Goal: Task Accomplishment & Management: Use online tool/utility

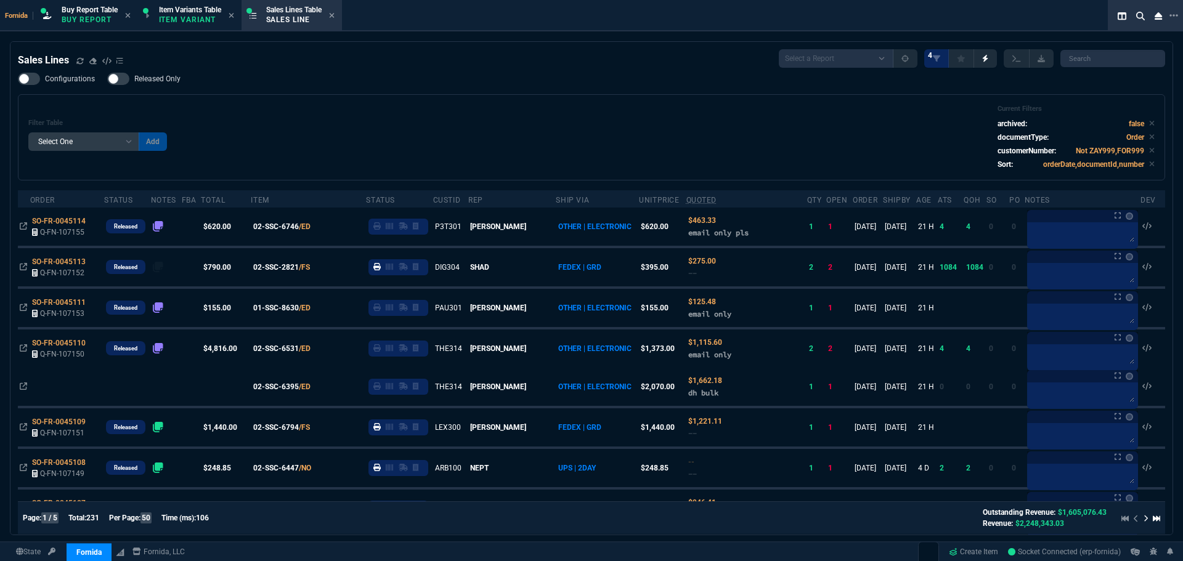
select select "1: BROV"
select select
click at [396, 73] on div "Configurations Released Only Filter Table Select One Add Filter () Age () ATS (…" at bounding box center [591, 127] width 1147 height 108
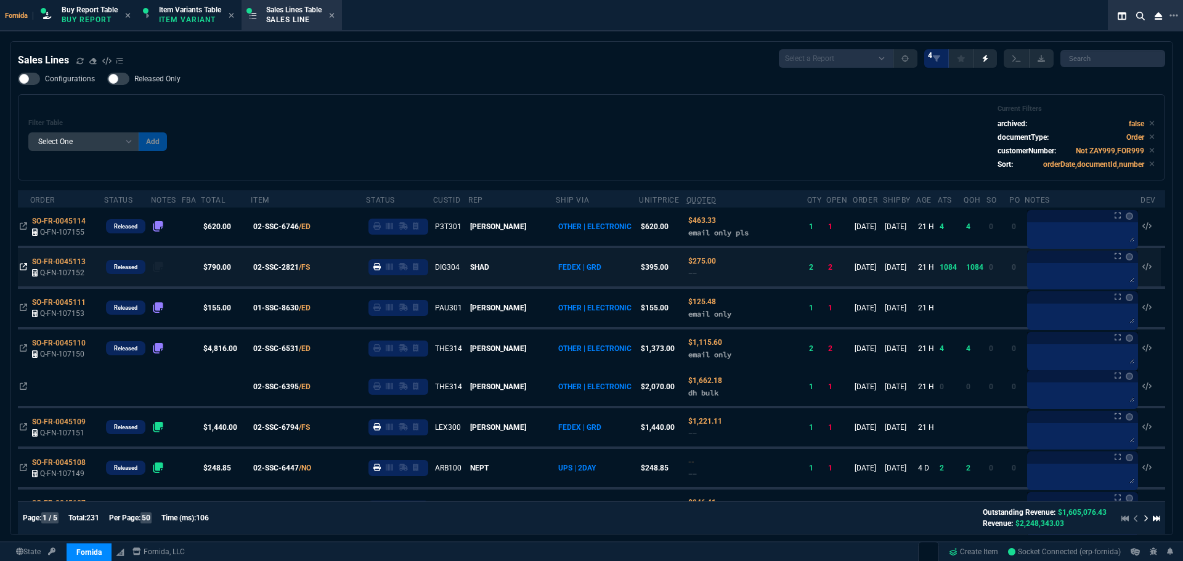
click at [22, 266] on icon at bounding box center [23, 266] width 7 height 7
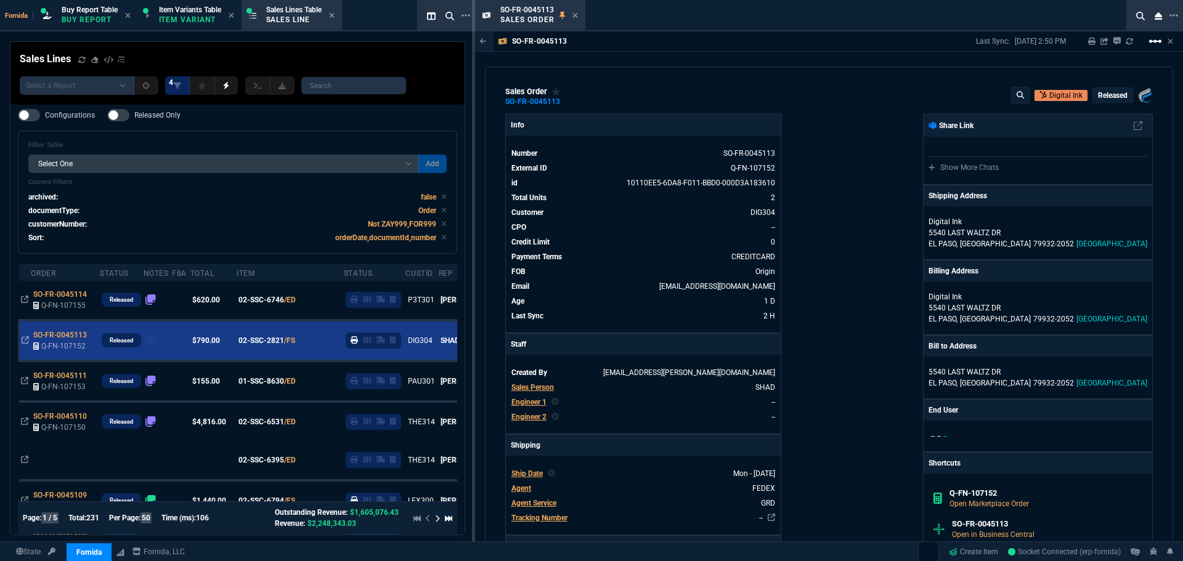
click at [1155, 39] on mat-icon "linear_scale" at bounding box center [1155, 41] width 15 height 15
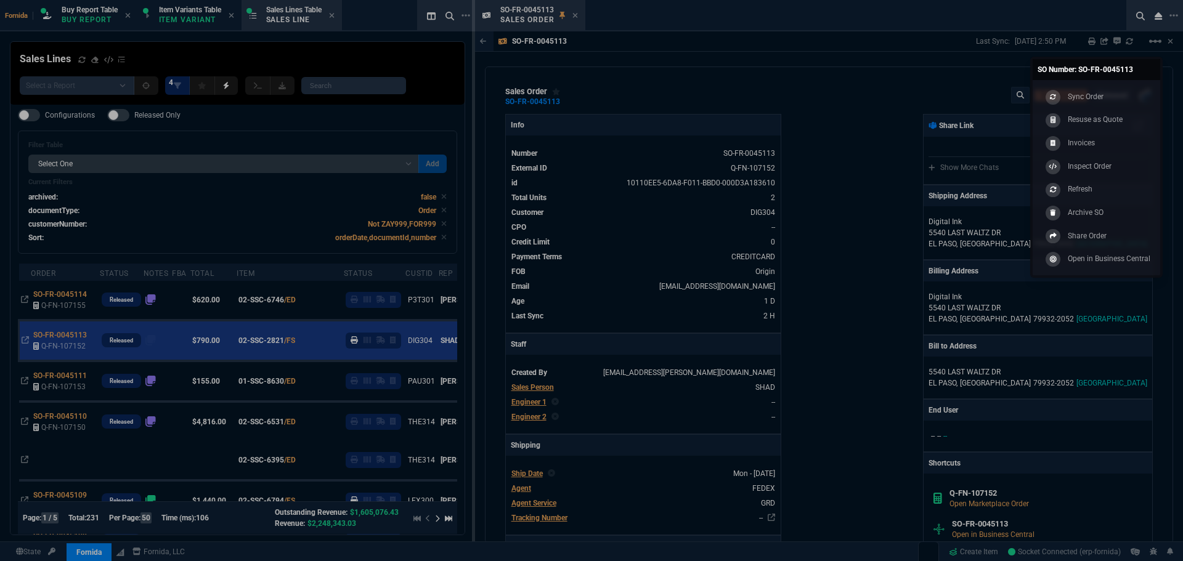
click at [1125, 98] on link "Sync Order" at bounding box center [1097, 96] width 118 height 23
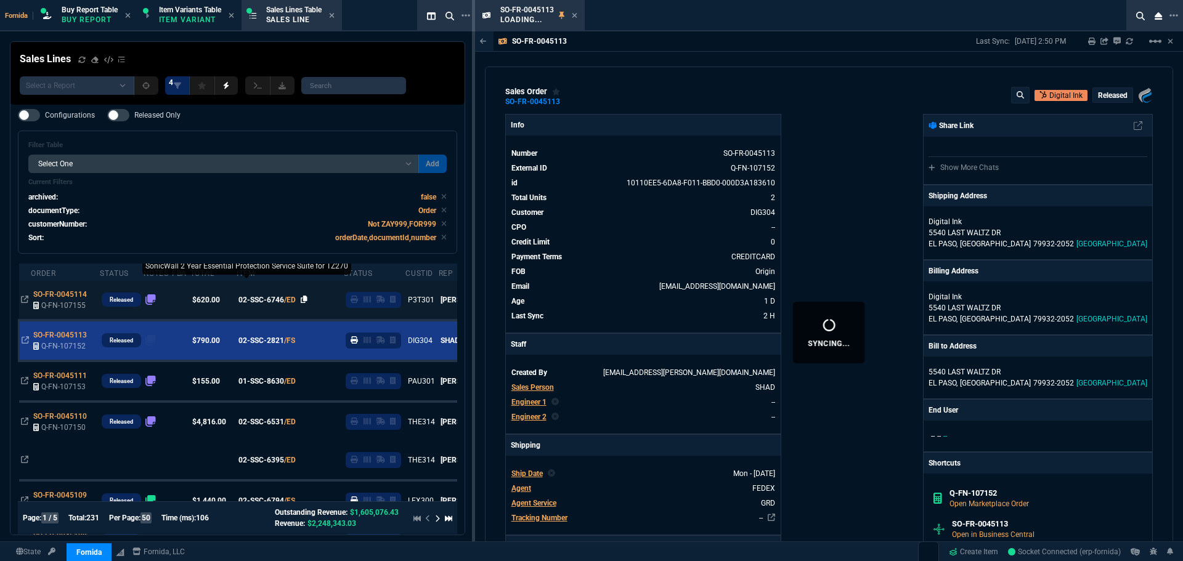
click at [574, 16] on icon at bounding box center [575, 15] width 6 height 7
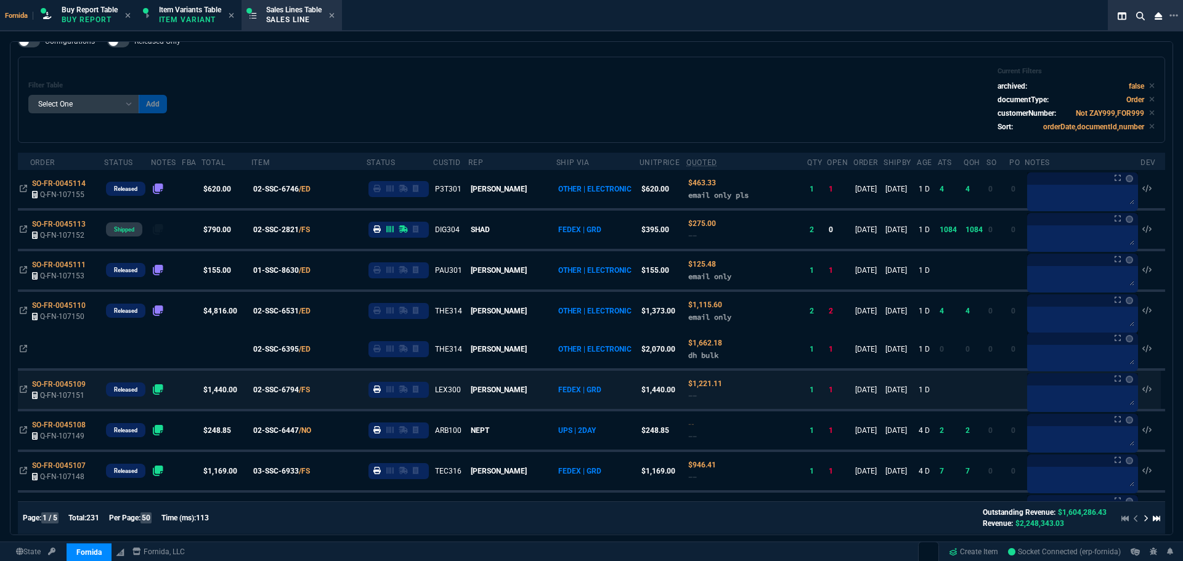
scroll to position [136, 0]
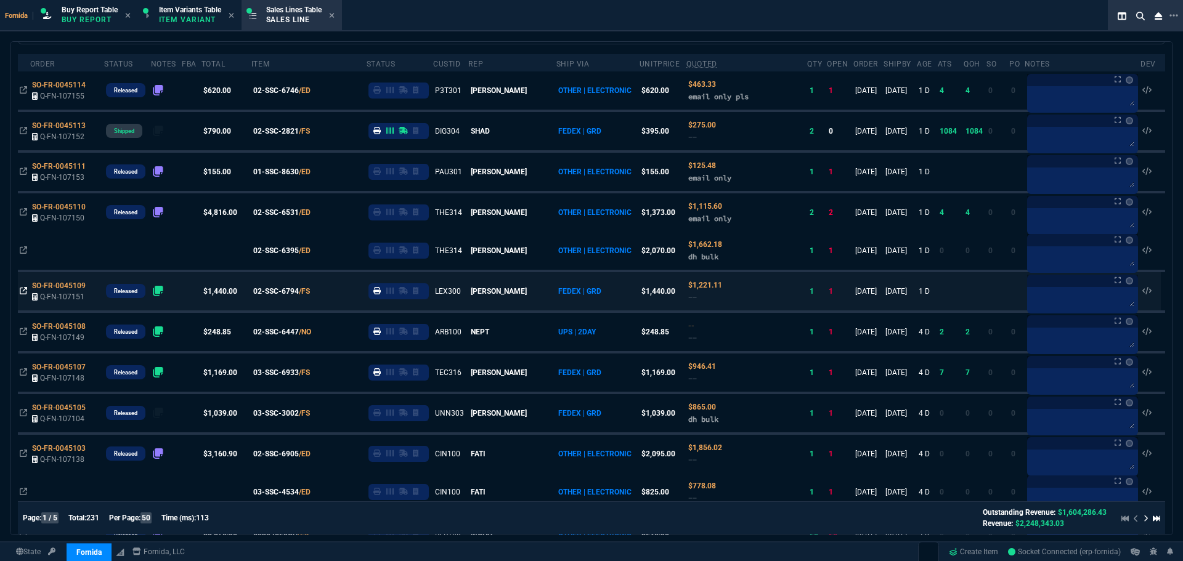
click at [22, 290] on icon at bounding box center [23, 290] width 7 height 7
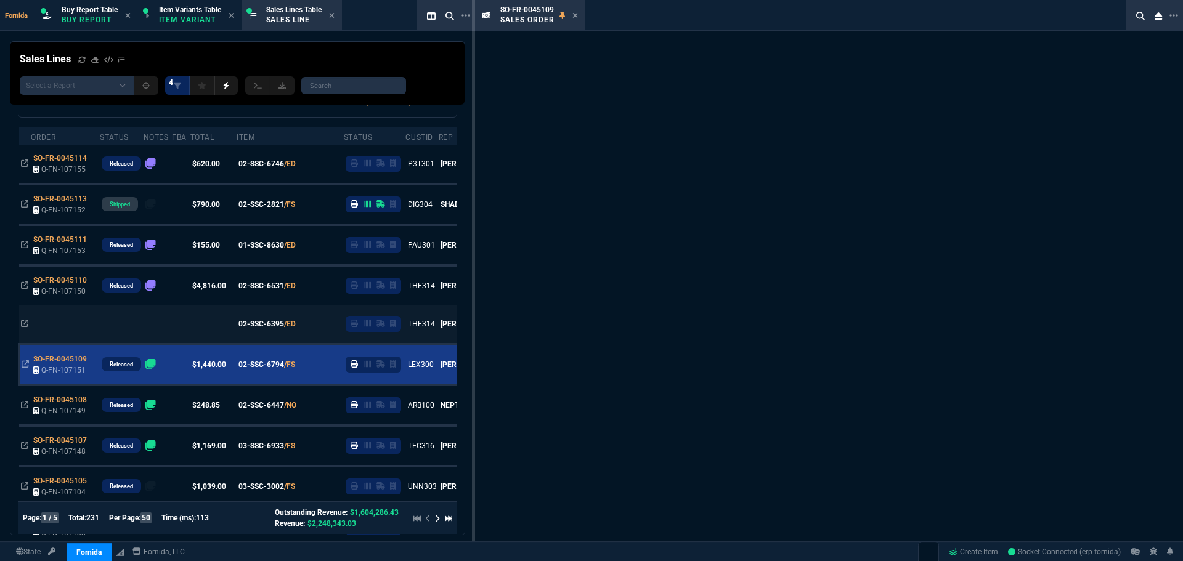
scroll to position [173, 0]
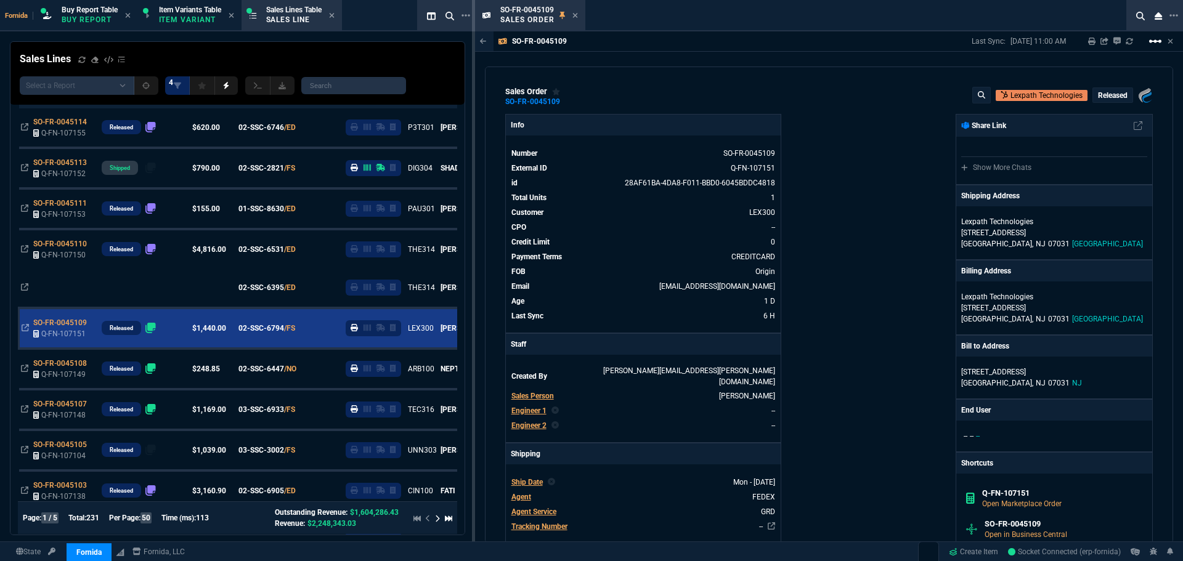
click at [1159, 45] on mat-icon "linear_scale" at bounding box center [1155, 41] width 15 height 15
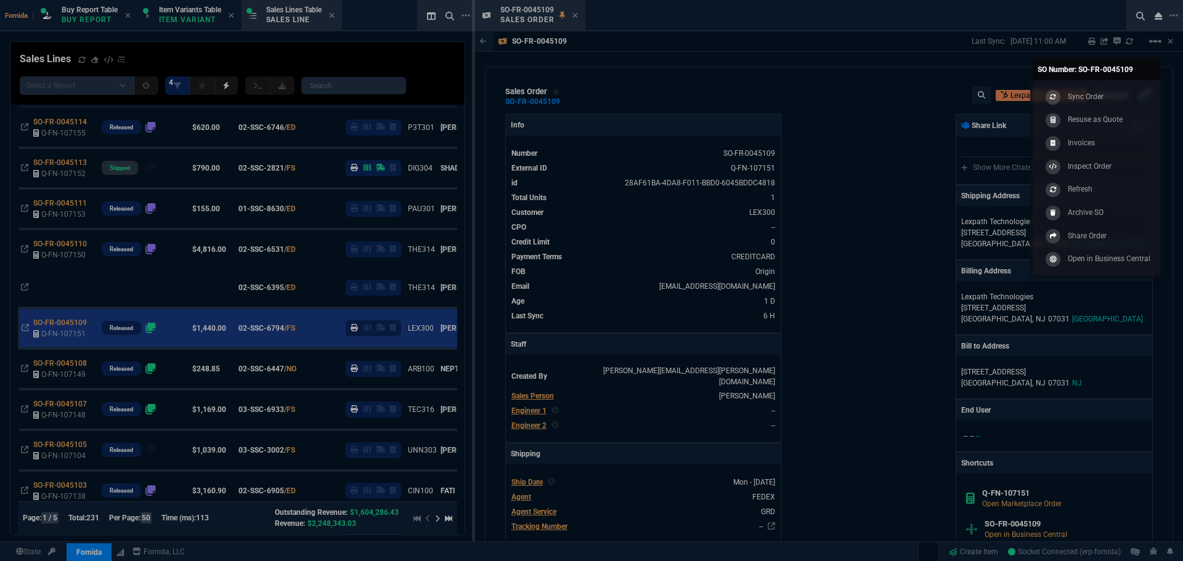
click at [1119, 95] on link "Sync Order" at bounding box center [1097, 96] width 118 height 23
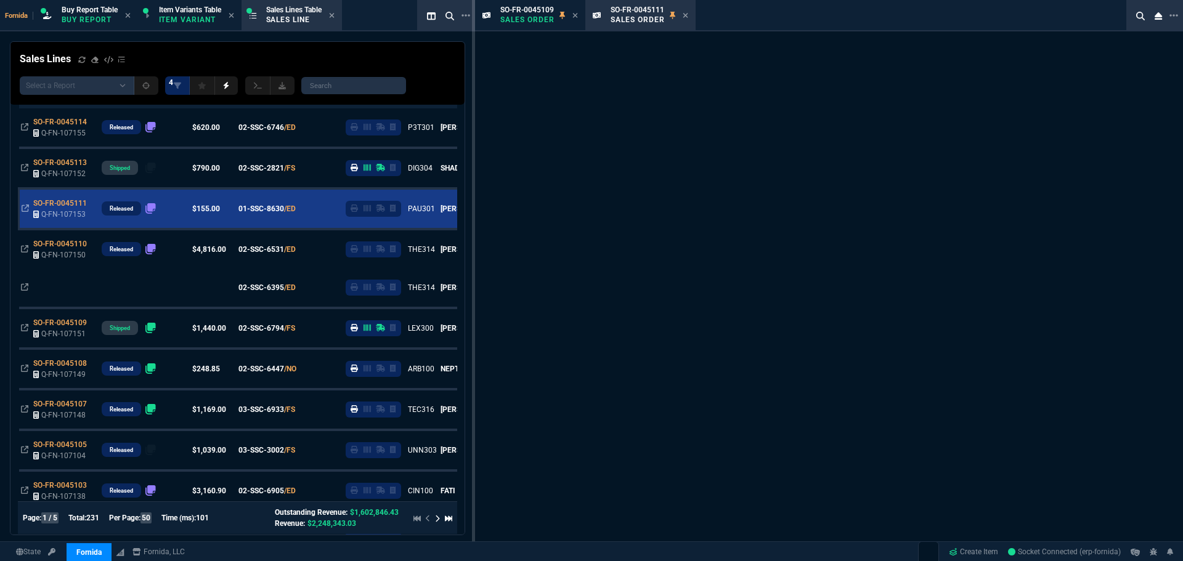
scroll to position [0, 0]
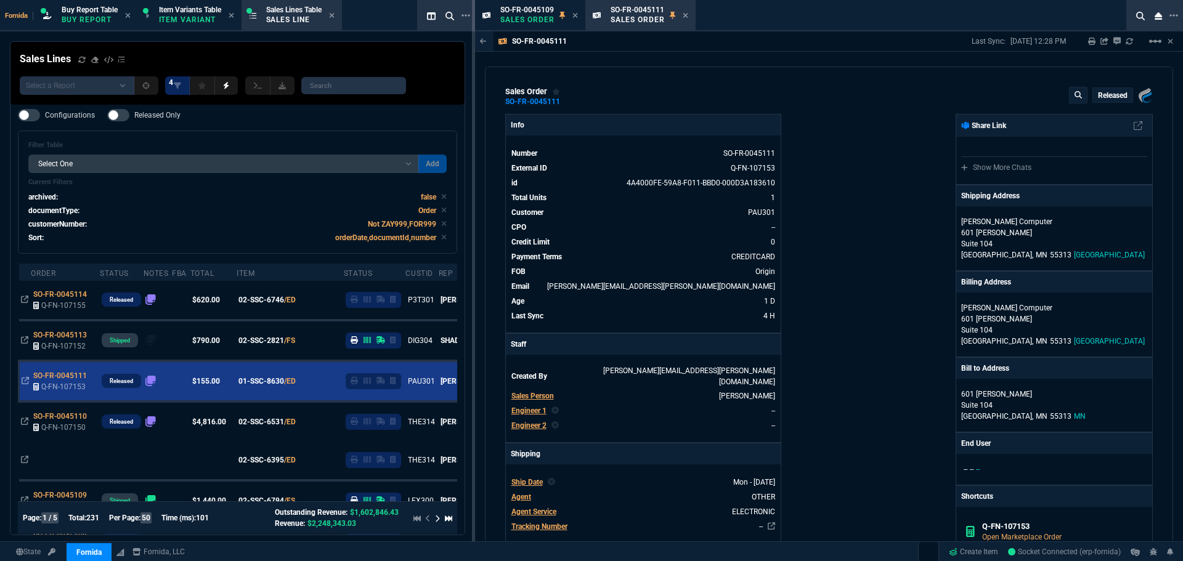
type textarea "ELECTRONIC: EMAIL"
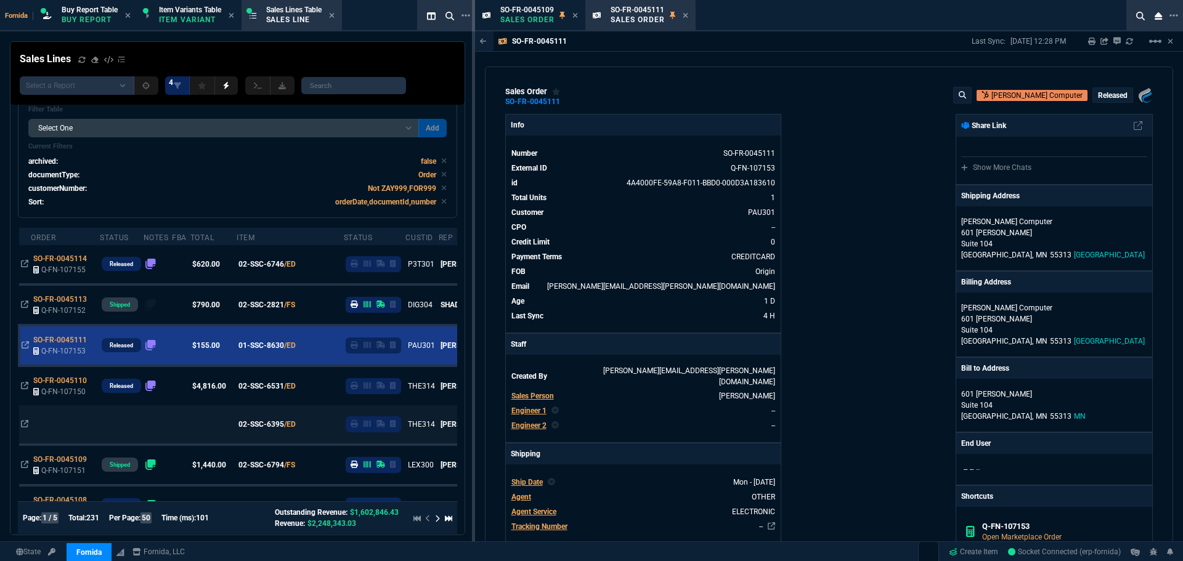
scroll to position [62, 0]
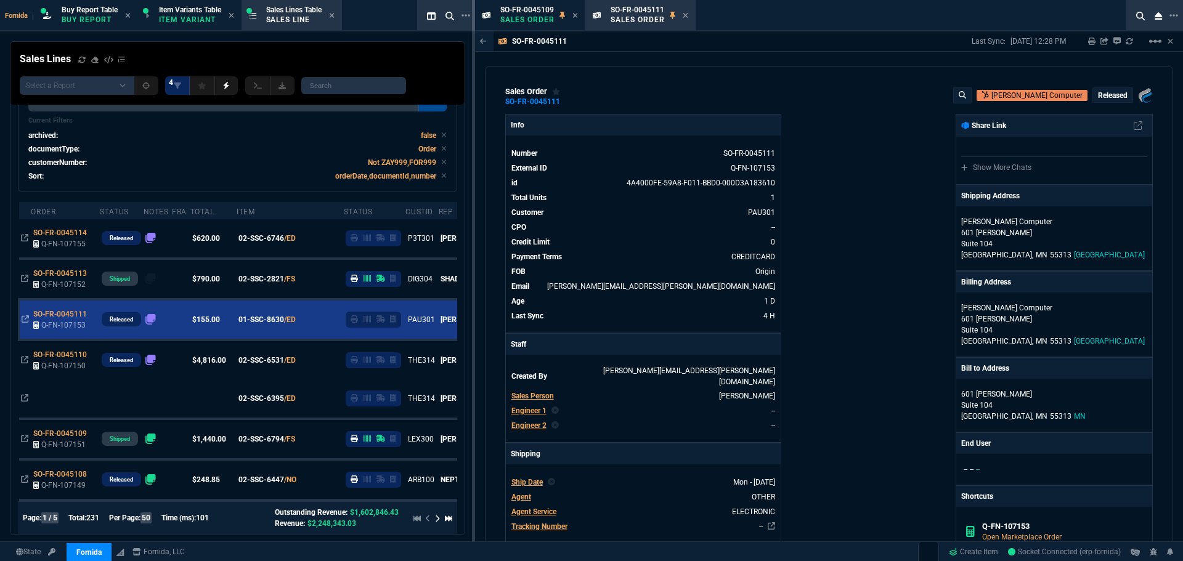
click at [686, 15] on icon at bounding box center [686, 15] width 6 height 7
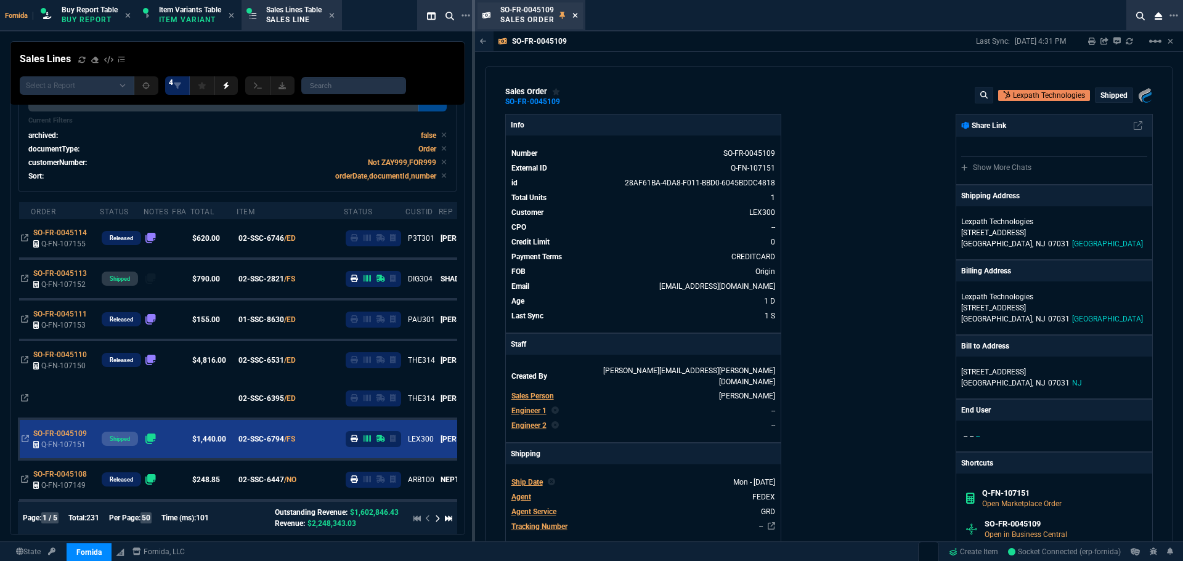
click at [575, 17] on icon at bounding box center [575, 15] width 6 height 7
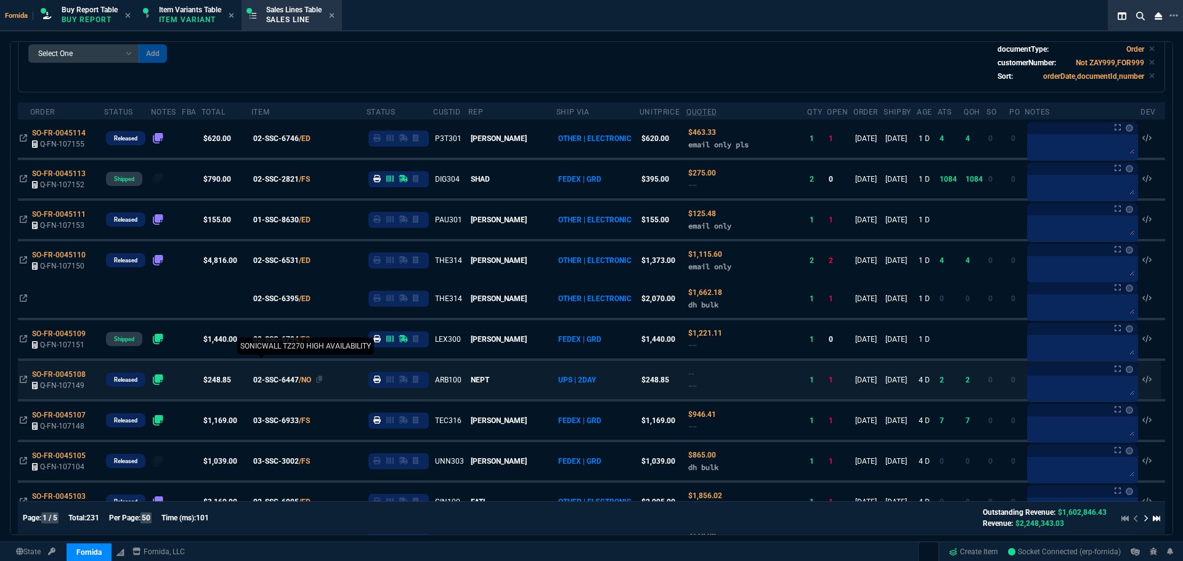
scroll to position [148, 0]
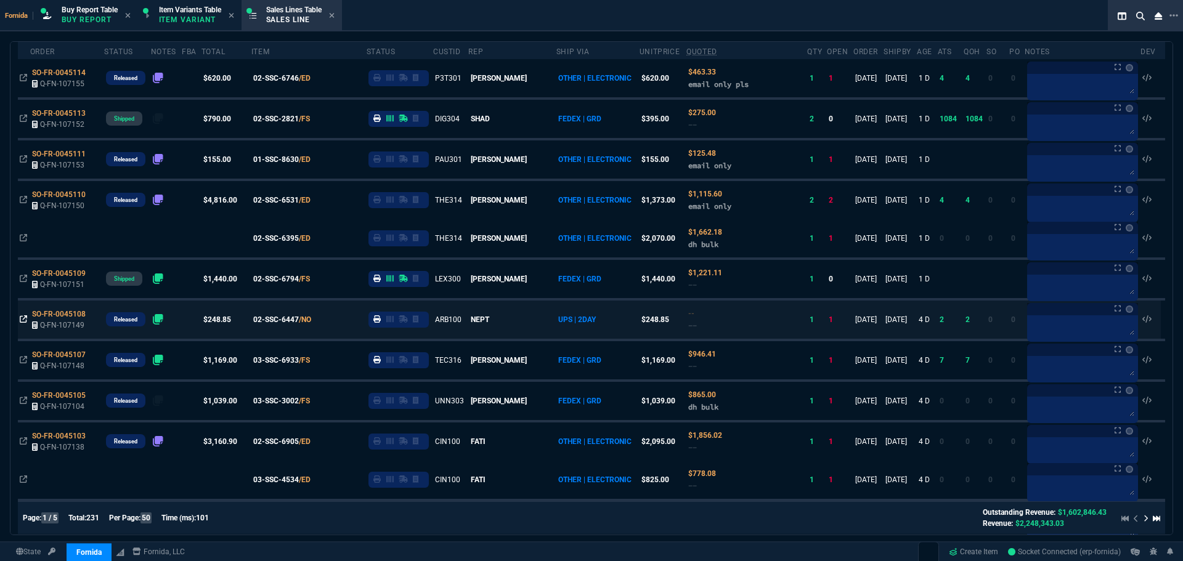
click at [25, 322] on icon at bounding box center [23, 318] width 7 height 7
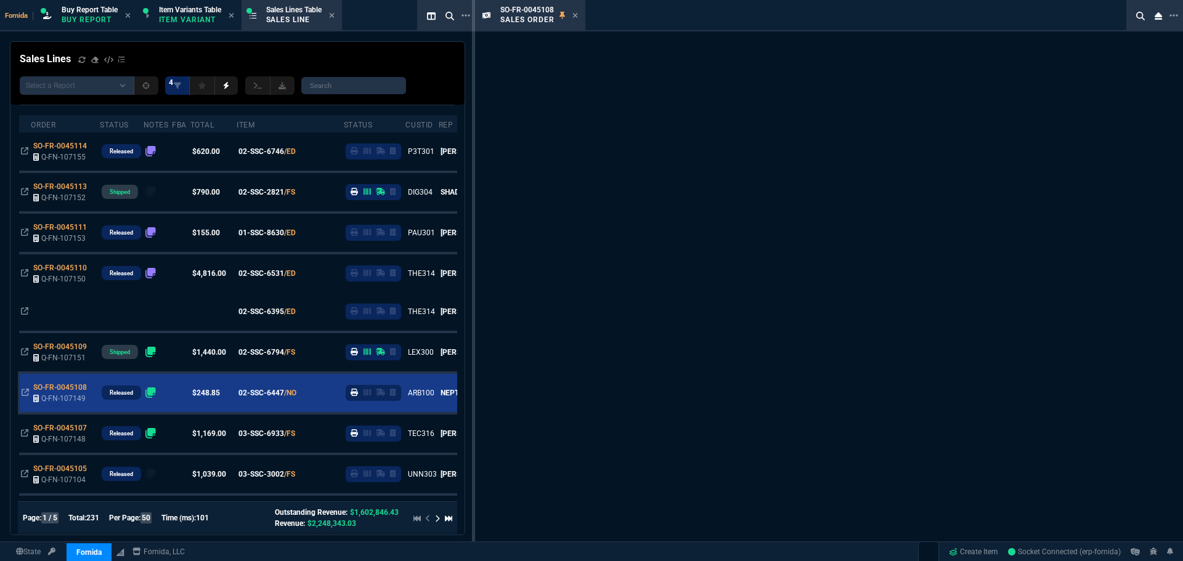
scroll to position [222, 0]
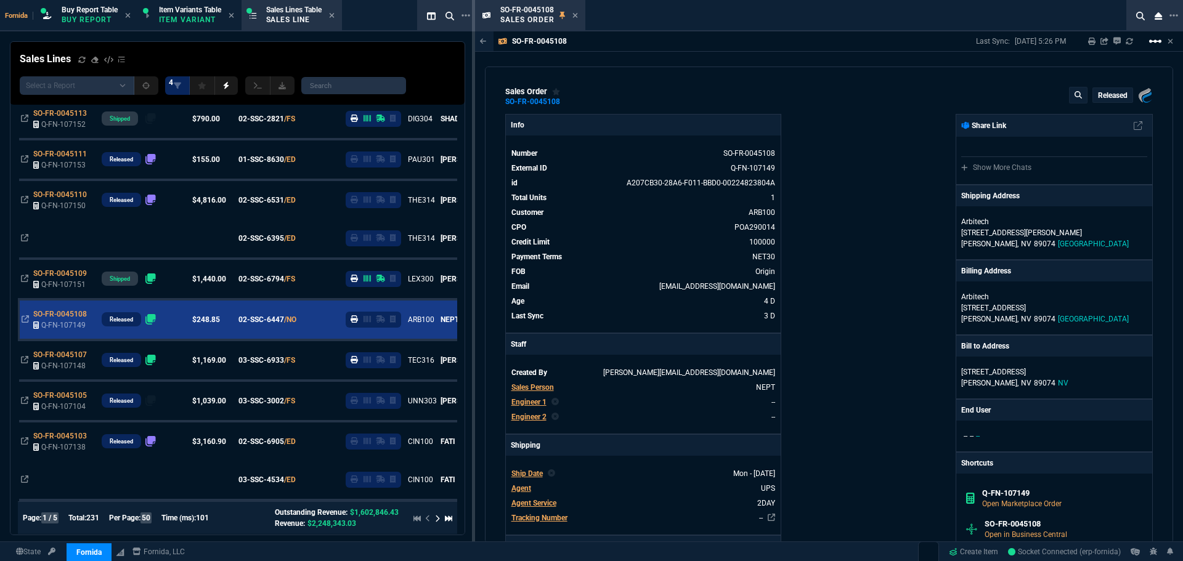
click at [1153, 45] on mat-icon "linear_scale" at bounding box center [1155, 41] width 15 height 15
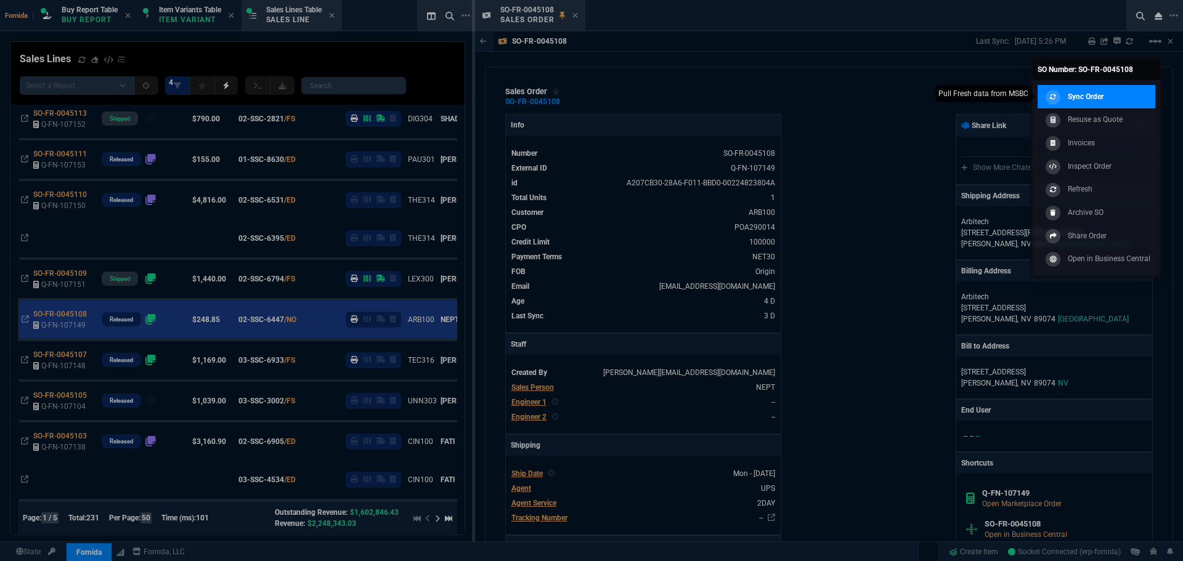
click at [1115, 93] on link "Sync Order" at bounding box center [1097, 96] width 118 height 23
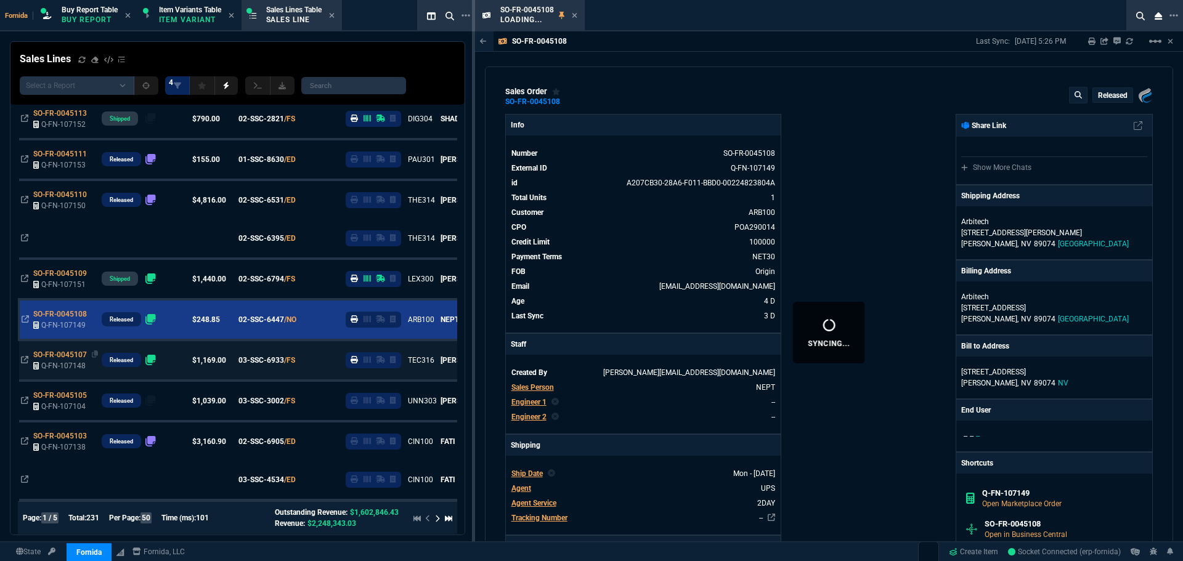
click at [574, 16] on icon at bounding box center [575, 15] width 6 height 7
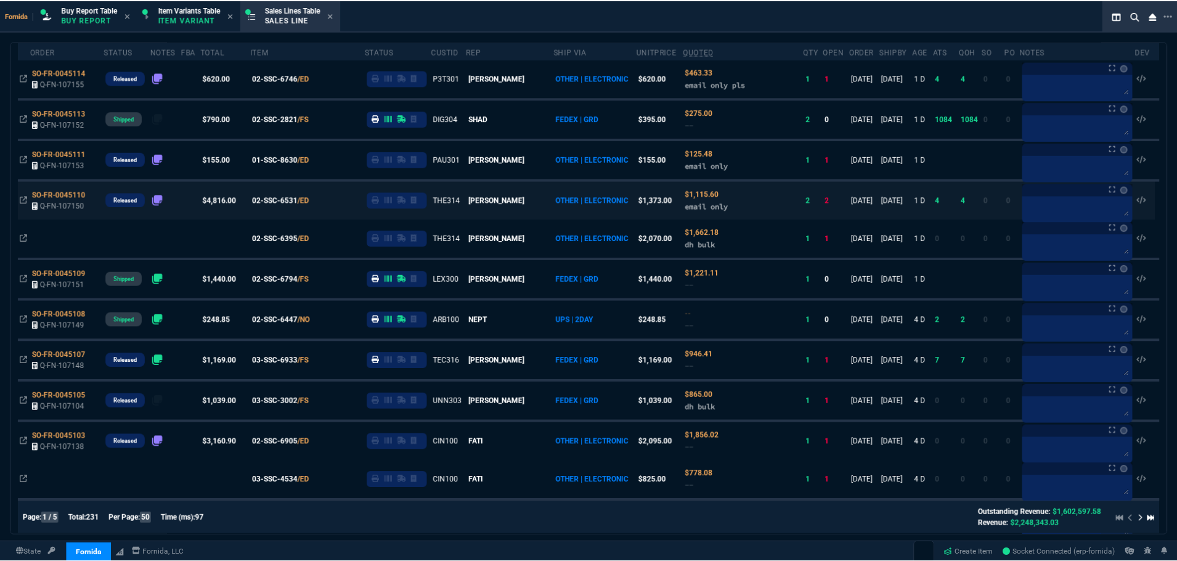
scroll to position [0, 0]
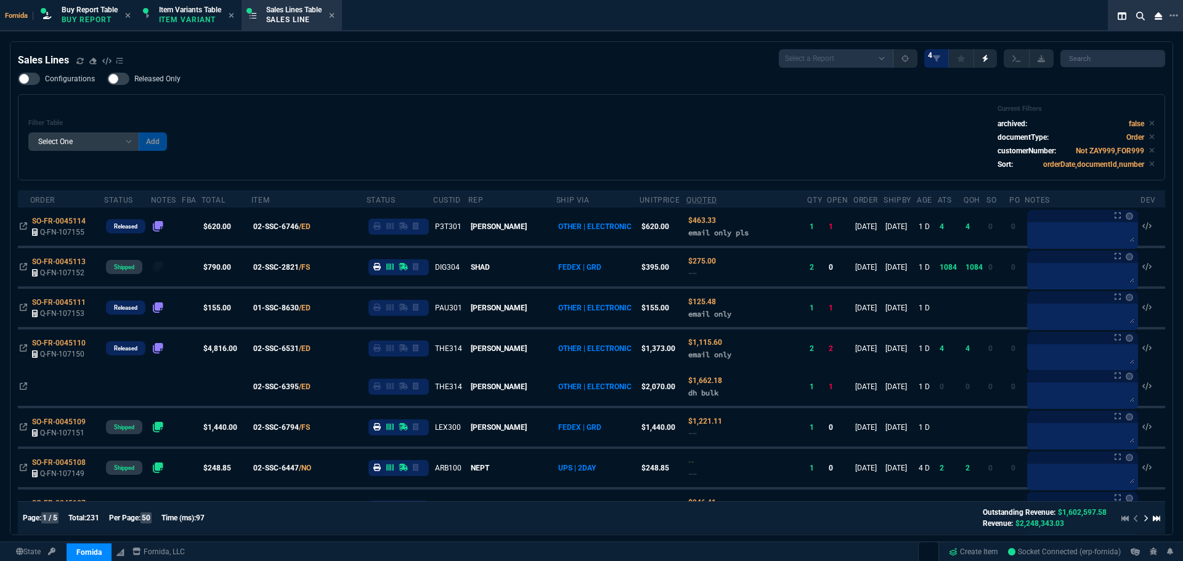
click at [349, 97] on div "Filter Table Select One Add Filter () Age () ATS () Cond (itemVariantCode) Cust…" at bounding box center [591, 137] width 1147 height 86
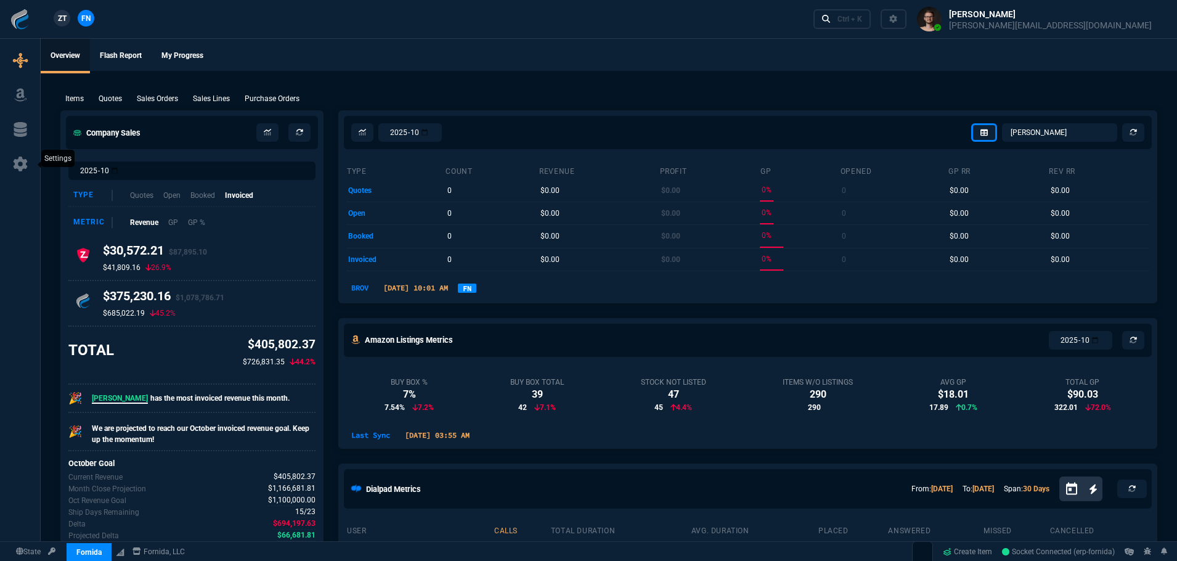
click at [34, 168] on link at bounding box center [20, 165] width 30 height 20
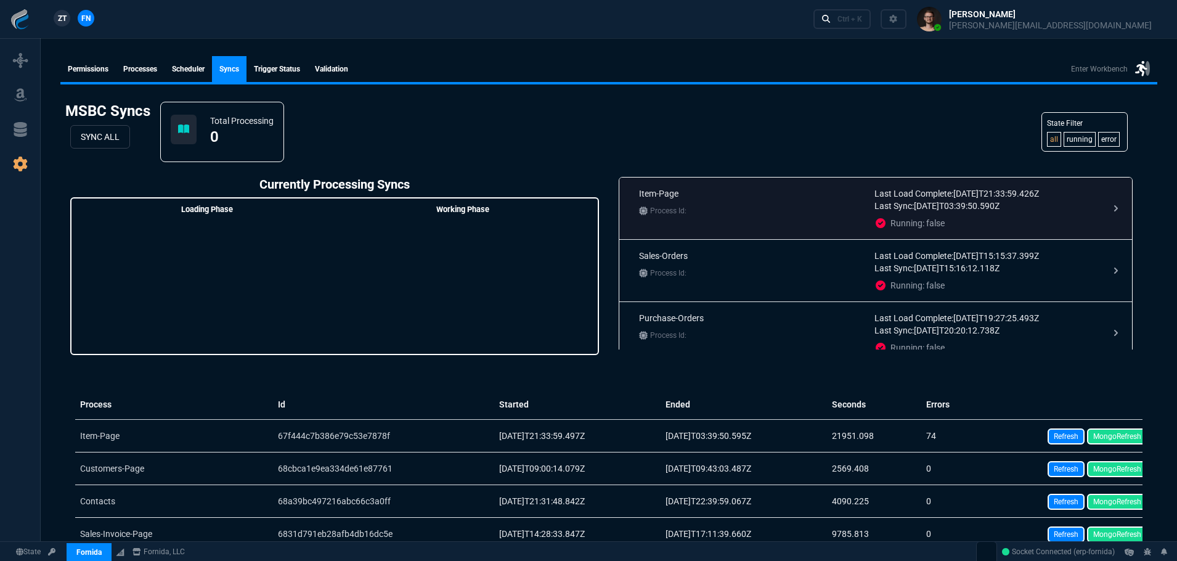
scroll to position [62, 0]
click at [852, 221] on div "Sales-Orders Process Id:" at bounding box center [751, 209] width 225 height 42
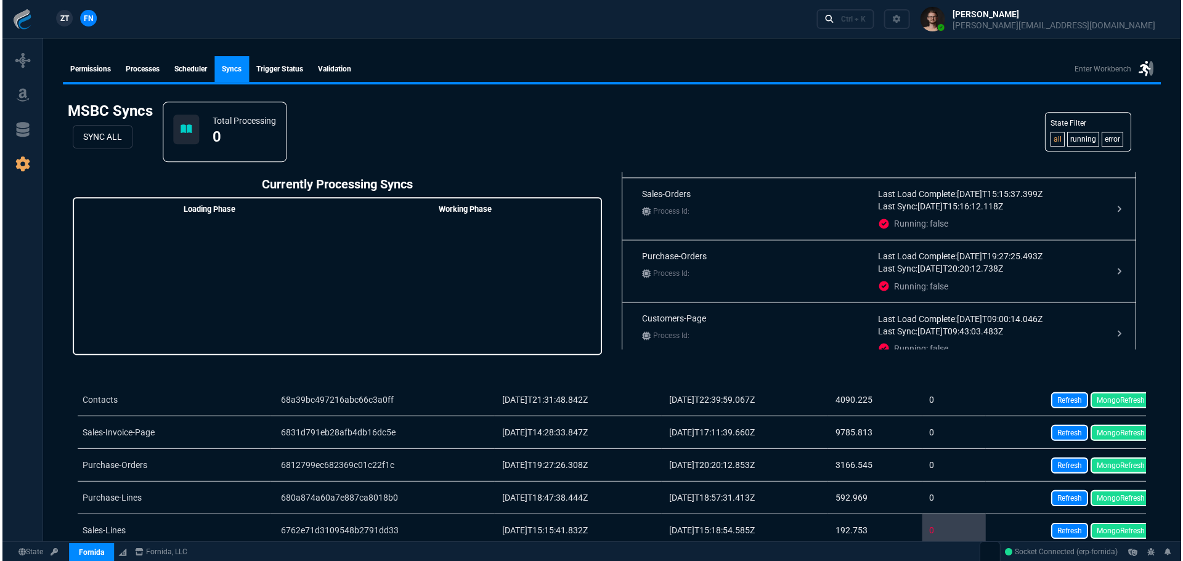
scroll to position [123, 0]
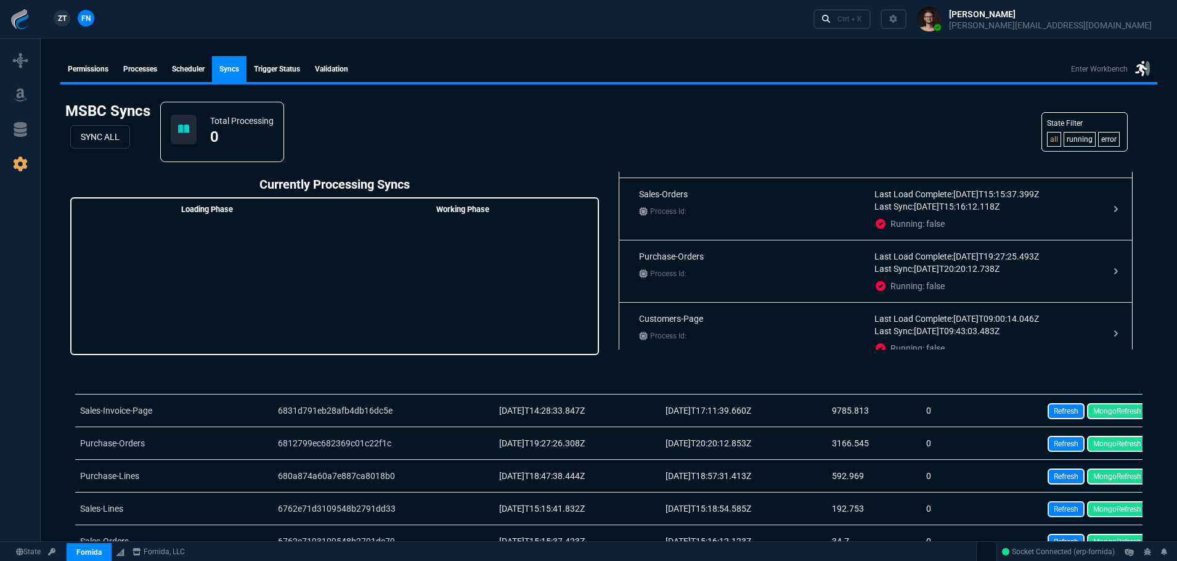
click at [1066, 511] on link "Refresh" at bounding box center [1065, 509] width 37 height 16
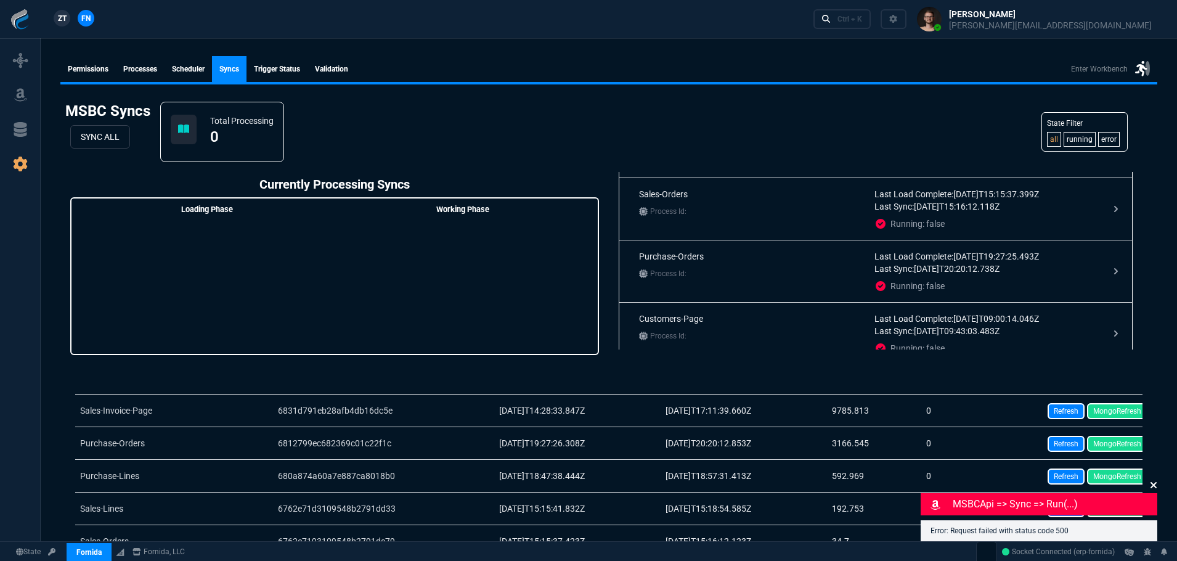
click at [1153, 487] on icon at bounding box center [1153, 485] width 7 height 10
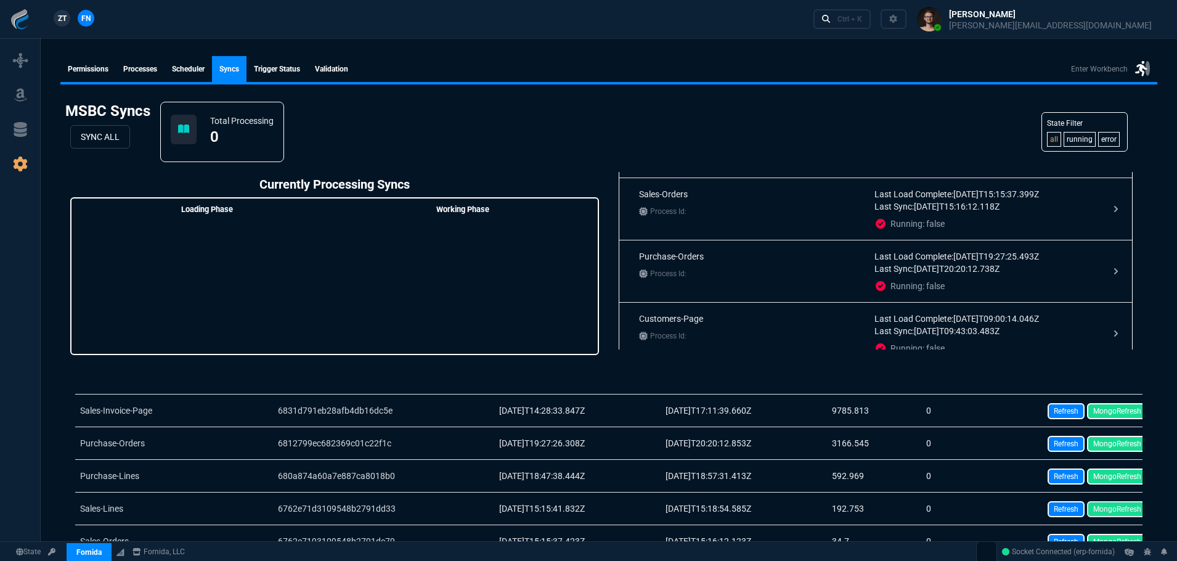
click at [1118, 504] on link "MongoRefresh" at bounding box center [1117, 509] width 60 height 16
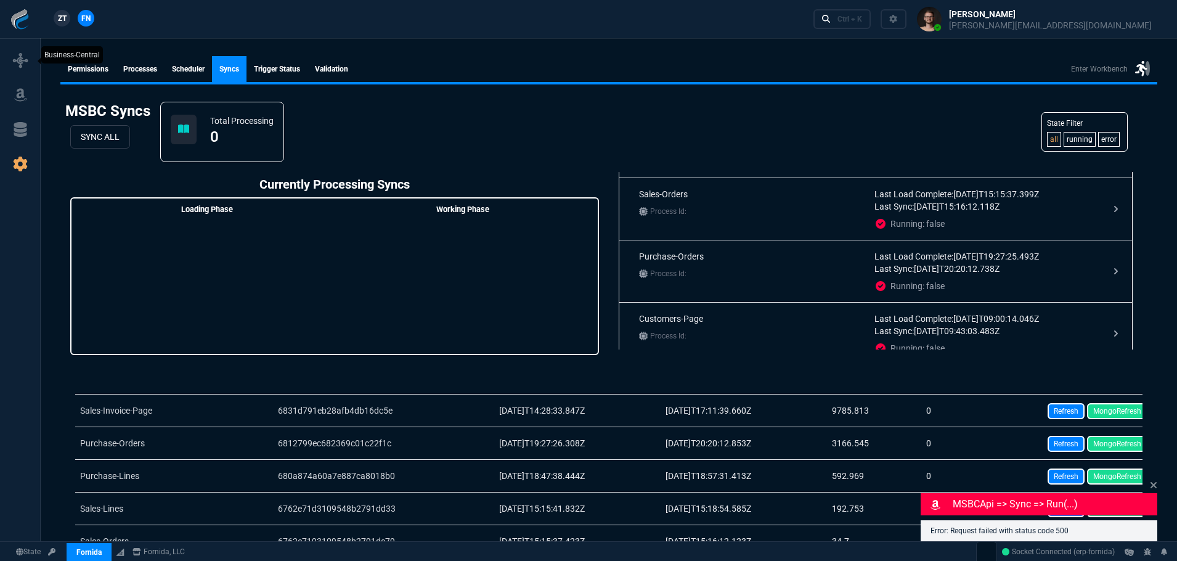
click at [23, 60] on icon at bounding box center [20, 60] width 15 height 15
select select "1: BROV"
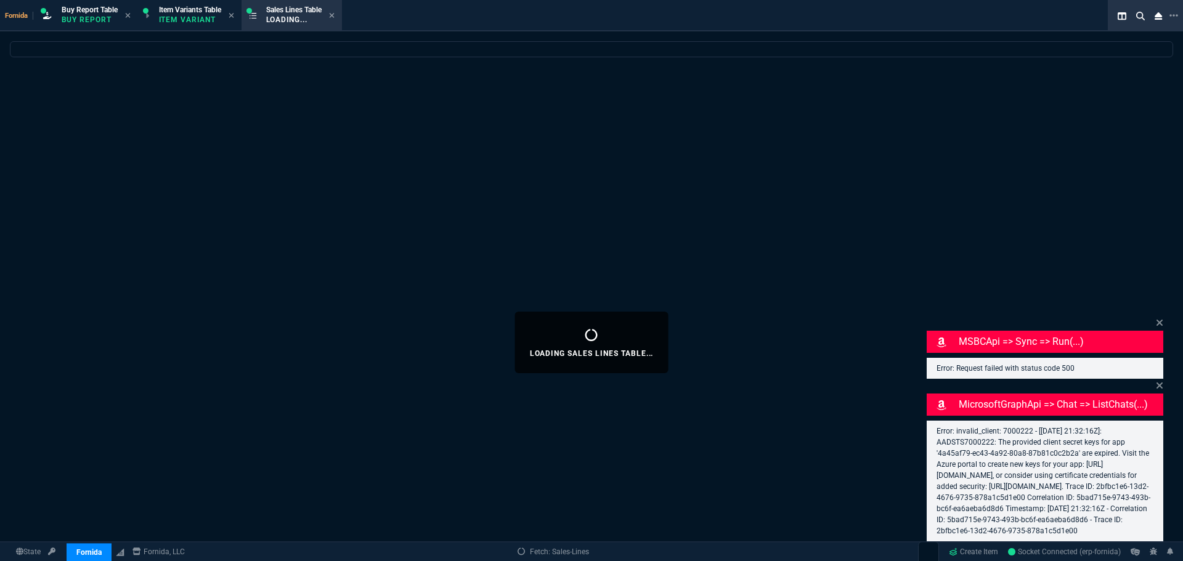
click at [1155, 379] on div "MicrosoftGraphApi => chat => listChats(...) Error: invalid_client: 7000222 - [[…" at bounding box center [1045, 460] width 237 height 163
click at [1156, 381] on icon at bounding box center [1159, 386] width 7 height 10
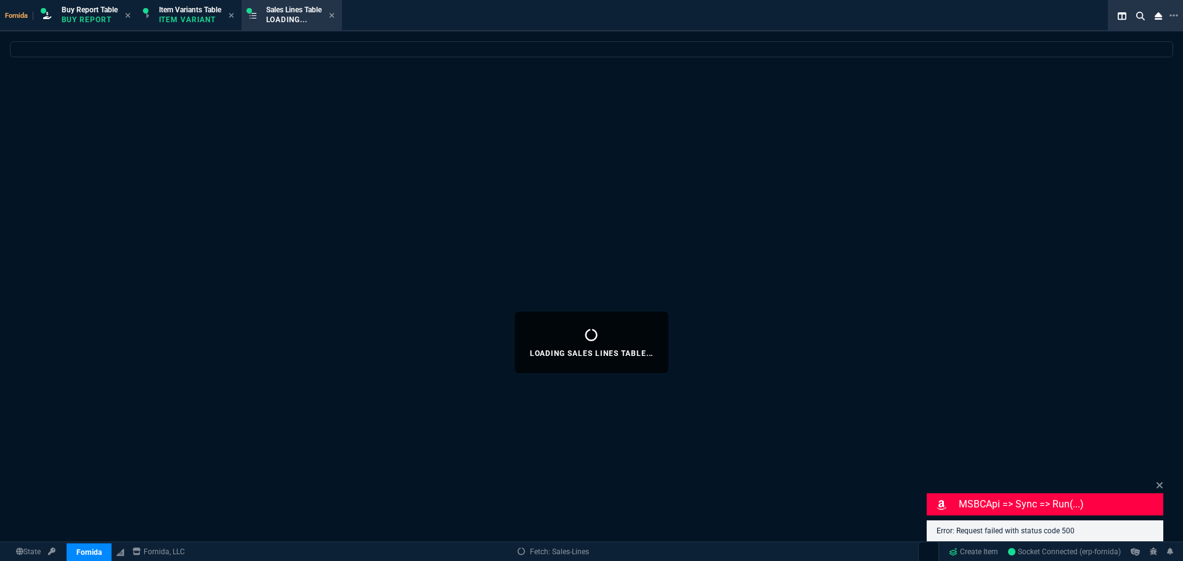
click at [1155, 488] on div "MSBCApi => sync => run(...) Error: Request failed with status code 500" at bounding box center [1045, 510] width 237 height 63
select select
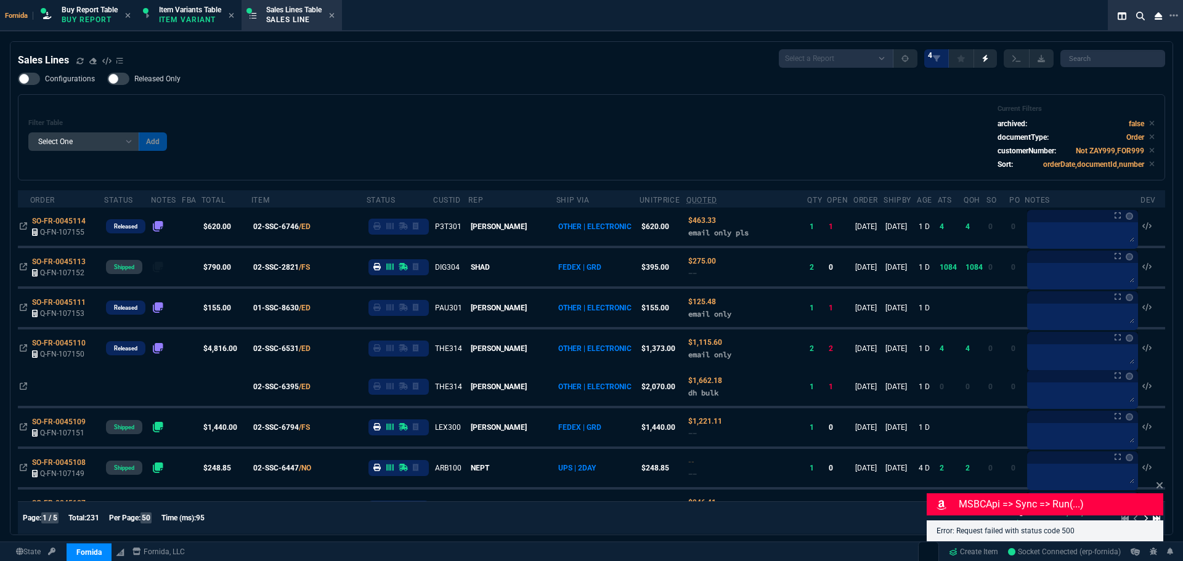
click at [22, 225] on icon at bounding box center [23, 225] width 7 height 7
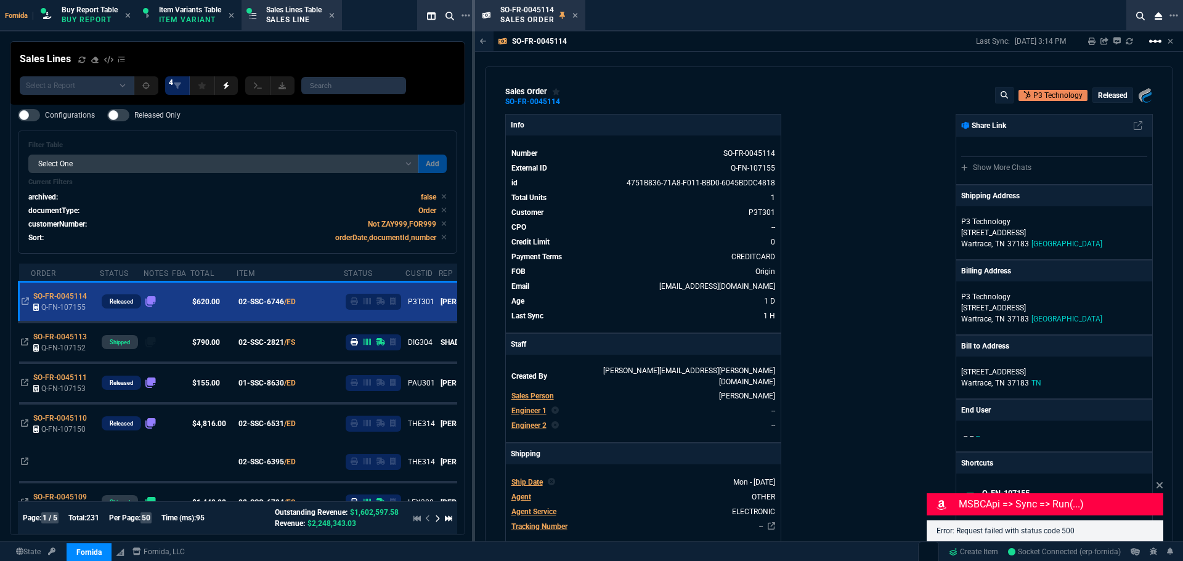
click at [1148, 49] on nx-icon "linear_scale" at bounding box center [1155, 46] width 15 height 9
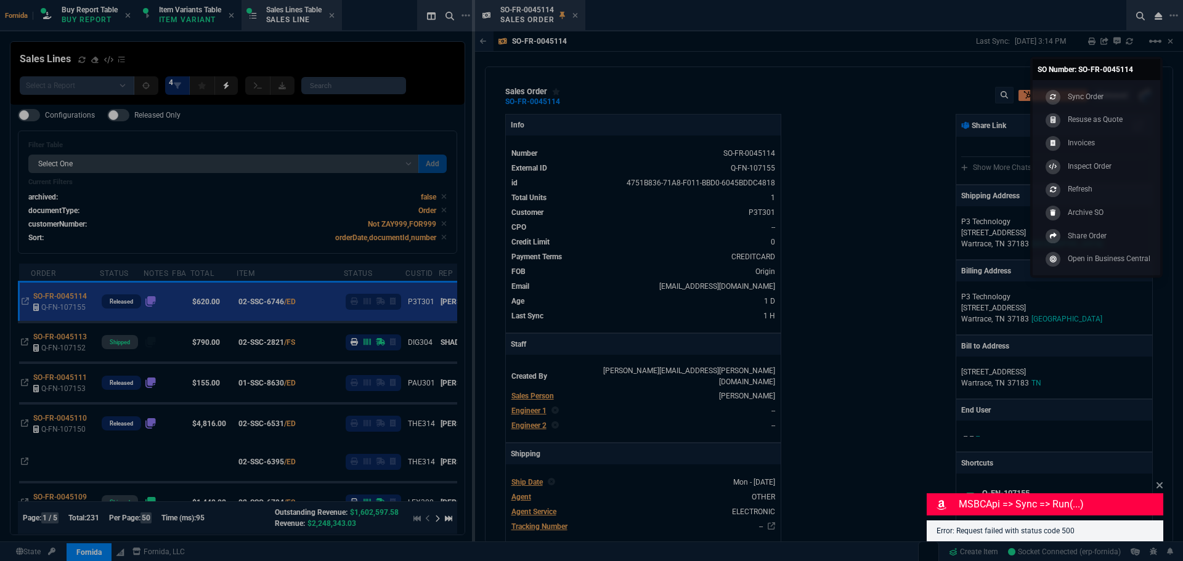
drag, startPoint x: 1126, startPoint y: 83, endPoint x: 1126, endPoint y: 93, distance: 9.9
click at [1126, 84] on div "Sync Order Resuse as Quote Invoices Inspect Order Refresh Archive SO Share Orde…" at bounding box center [1097, 177] width 128 height 195
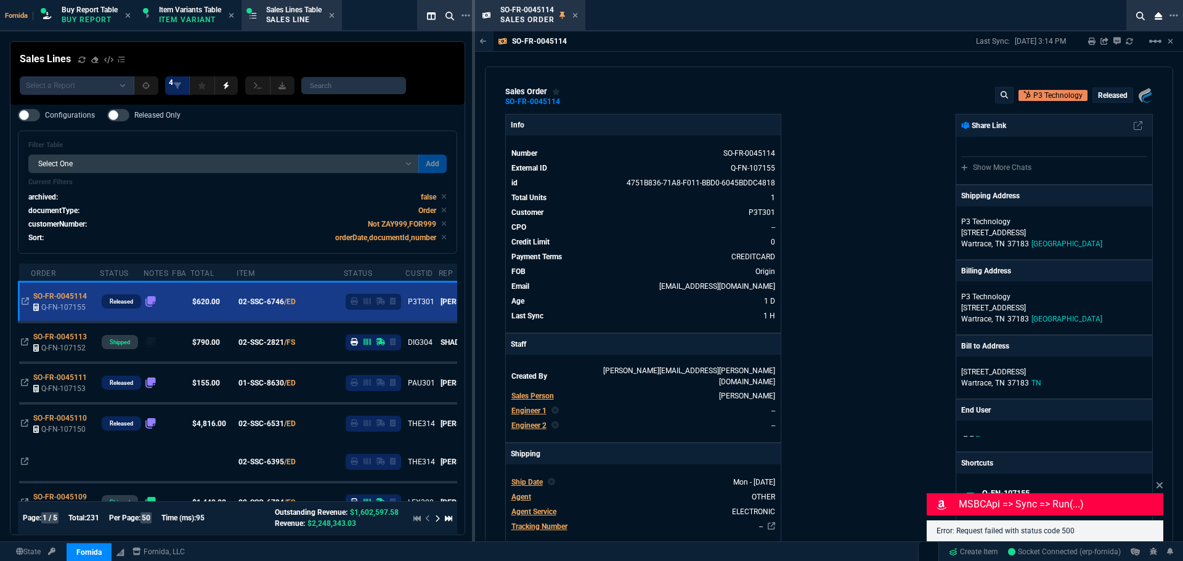
click at [1126, 94] on nx-fornida-order-status-tag "Released" at bounding box center [1112, 94] width 41 height 15
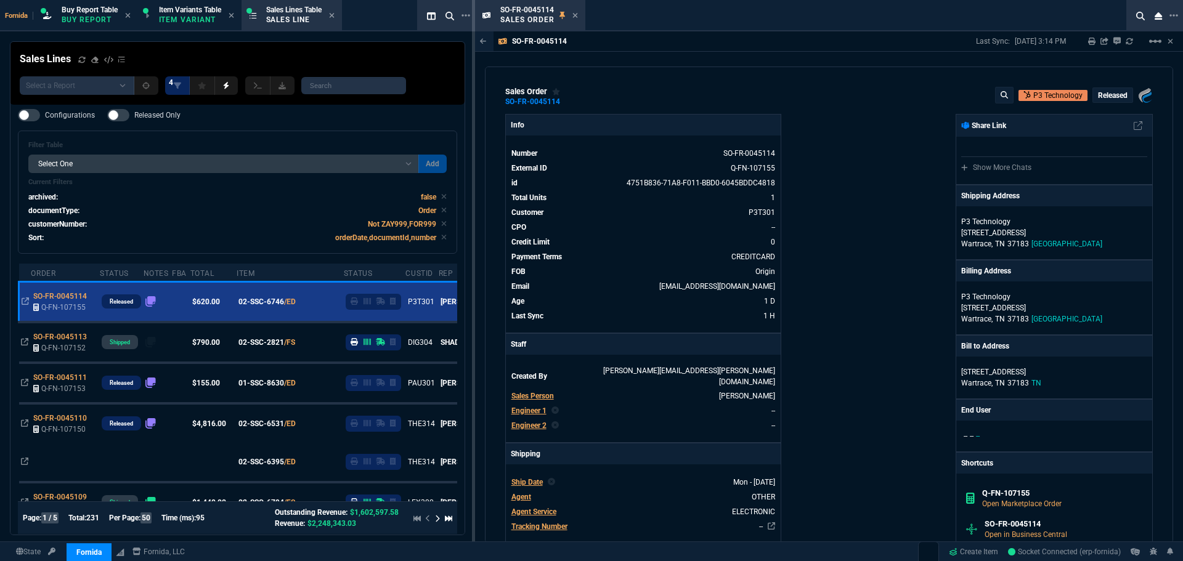
click at [1147, 42] on div at bounding box center [1143, 41] width 10 height 10
click at [1156, 57] on div "SO-FR-0045114 Last Sync: [DATE] 3:14 PM Sharing SO-FR-0045114 Link Dev Link Sha…" at bounding box center [829, 316] width 708 height 571
click at [1156, 48] on mat-icon "linear_scale" at bounding box center [1155, 41] width 15 height 15
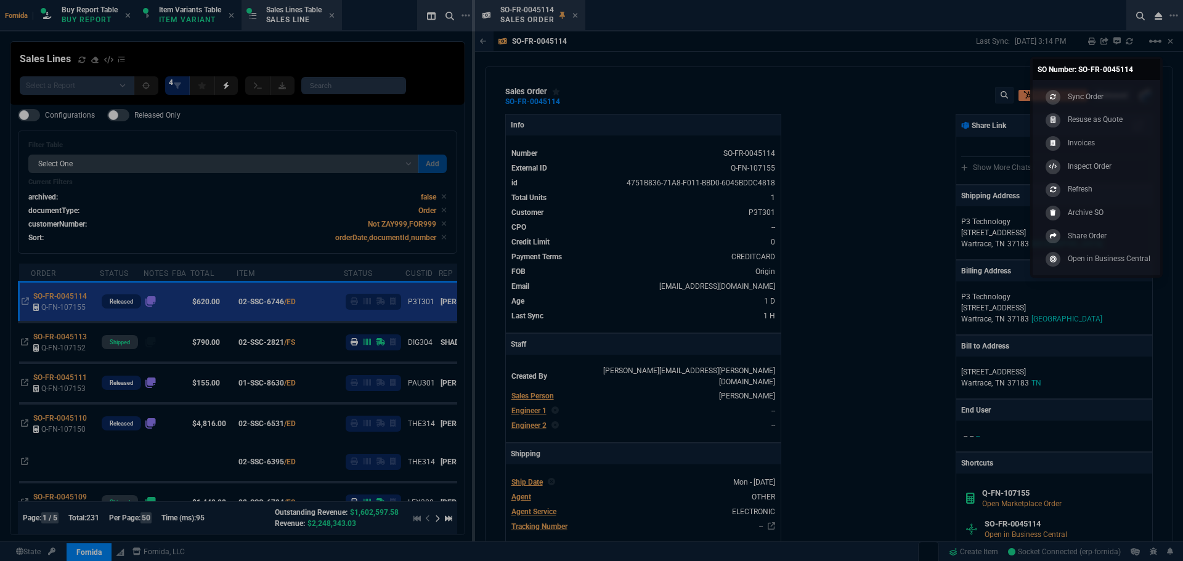
click at [1103, 95] on p "Sync Order" at bounding box center [1086, 96] width 36 height 11
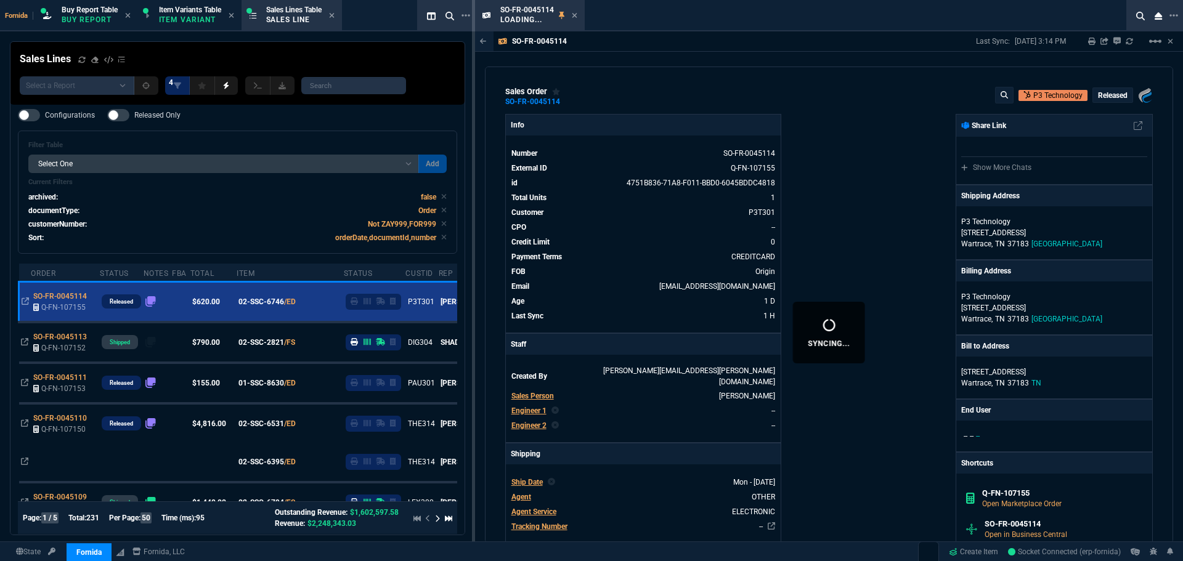
click at [737, 78] on div "sales order SO-FR-0045114 P3 Technology Released Fornida, LLC [STREET_ADDRESS] …" at bounding box center [829, 305] width 688 height 477
click at [574, 16] on icon at bounding box center [575, 15] width 6 height 7
click at [288, 62] on div "Sales Lines Select a Report NEW QUERY SonicWall Sale AMZ (MTD) NEW QUERY INS100…" at bounding box center [237, 73] width 455 height 63
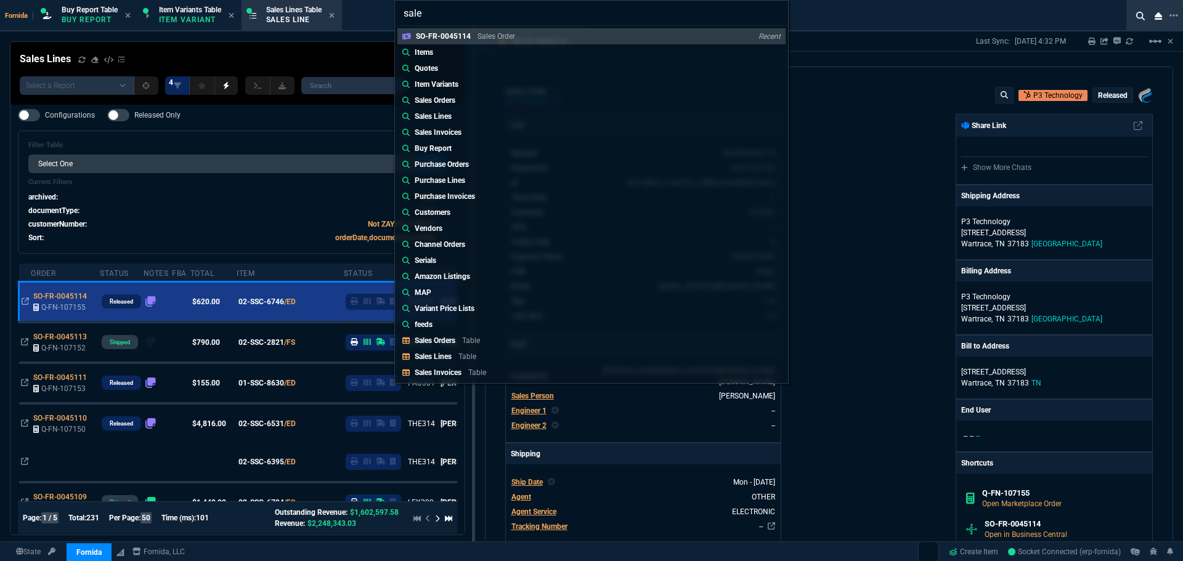
type input "sales"
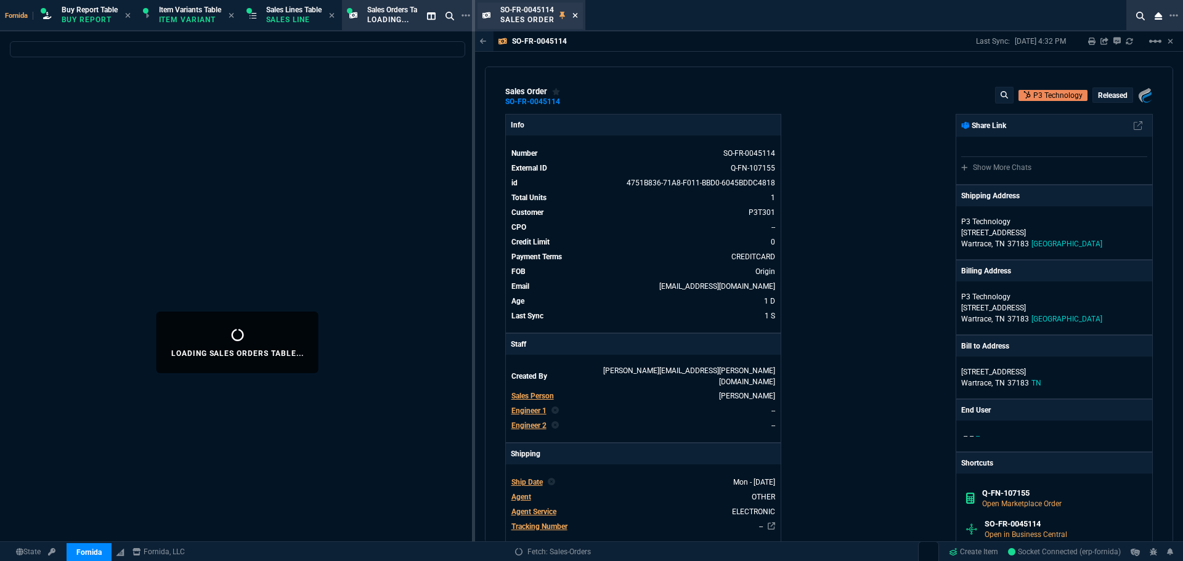
select select
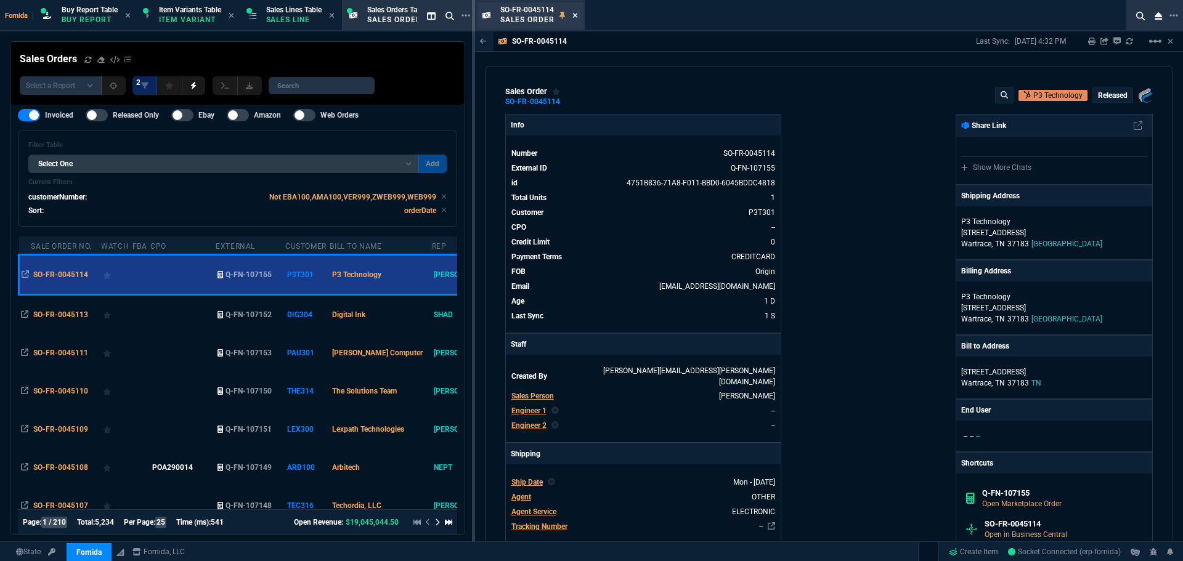
click at [574, 13] on icon at bounding box center [575, 15] width 6 height 7
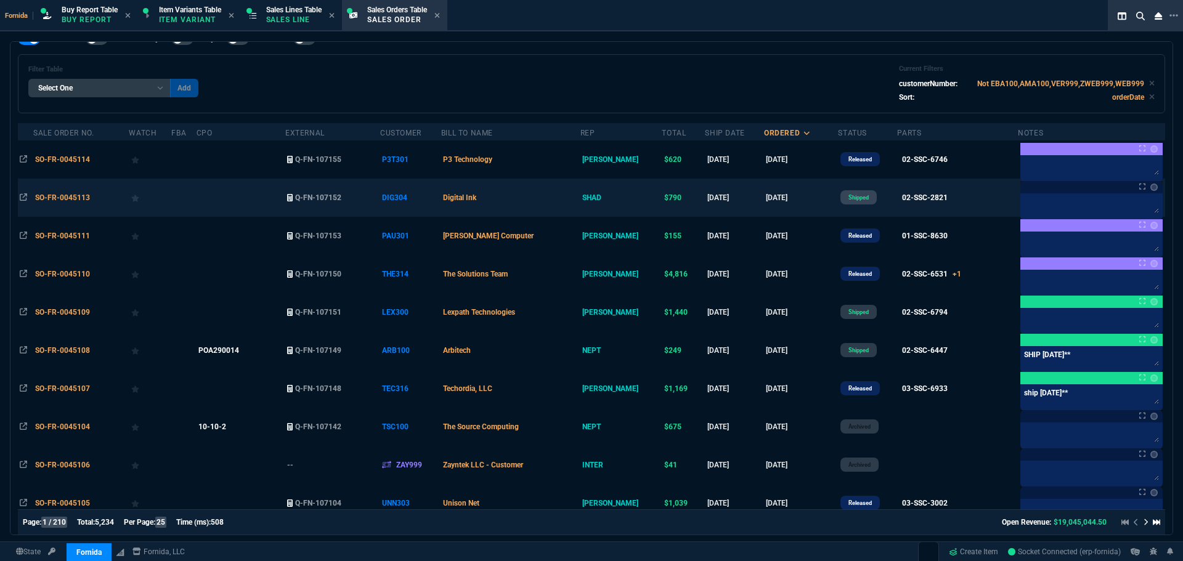
scroll to position [62, 0]
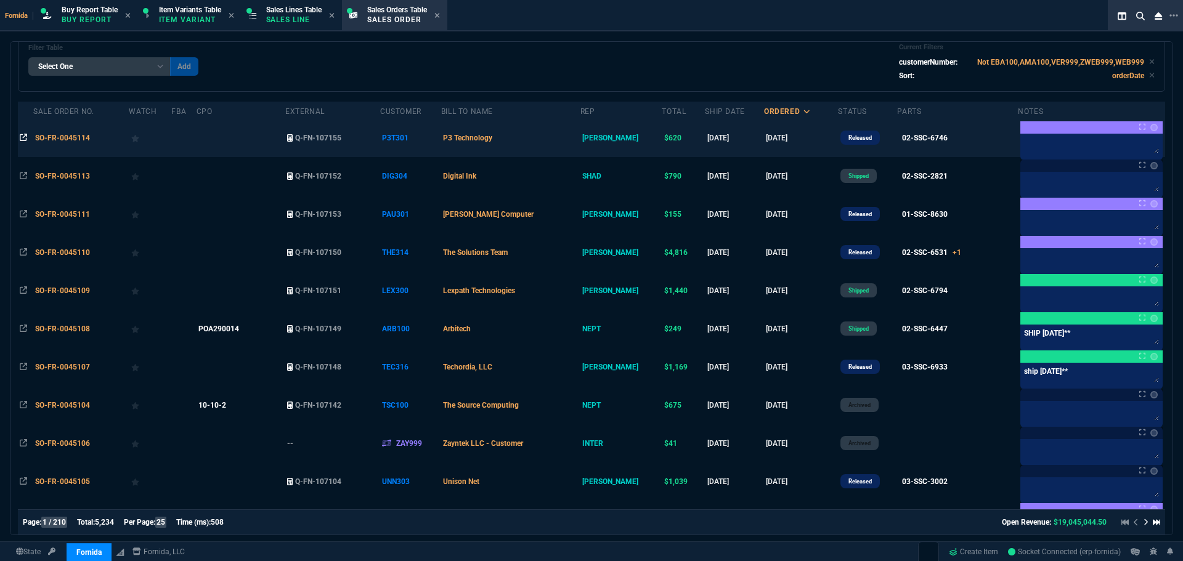
click at [20, 140] on icon at bounding box center [23, 137] width 7 height 7
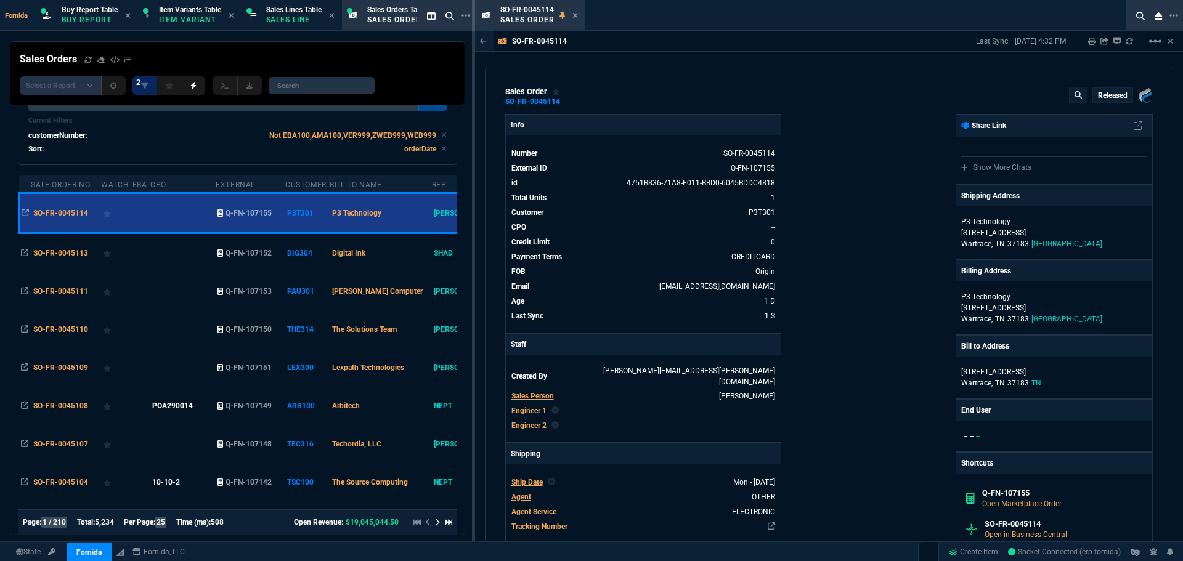
scroll to position [98, 0]
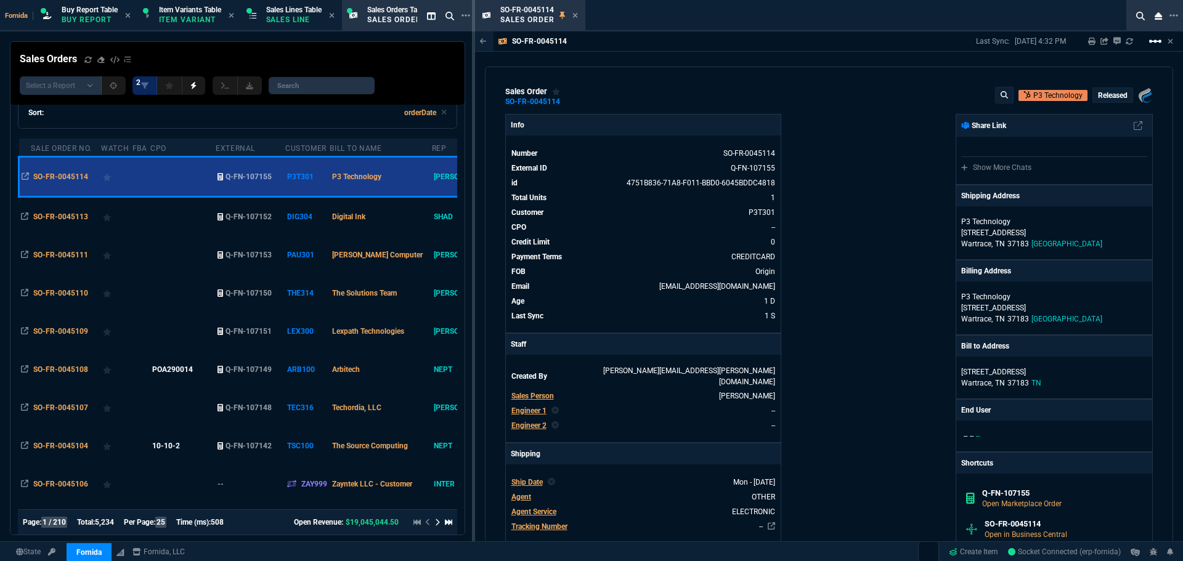
click at [1155, 43] on mat-icon "linear_scale" at bounding box center [1155, 41] width 15 height 15
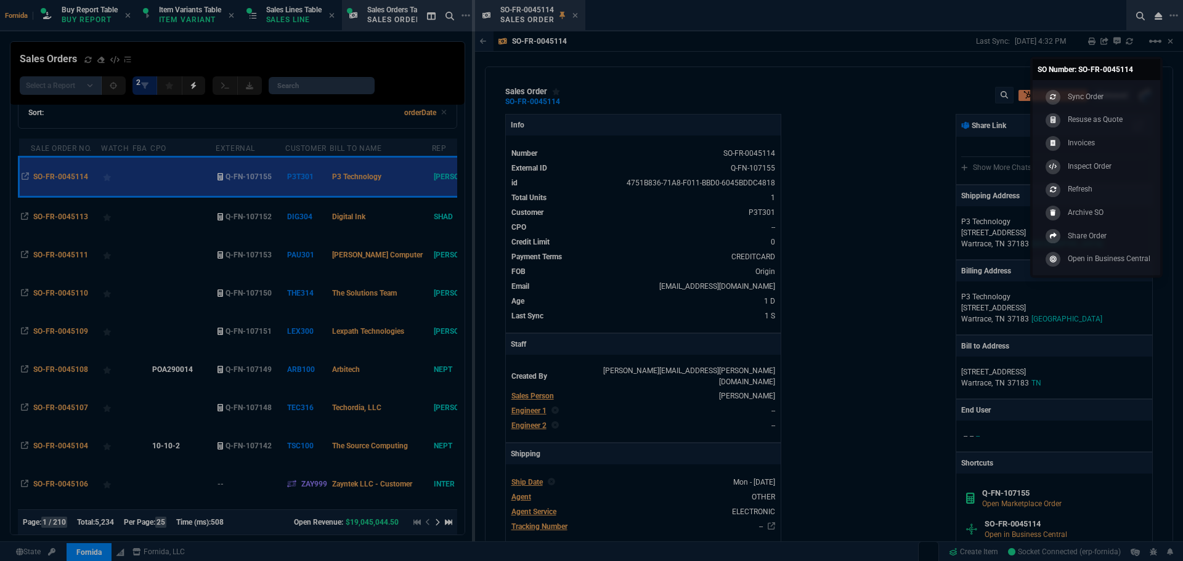
click at [1132, 100] on link "Sync Order" at bounding box center [1097, 96] width 118 height 23
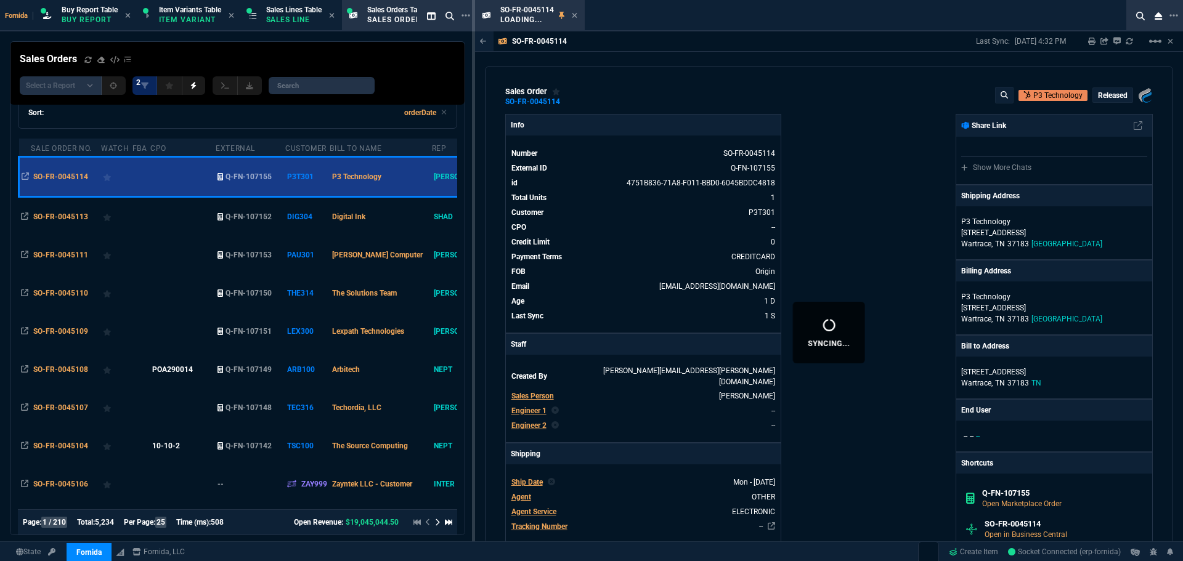
click at [577, 15] on icon at bounding box center [575, 15] width 6 height 7
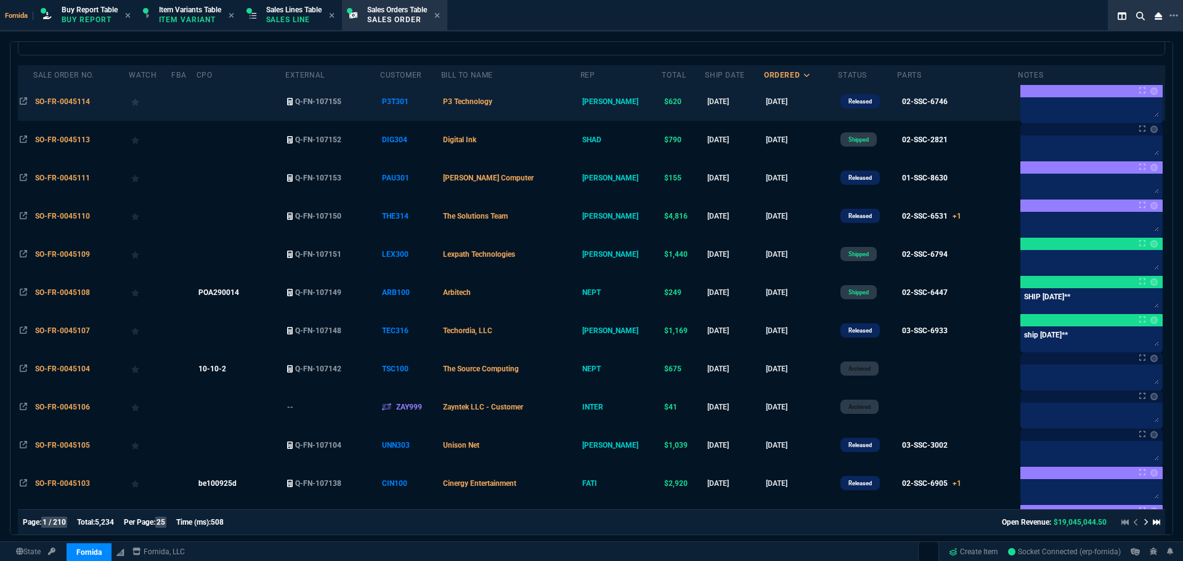
scroll to position [62, 0]
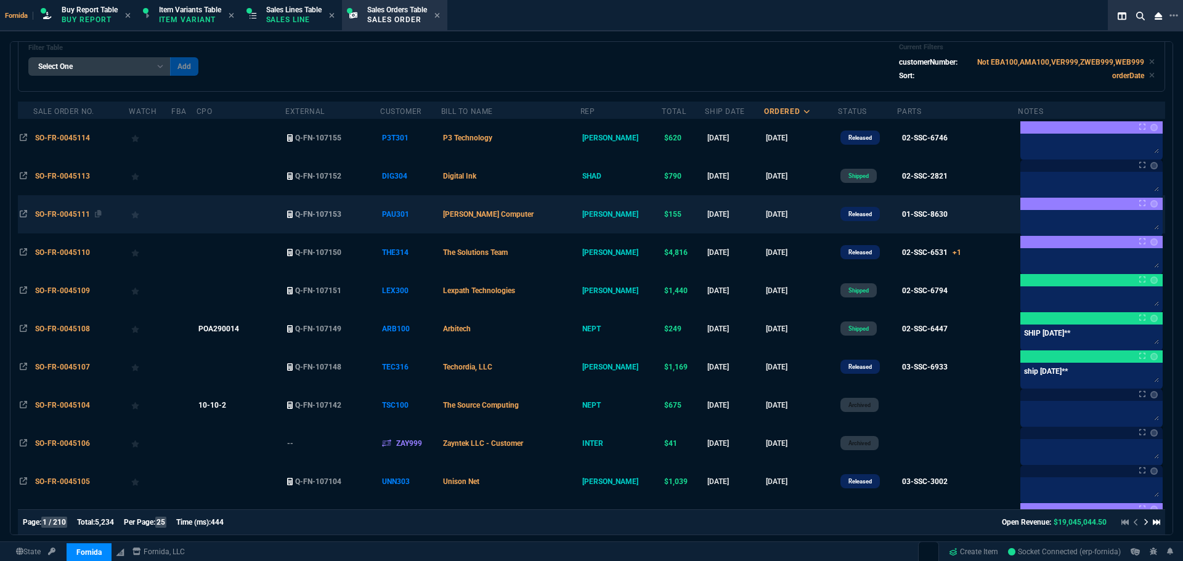
click at [38, 219] on span "SO-FR-0045111" at bounding box center [62, 214] width 55 height 9
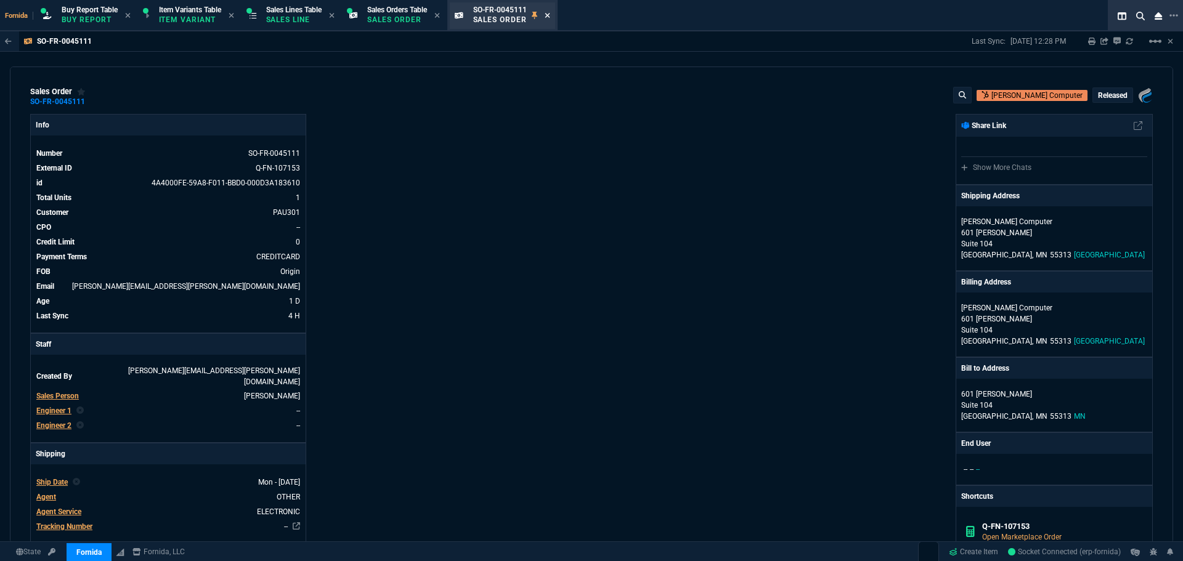
click at [550, 13] on icon at bounding box center [548, 15] width 6 height 7
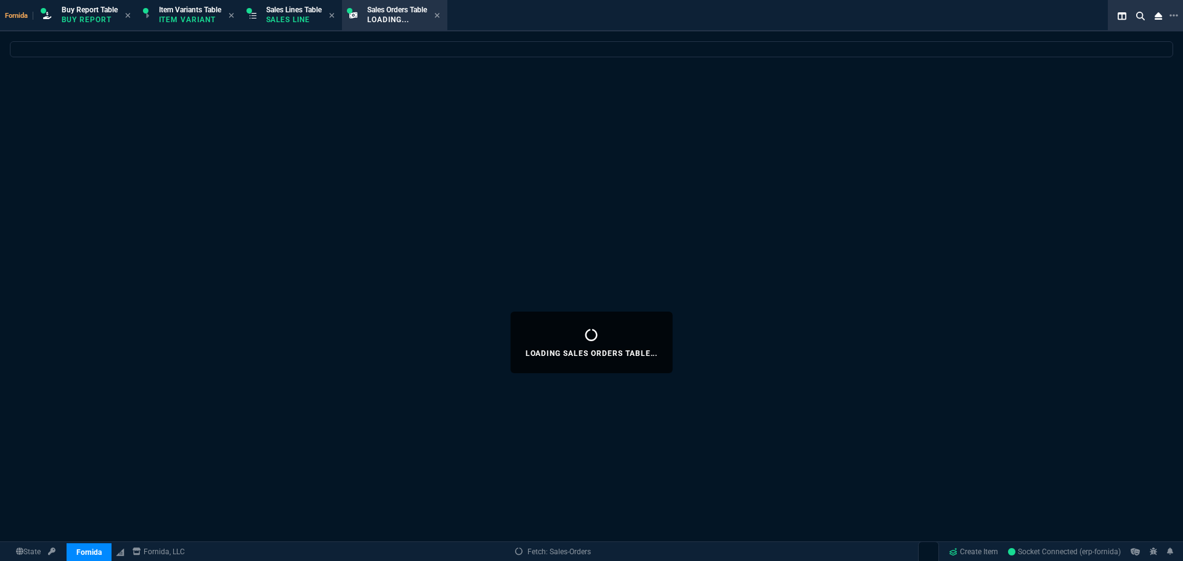
select select
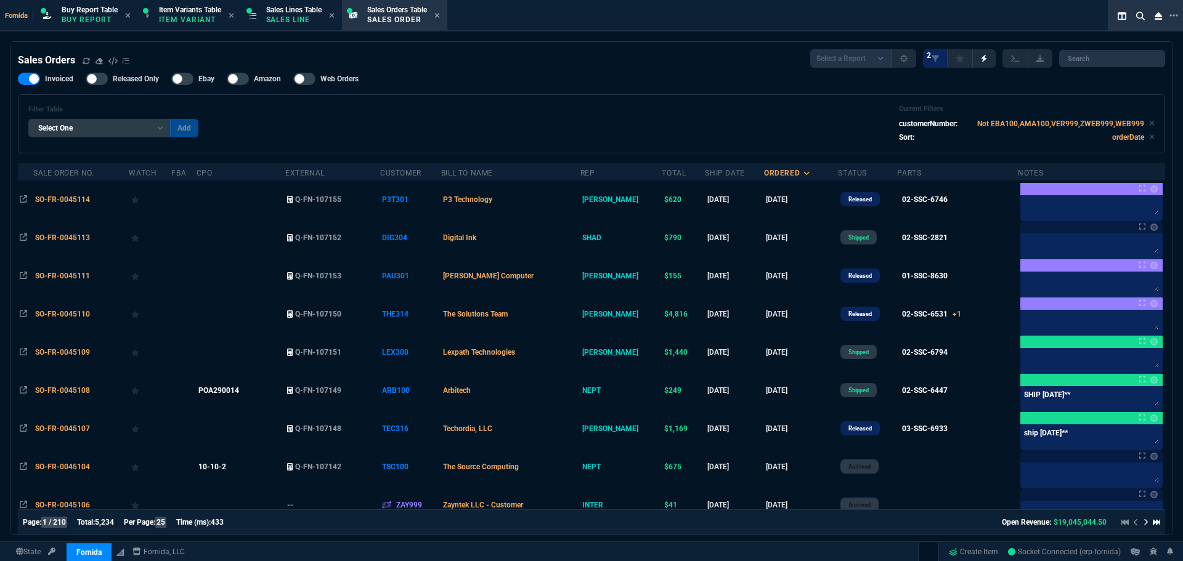
click at [31, 78] on div at bounding box center [29, 79] width 22 height 12
click at [18, 79] on input "Invoiced" at bounding box center [17, 79] width 1 height 1
checkbox input "false"
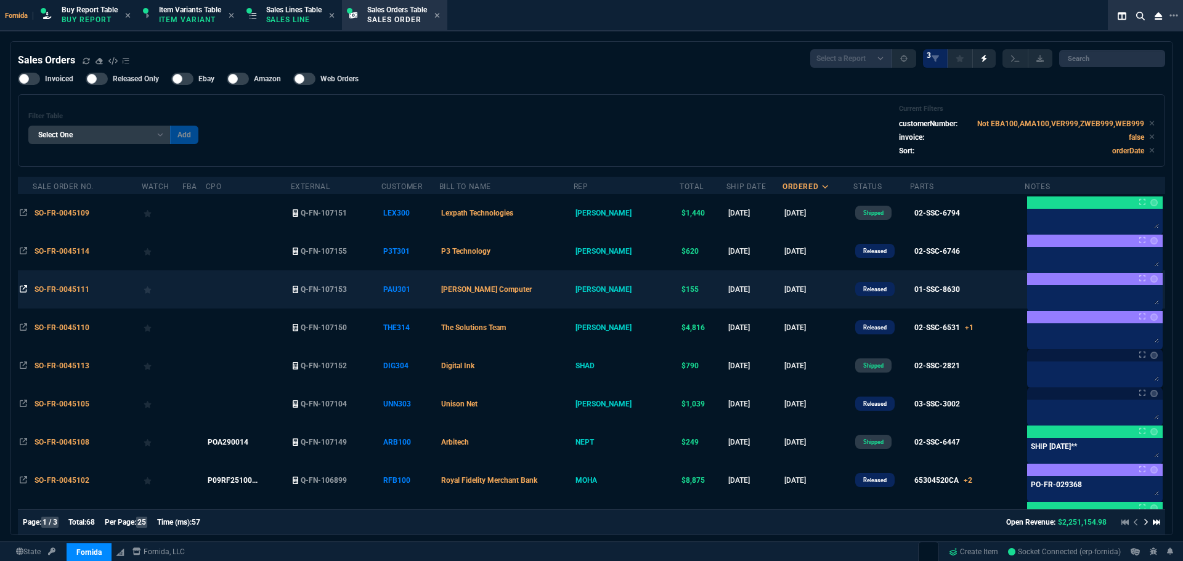
click at [26, 292] on icon at bounding box center [23, 288] width 7 height 7
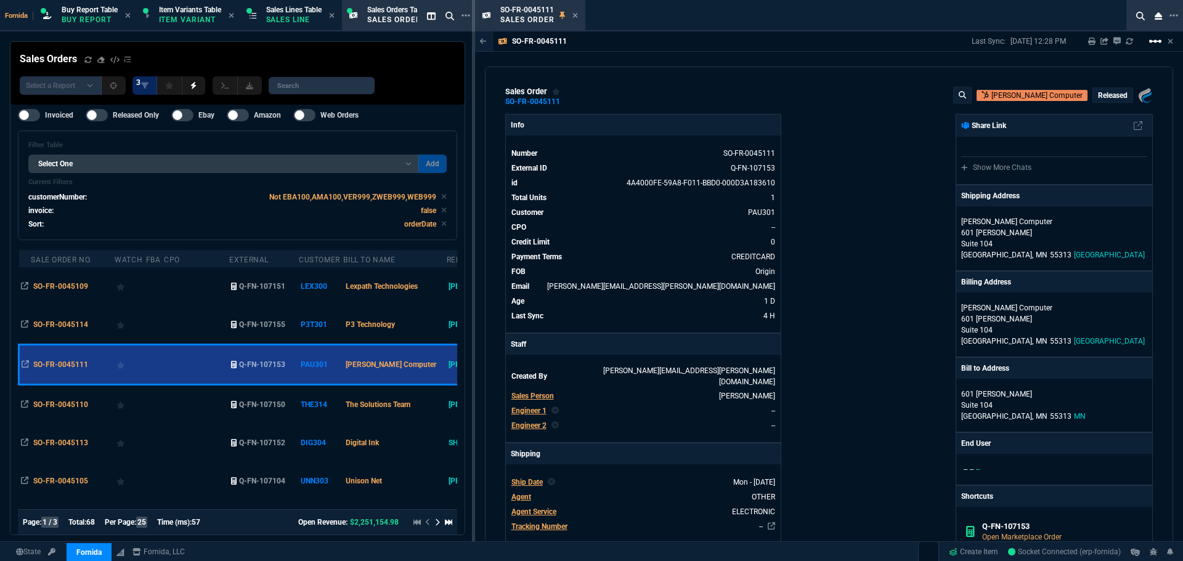
click at [1154, 47] on mat-icon "linear_scale" at bounding box center [1155, 41] width 15 height 15
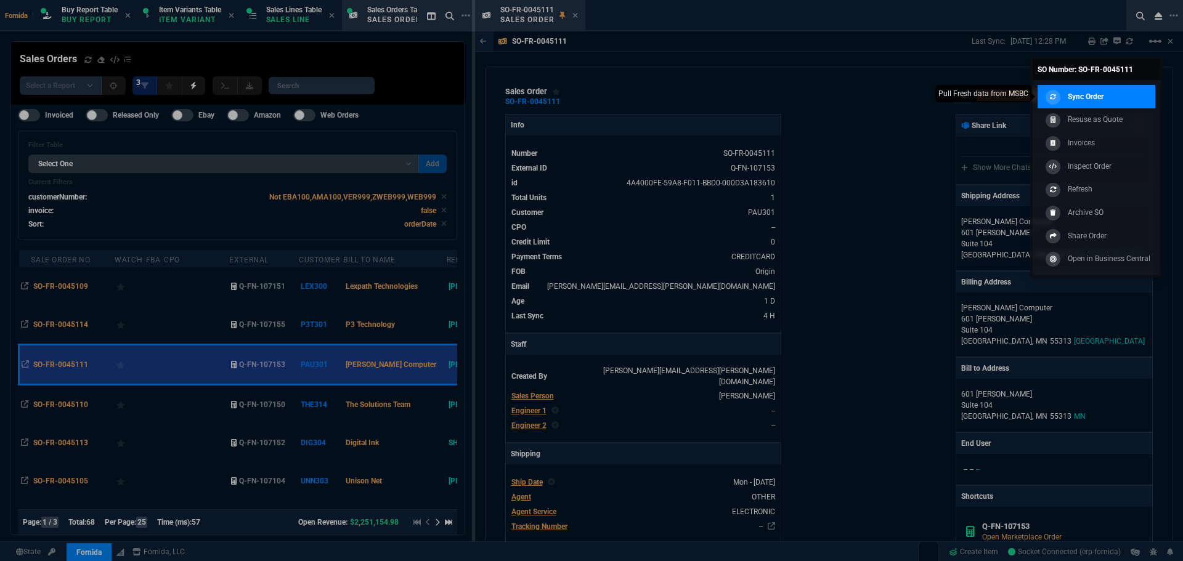
click at [1124, 99] on link "Sync Order" at bounding box center [1097, 96] width 118 height 23
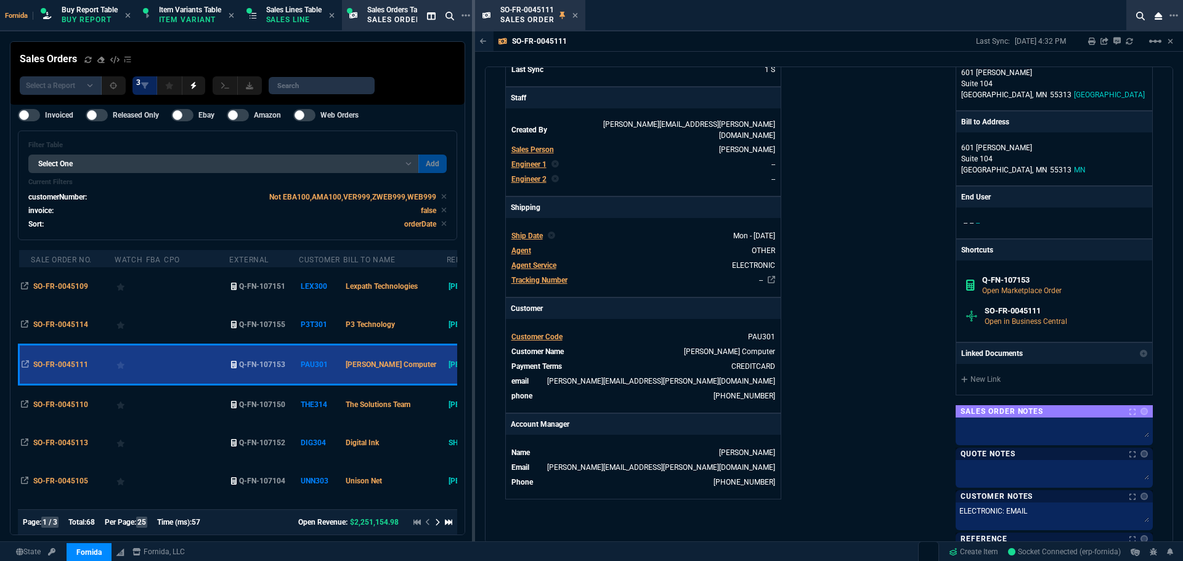
scroll to position [254, 0]
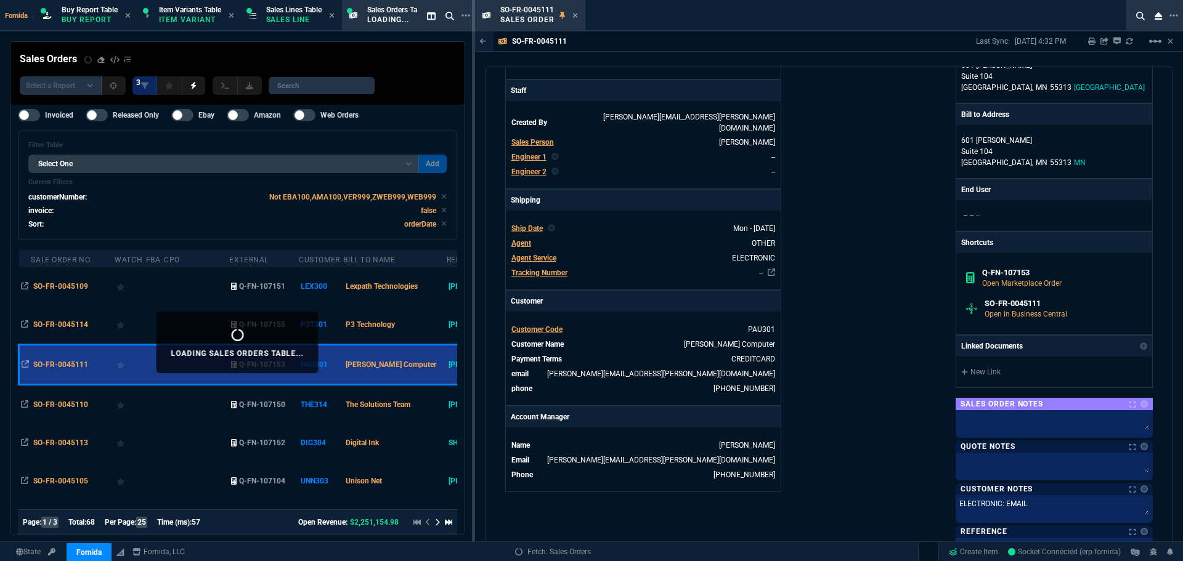
click at [575, 15] on icon at bounding box center [574, 15] width 5 height 5
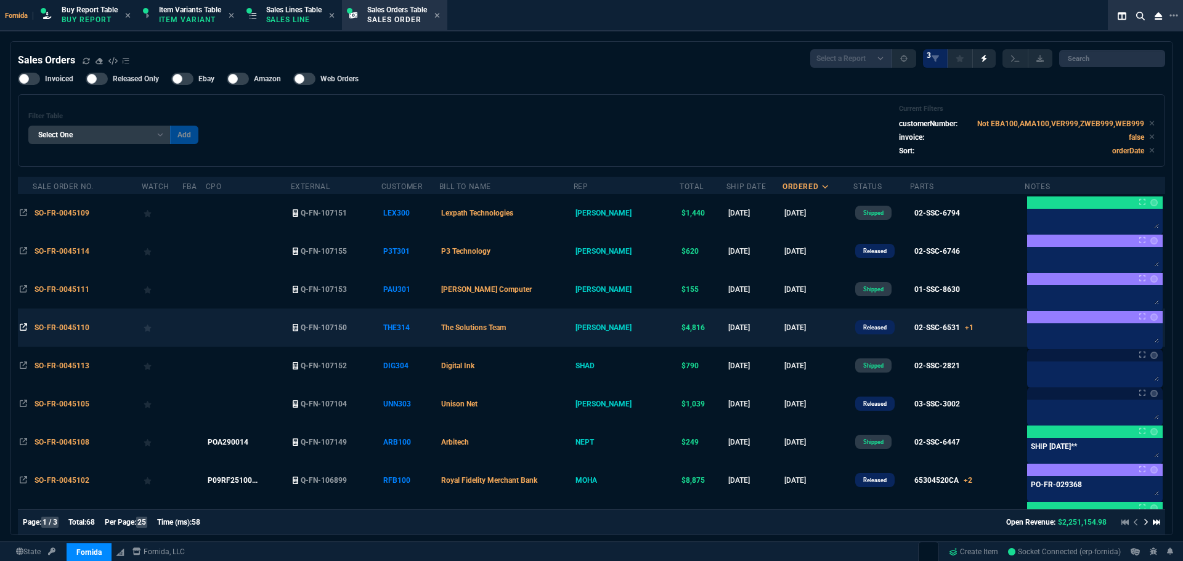
click at [25, 330] on icon at bounding box center [23, 326] width 7 height 7
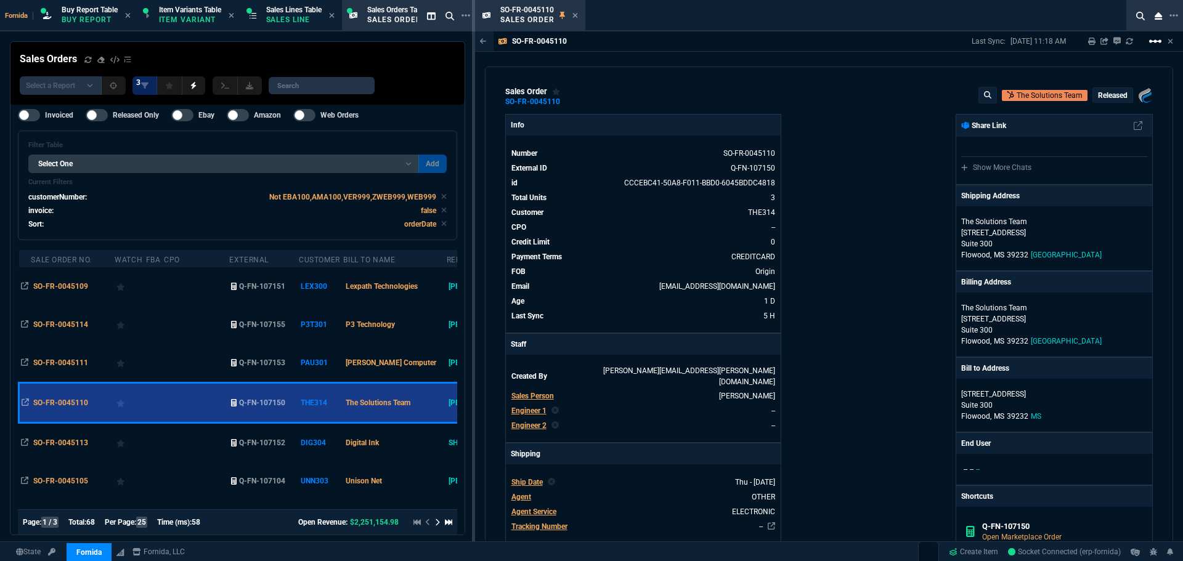
click at [1148, 41] on mat-icon "linear_scale" at bounding box center [1155, 41] width 15 height 15
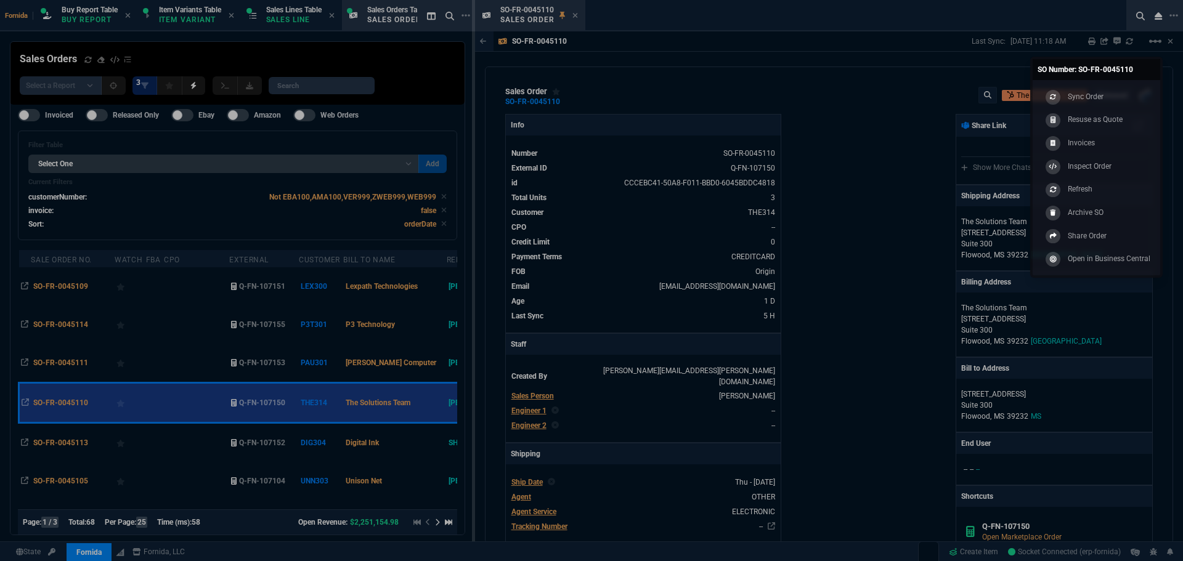
click at [1134, 89] on link "Sync Order" at bounding box center [1097, 96] width 118 height 23
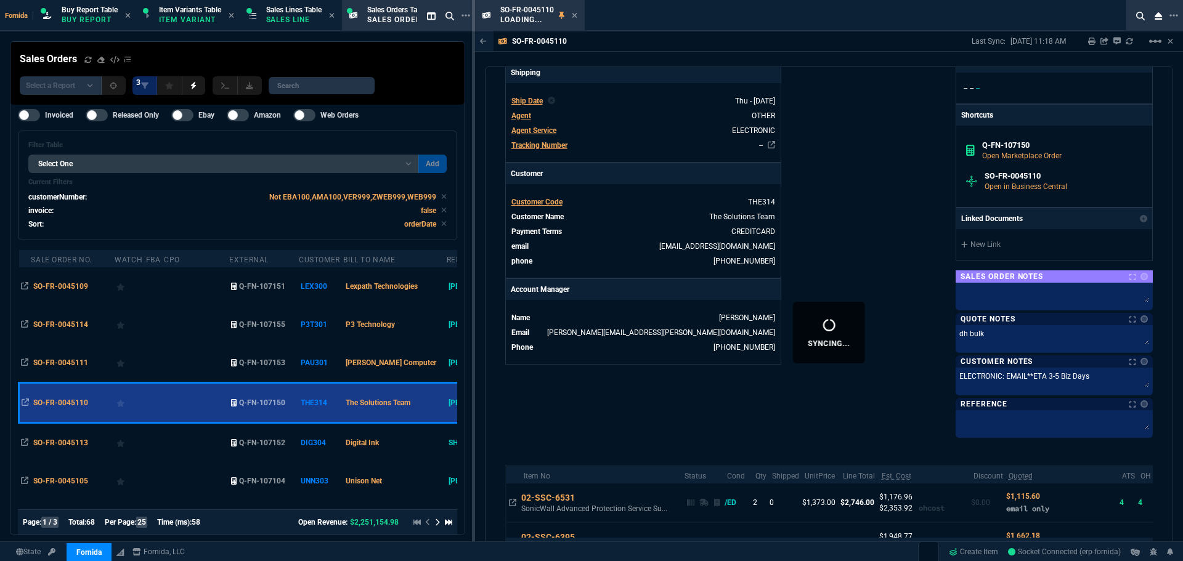
scroll to position [431, 0]
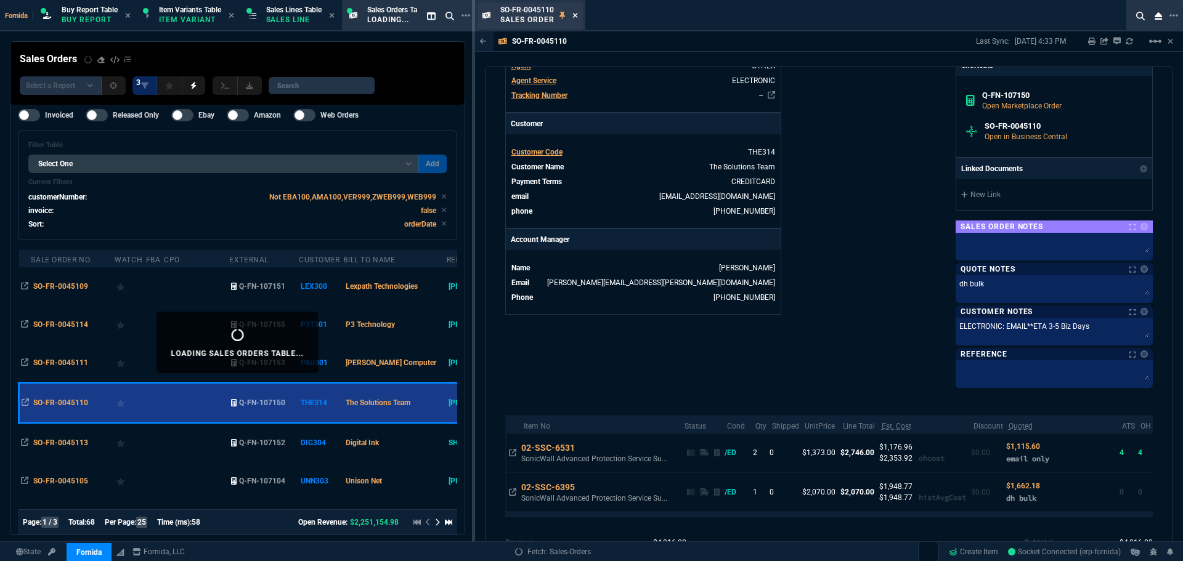
click at [573, 17] on icon at bounding box center [574, 15] width 5 height 5
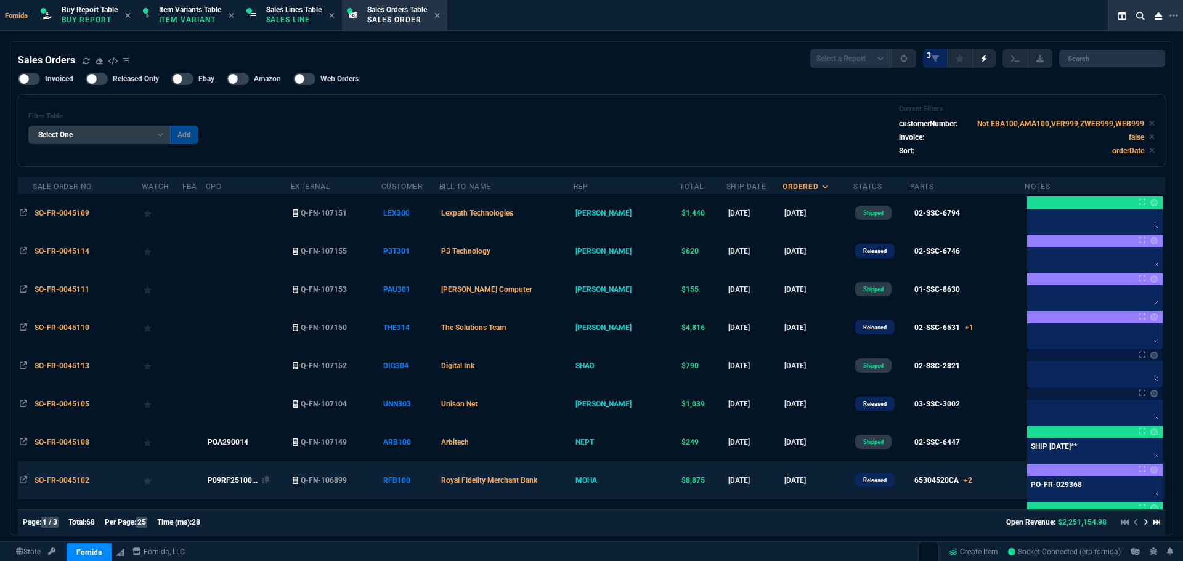
scroll to position [185, 0]
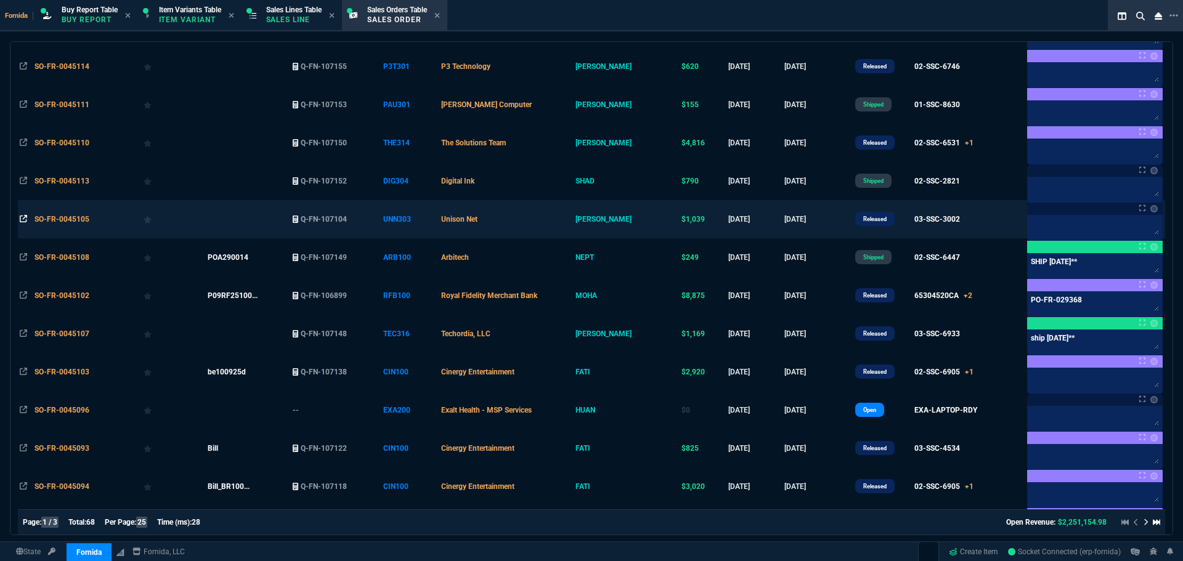
click at [23, 217] on icon at bounding box center [23, 218] width 7 height 7
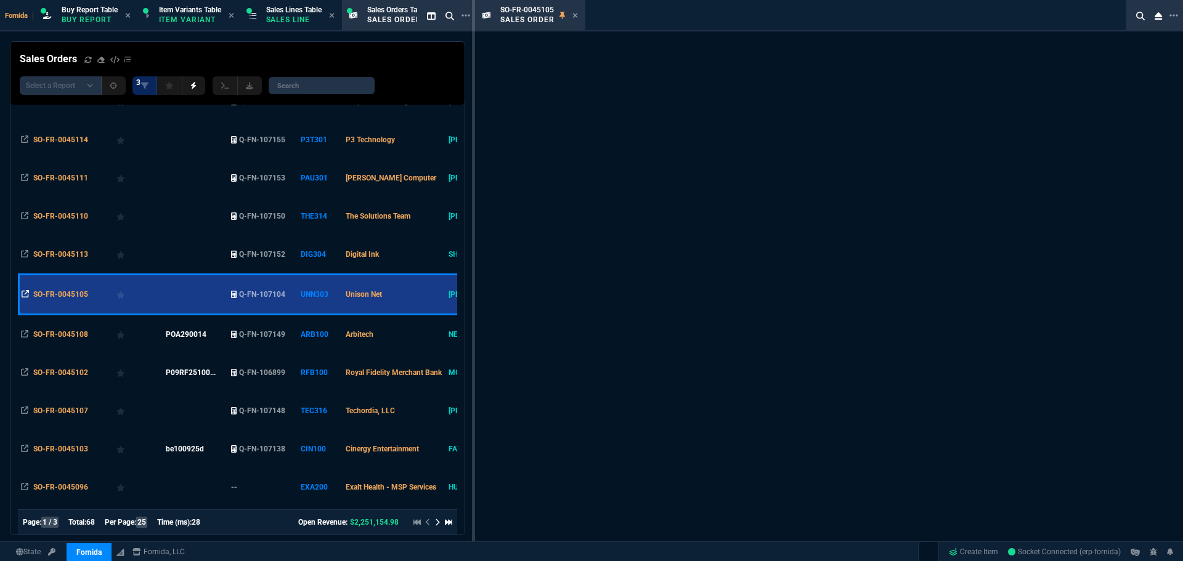
scroll to position [258, 0]
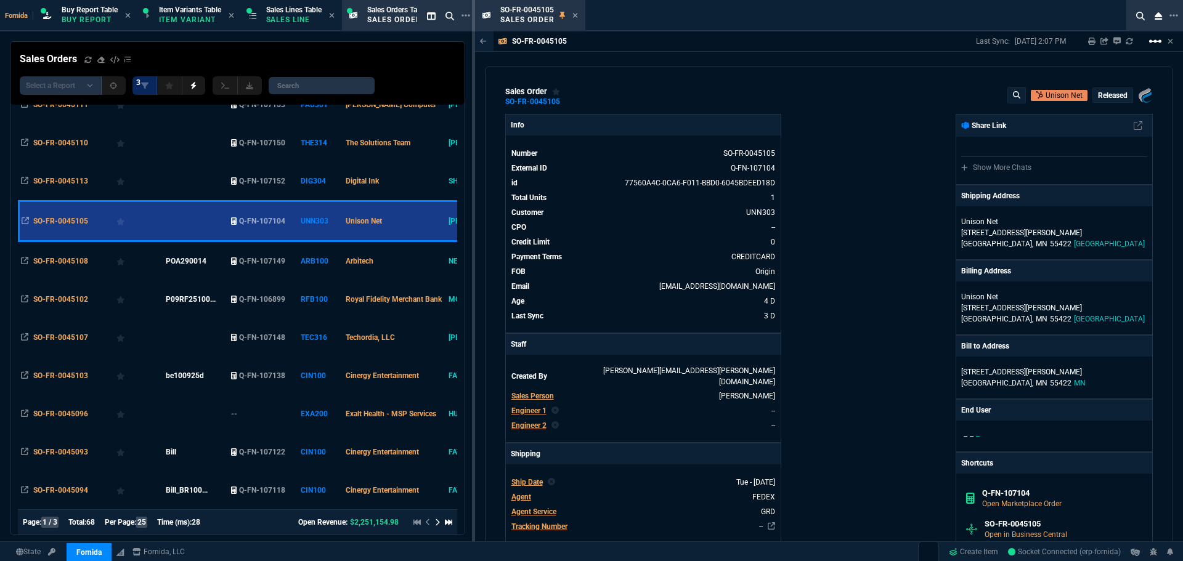
click at [1150, 44] on mat-icon "linear_scale" at bounding box center [1155, 41] width 15 height 15
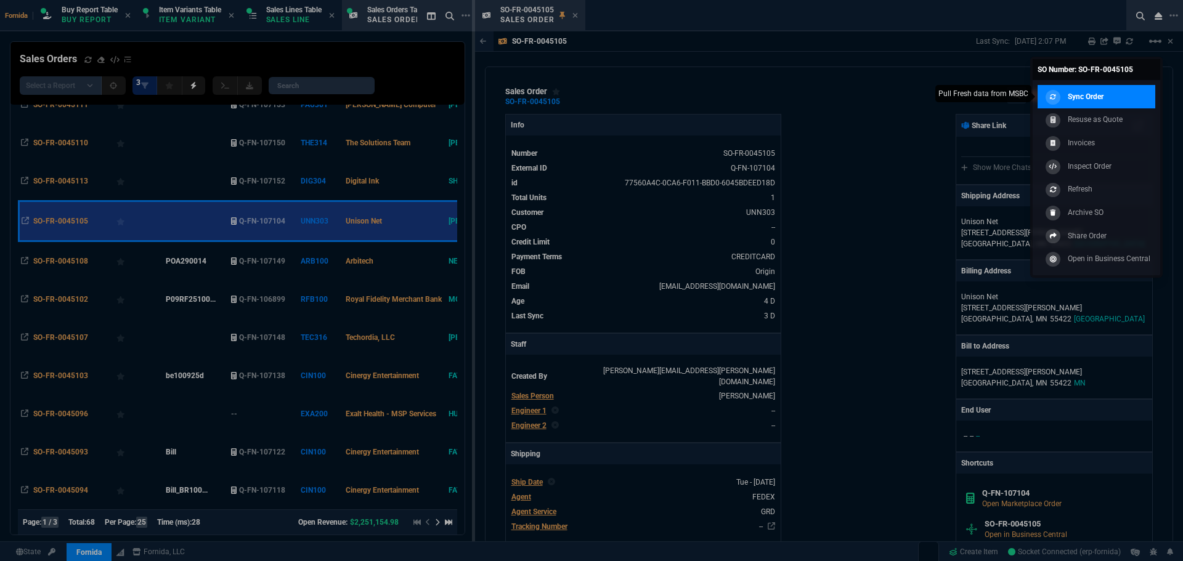
click at [1127, 89] on link "Sync Order" at bounding box center [1097, 96] width 118 height 23
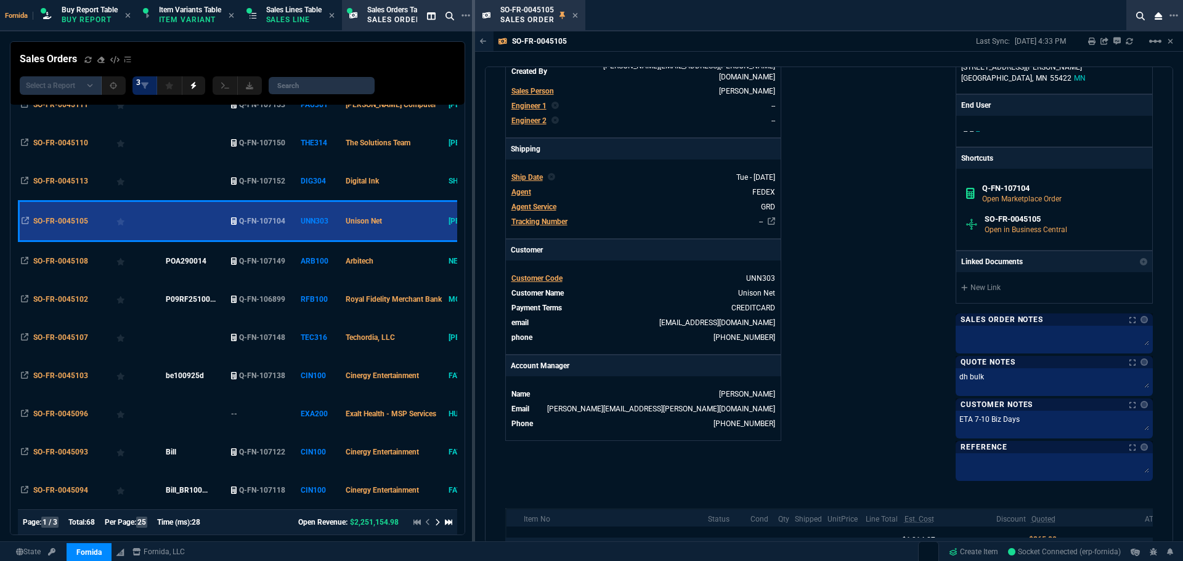
scroll to position [311, 0]
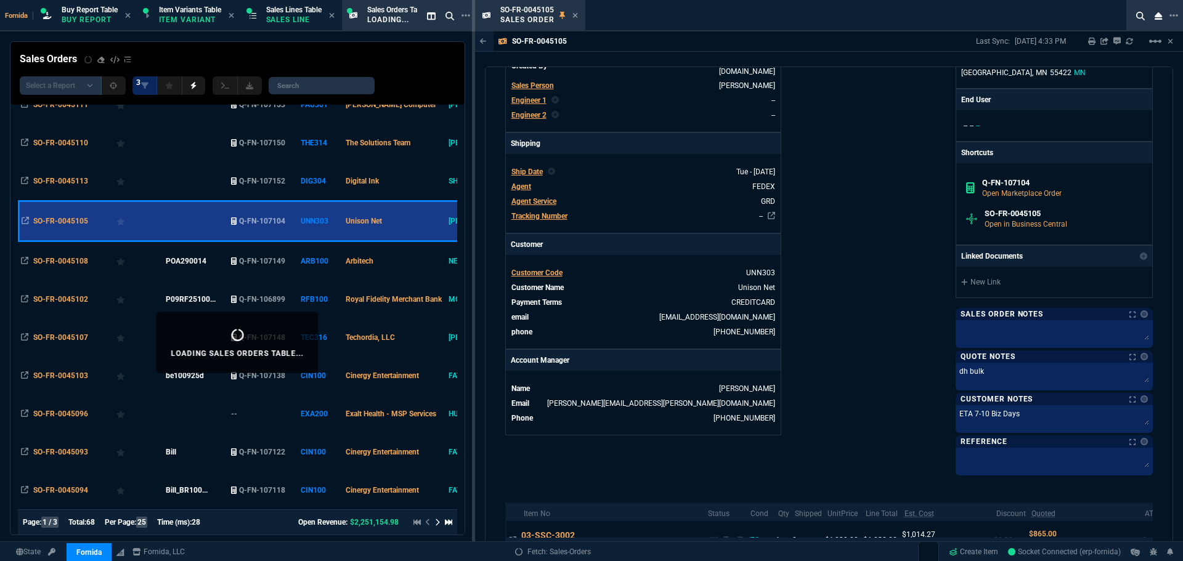
click at [572, 18] on icon at bounding box center [575, 15] width 6 height 7
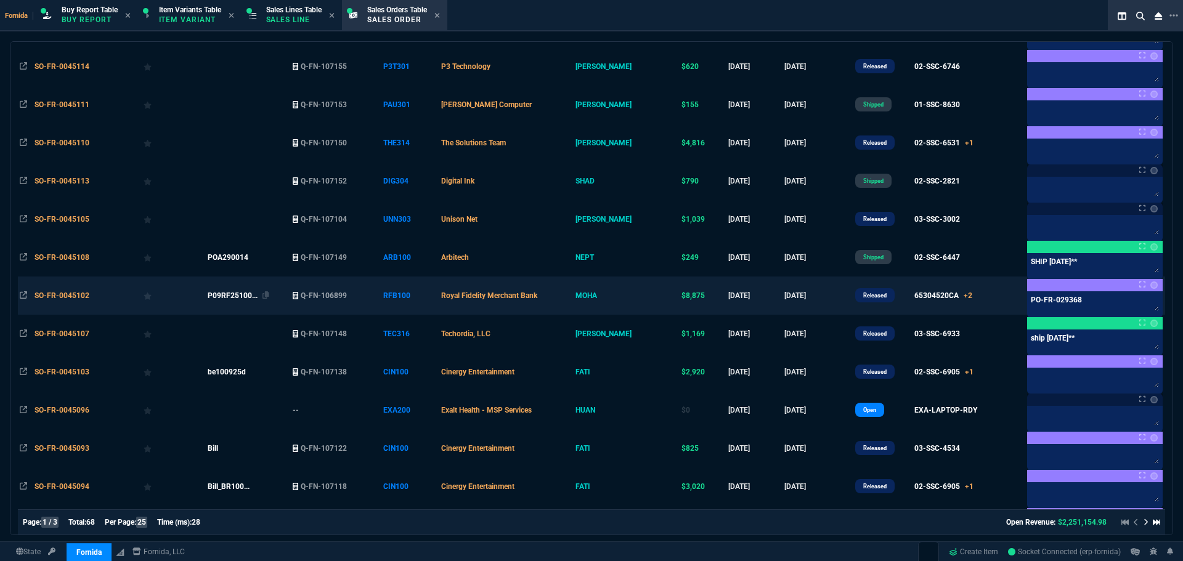
scroll to position [246, 0]
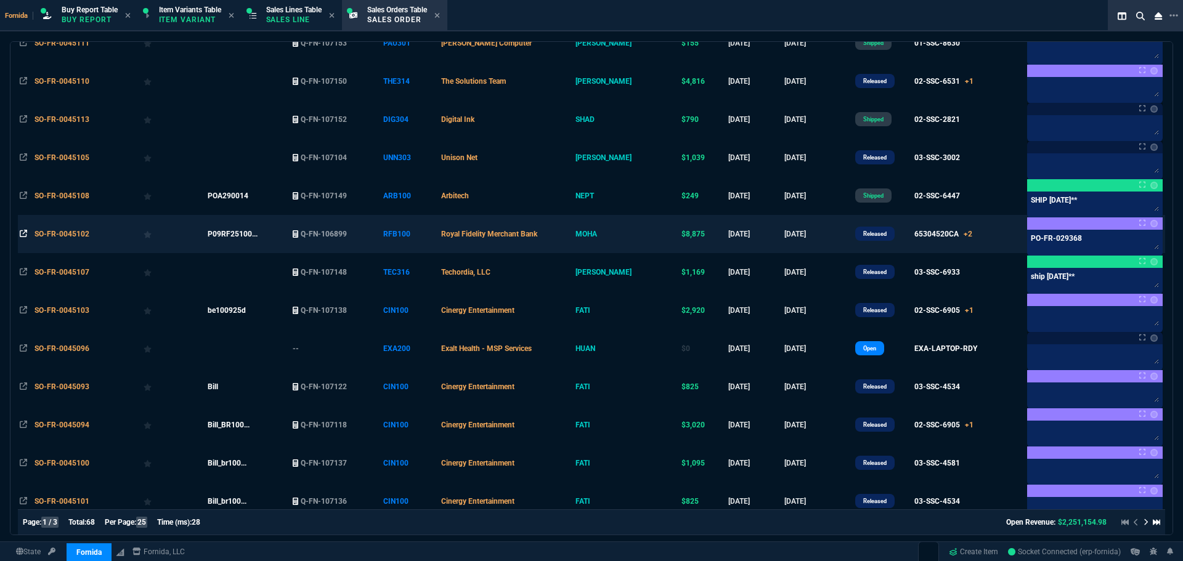
click at [20, 238] on fa-icon at bounding box center [23, 234] width 7 height 9
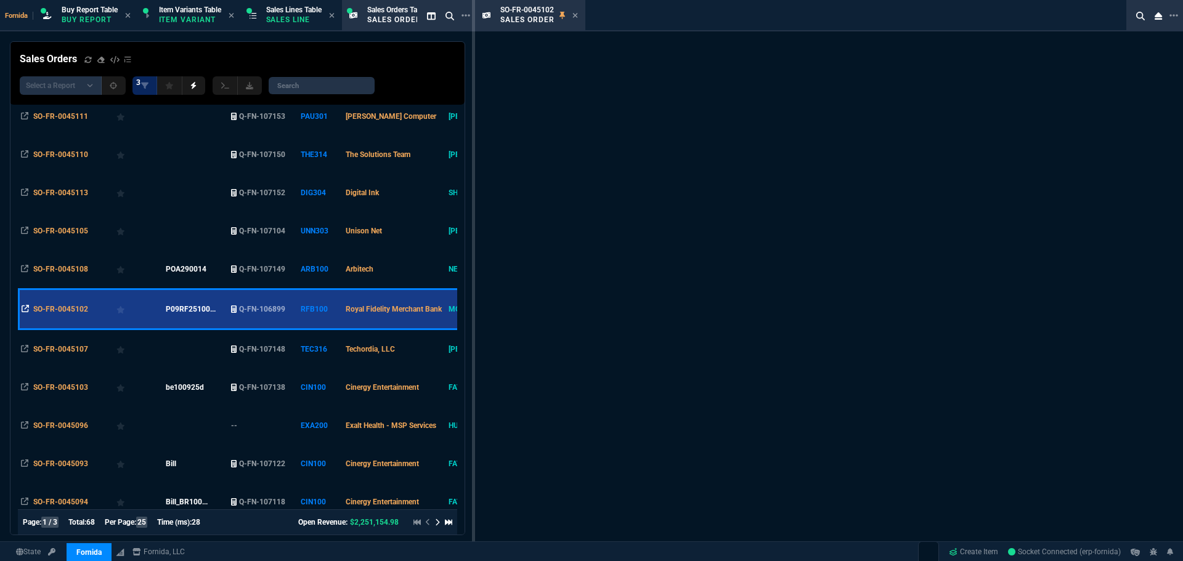
scroll to position [320, 0]
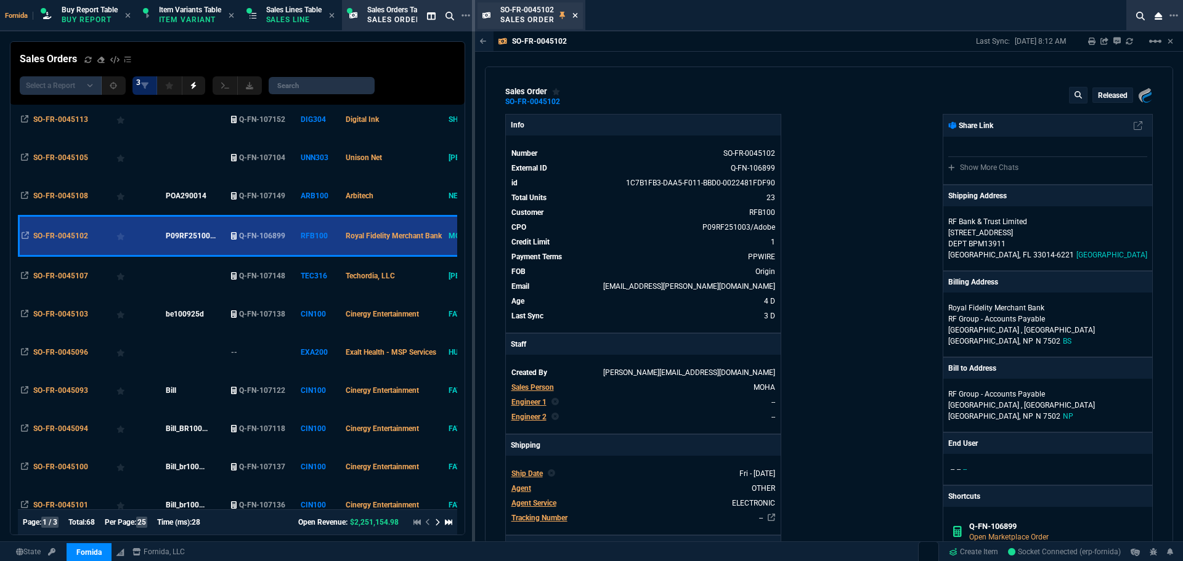
click at [575, 15] on icon at bounding box center [574, 15] width 5 height 5
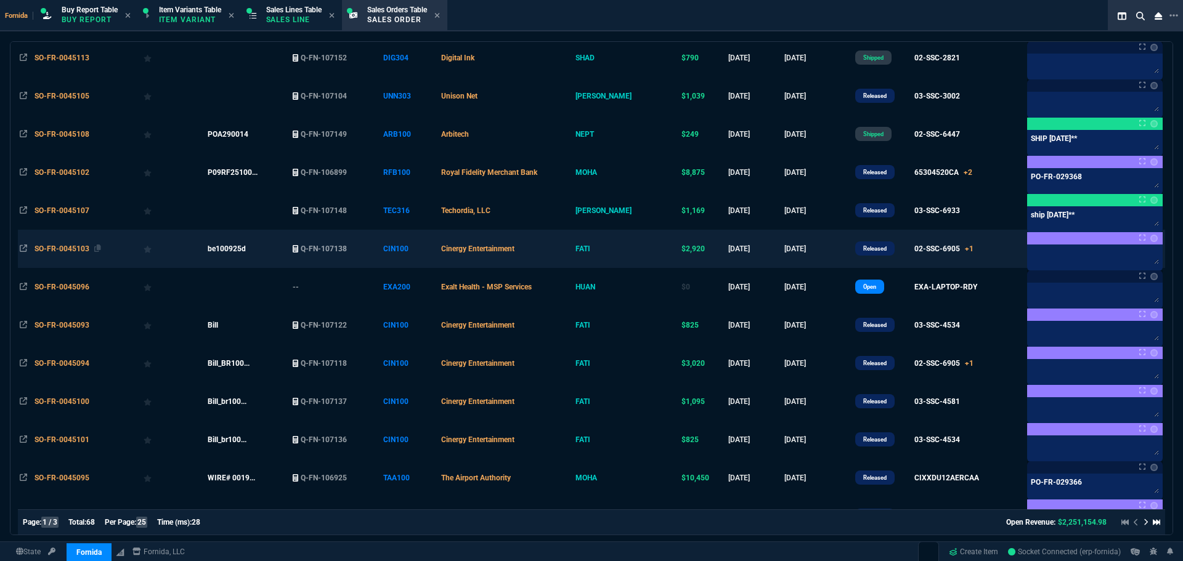
scroll to position [370, 0]
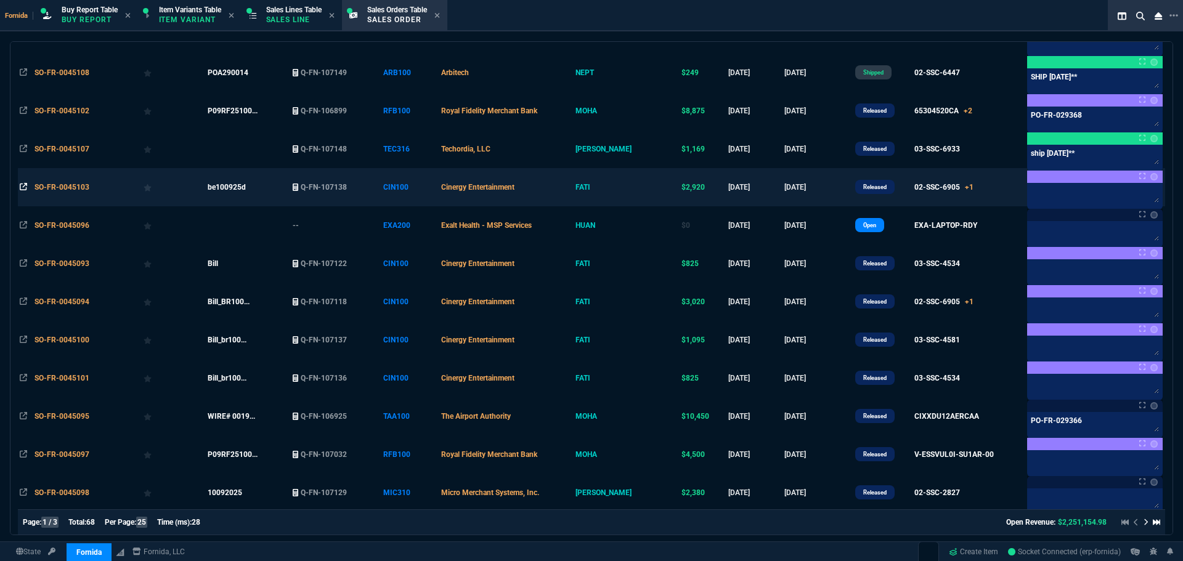
click at [26, 190] on icon at bounding box center [23, 186] width 7 height 7
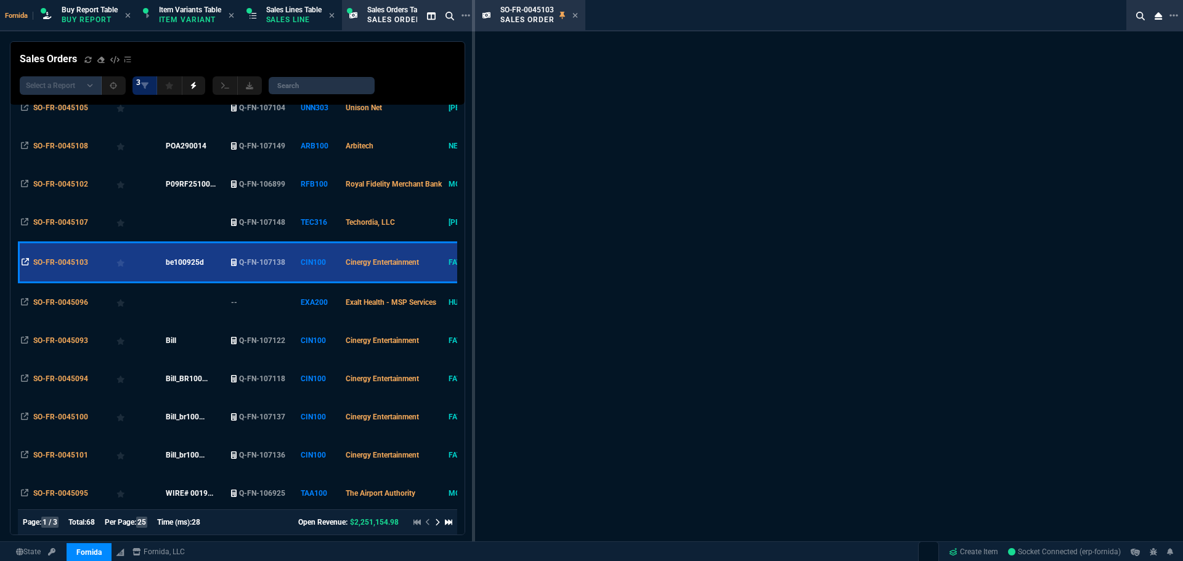
scroll to position [443, 0]
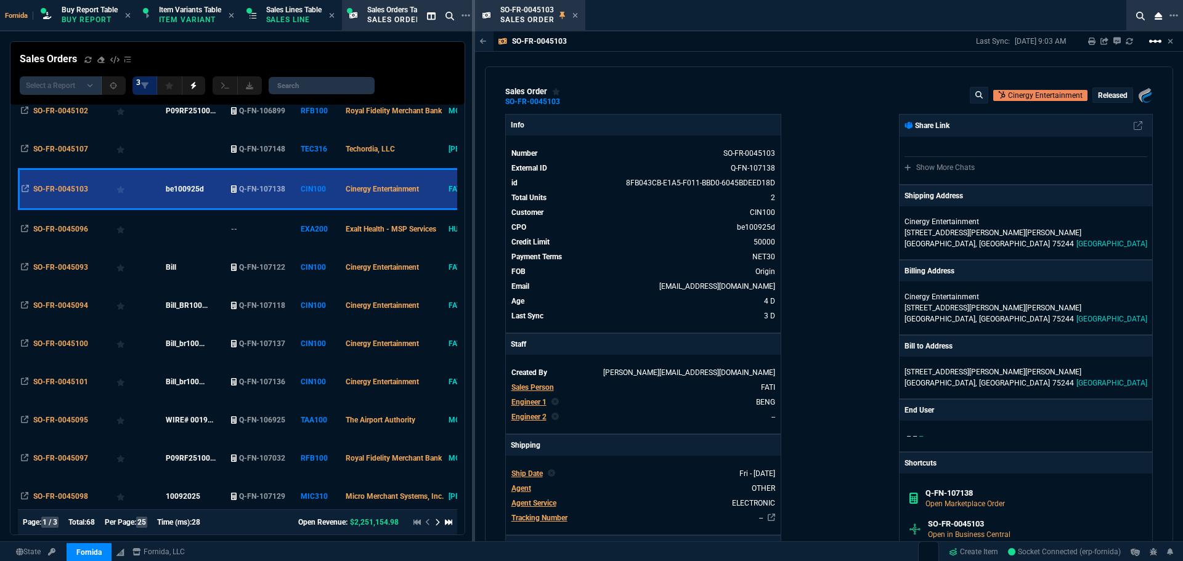
click at [1155, 44] on mat-icon "linear_scale" at bounding box center [1155, 41] width 15 height 15
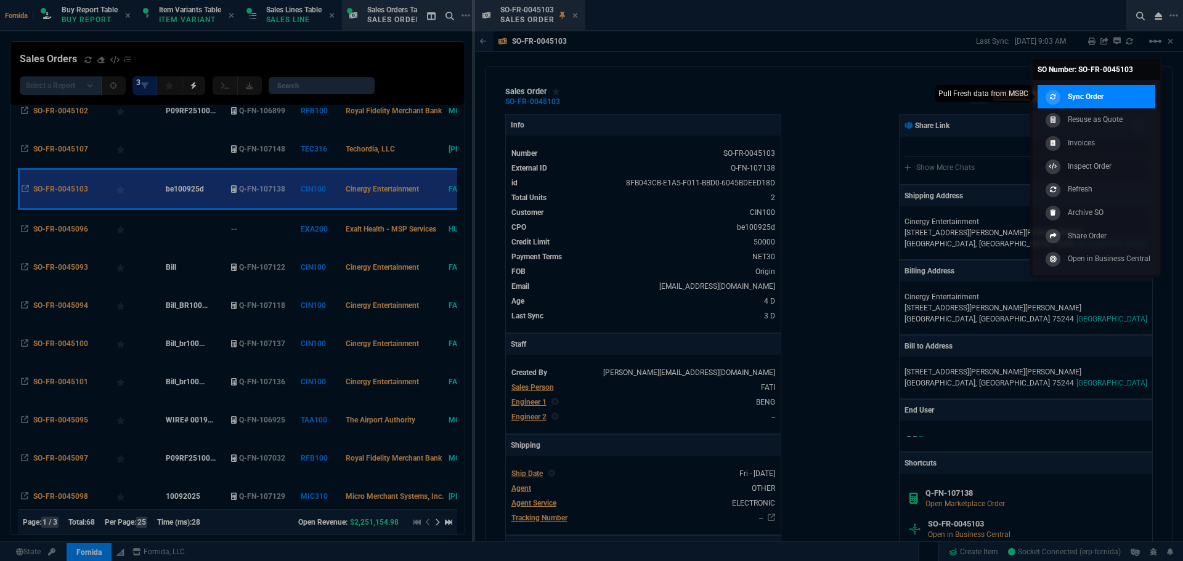
click at [1095, 97] on p "Sync Order" at bounding box center [1086, 96] width 36 height 11
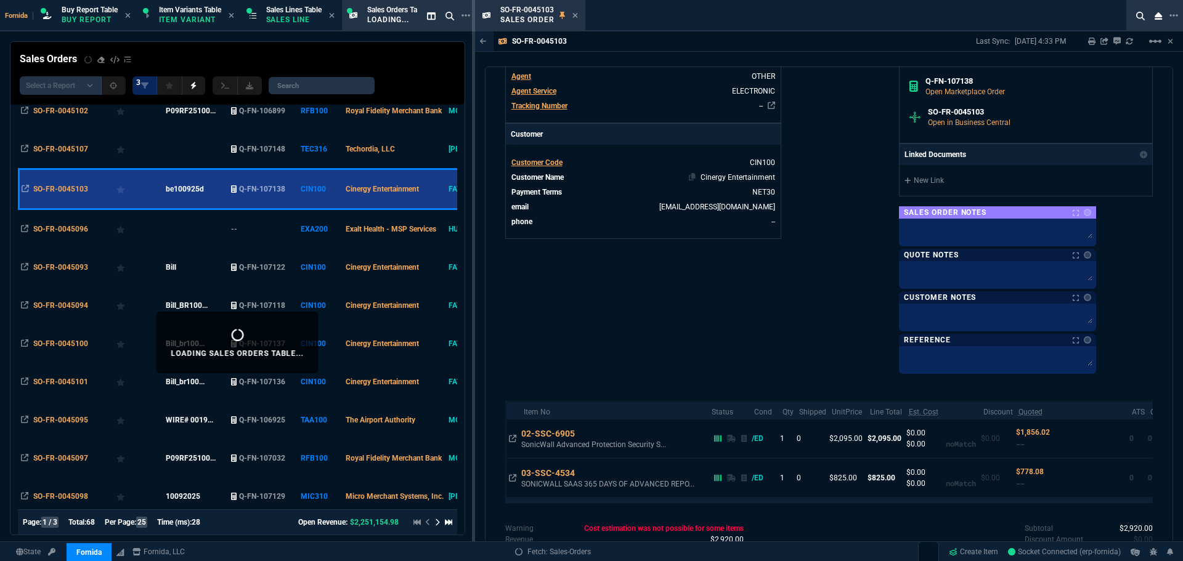
scroll to position [439, 0]
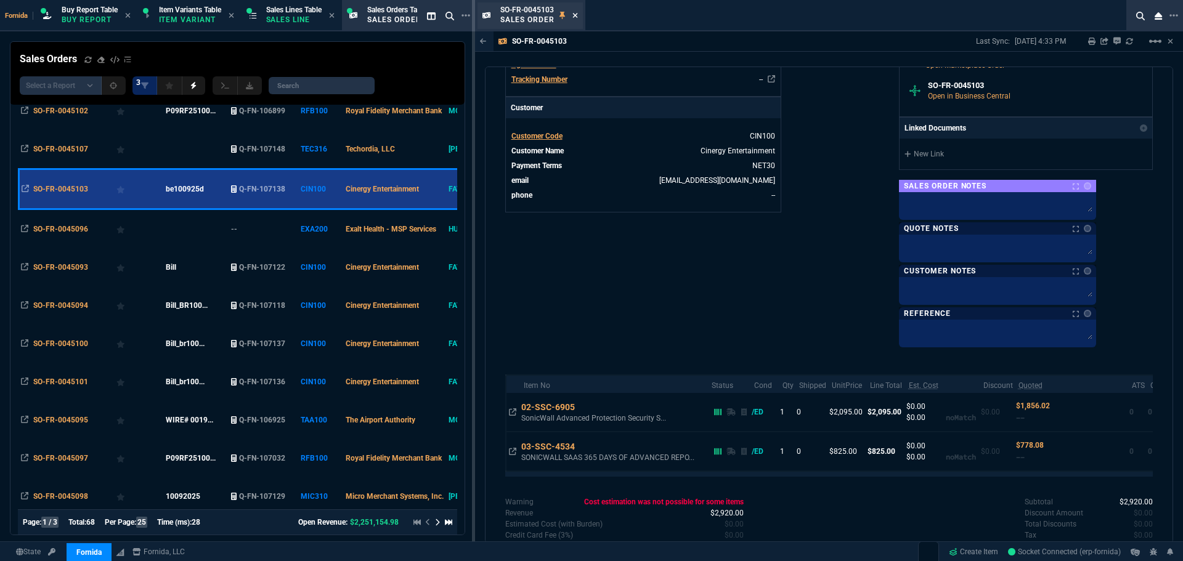
click at [576, 14] on icon at bounding box center [574, 15] width 5 height 5
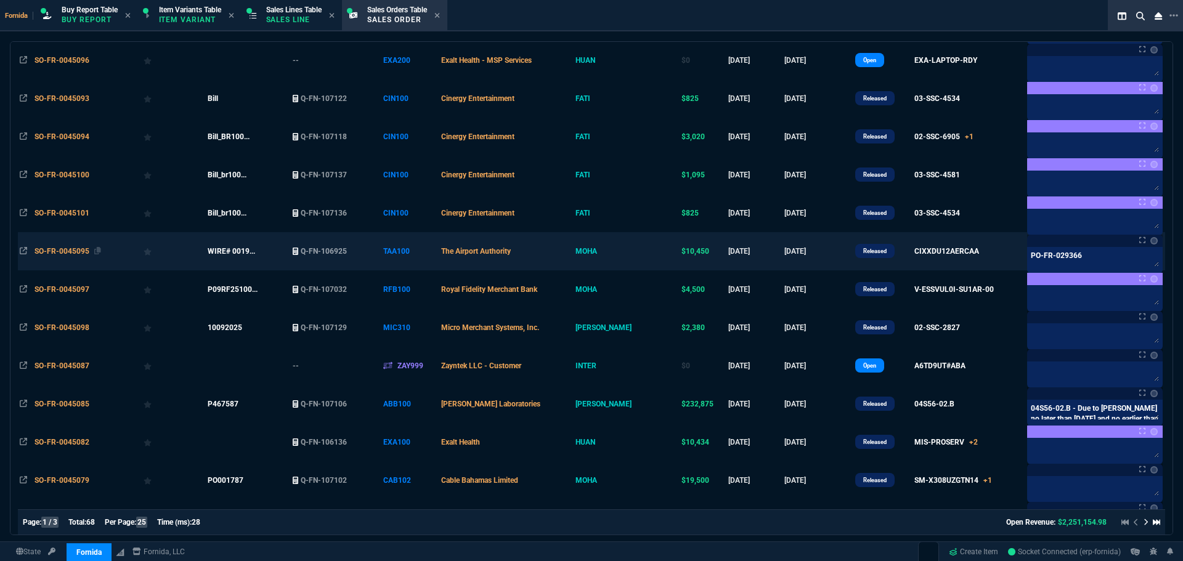
scroll to position [554, 0]
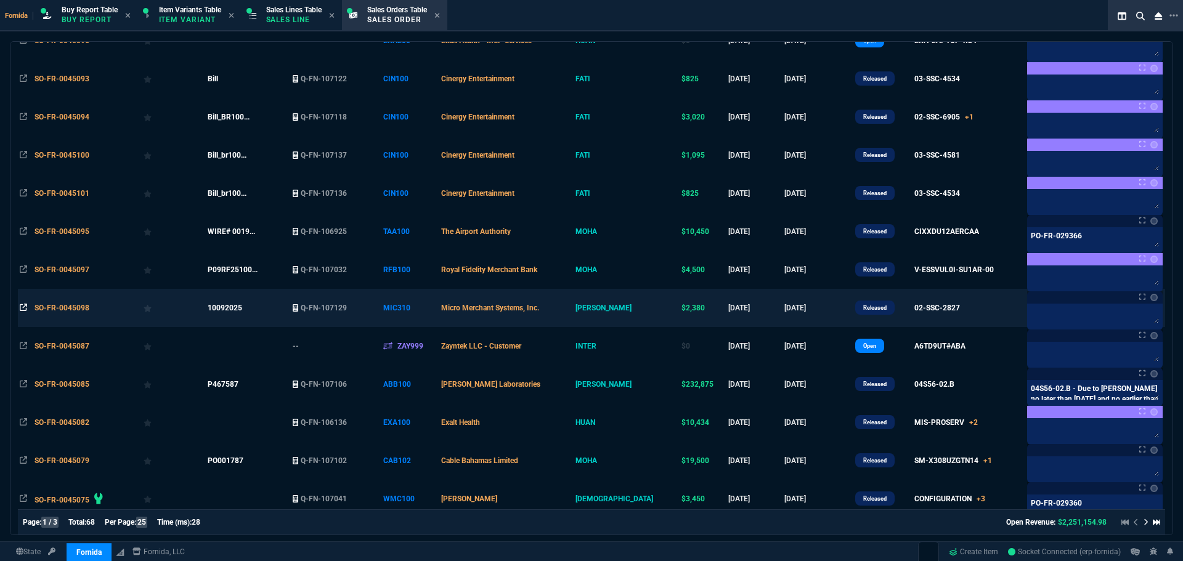
click at [25, 309] on icon at bounding box center [23, 307] width 7 height 7
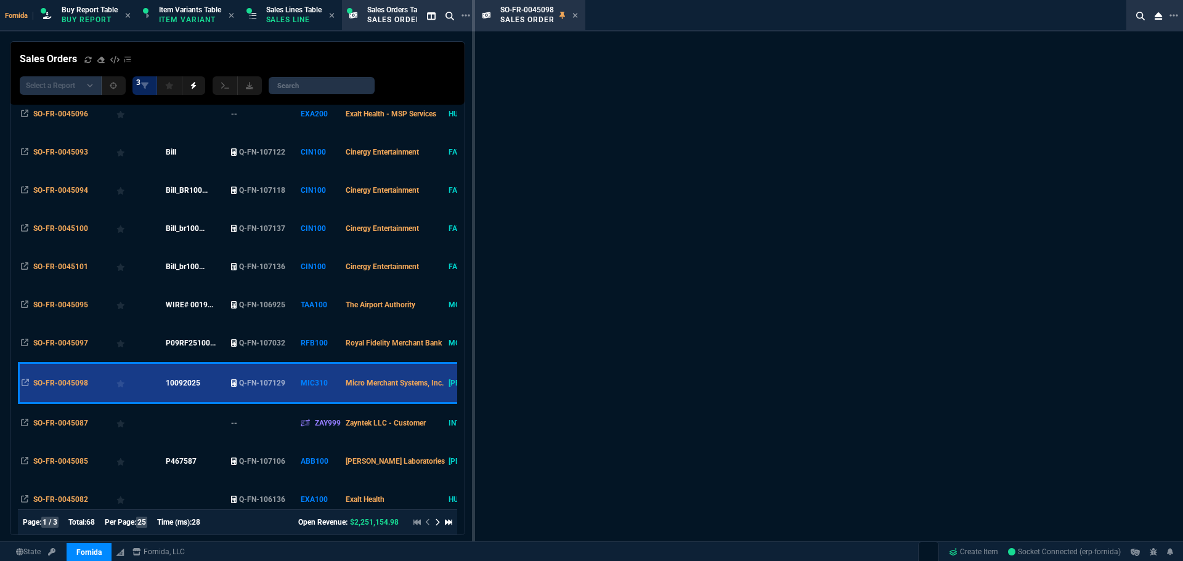
scroll to position [628, 0]
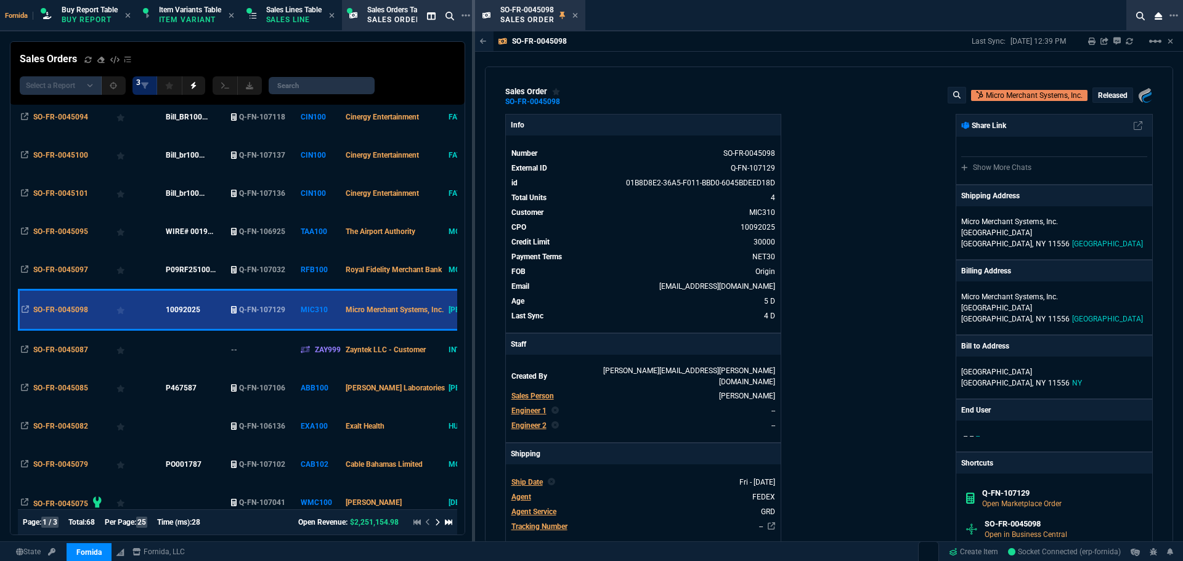
click at [1143, 46] on div "Last Sync: [DATE] 12:39 PM Sharing SO-FR-0045098 Link Dev Link Share on Teams l…" at bounding box center [1073, 41] width 202 height 20
click at [1149, 46] on mat-icon "linear_scale" at bounding box center [1155, 41] width 15 height 15
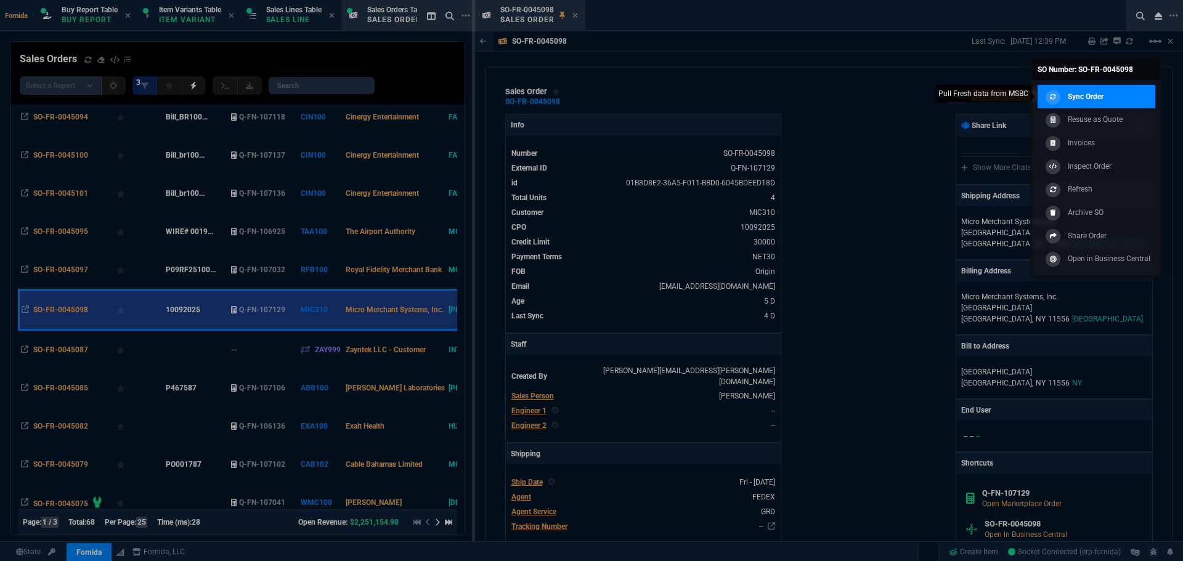
click at [1112, 92] on link "Sync Order" at bounding box center [1097, 96] width 118 height 23
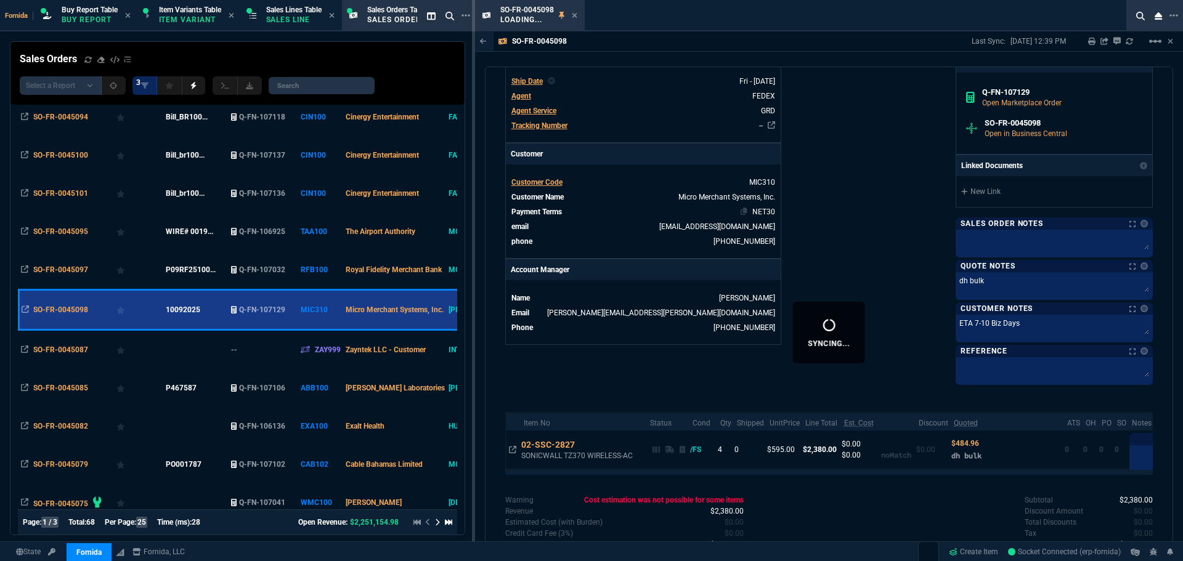
scroll to position [450, 0]
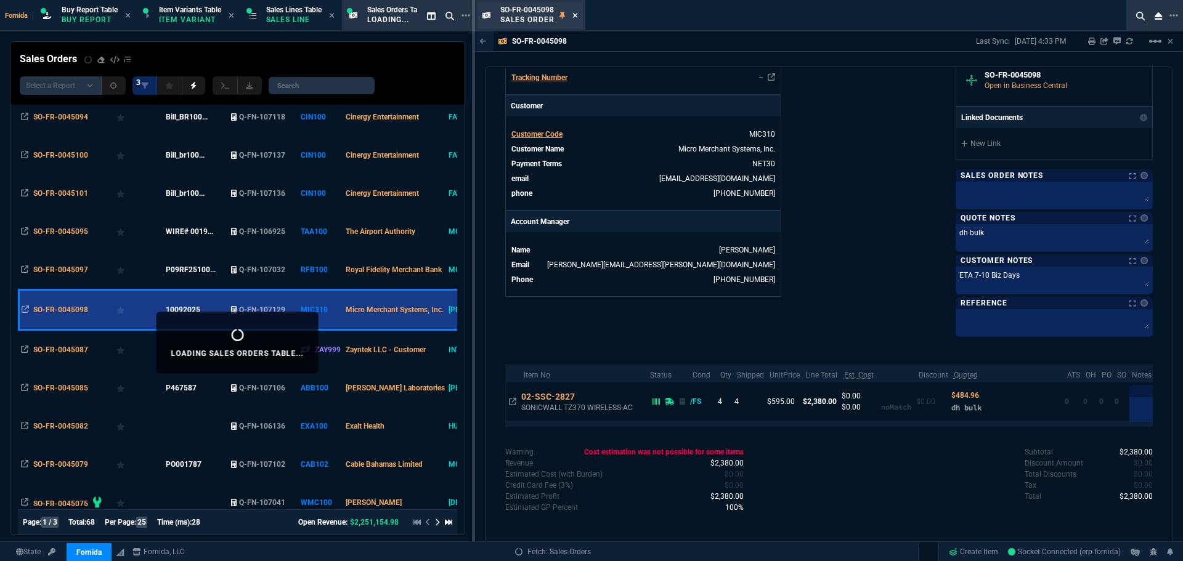
click at [574, 15] on icon at bounding box center [575, 15] width 6 height 7
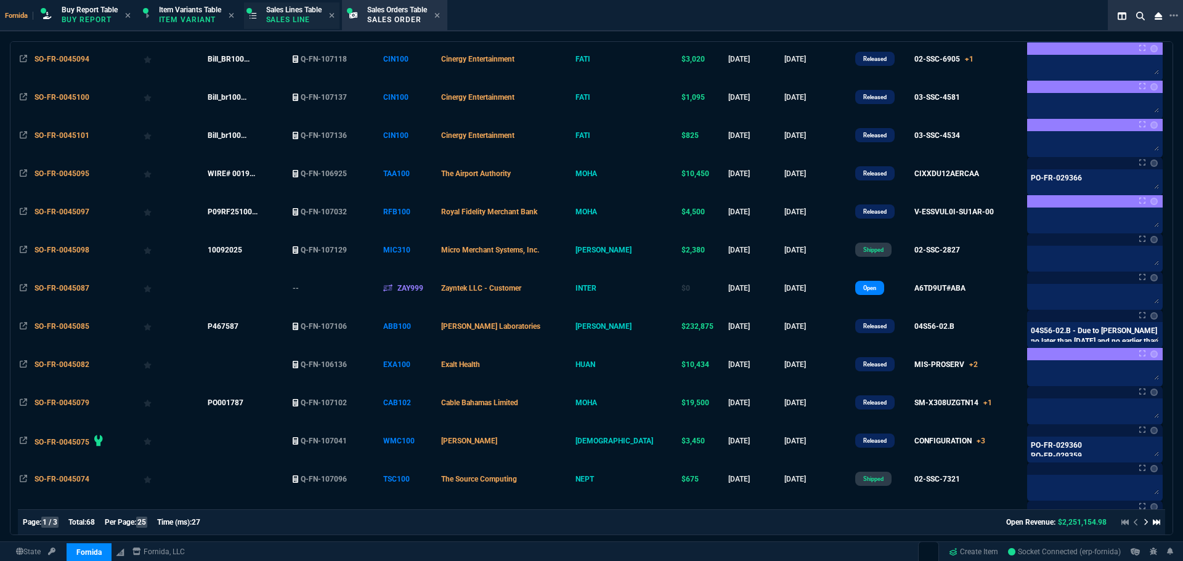
scroll to position [591, 0]
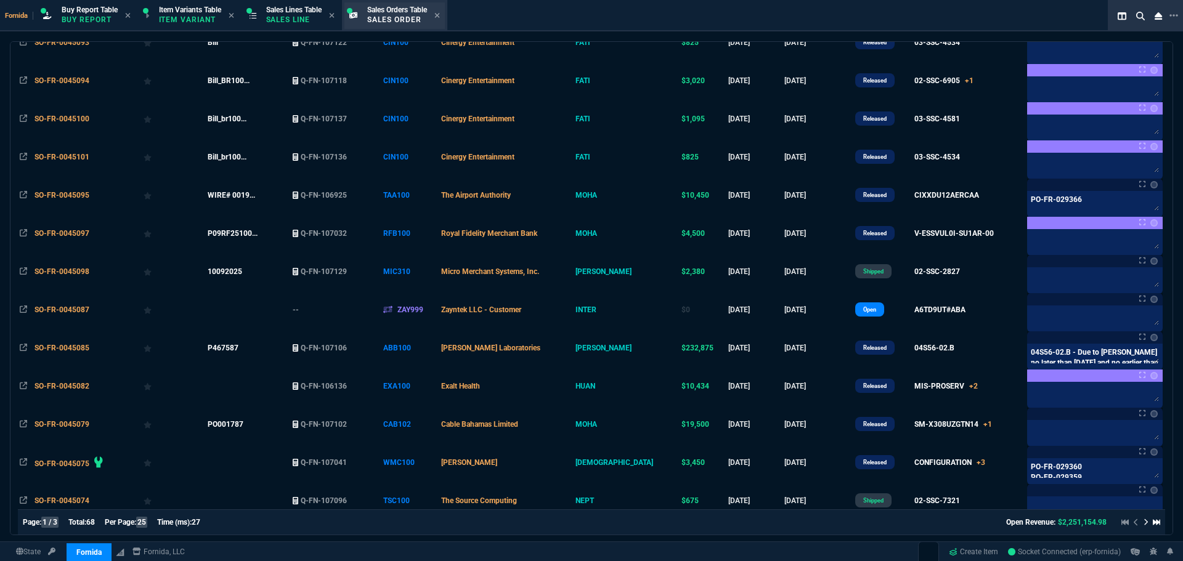
click at [310, 22] on p "Sales Line" at bounding box center [293, 20] width 55 height 10
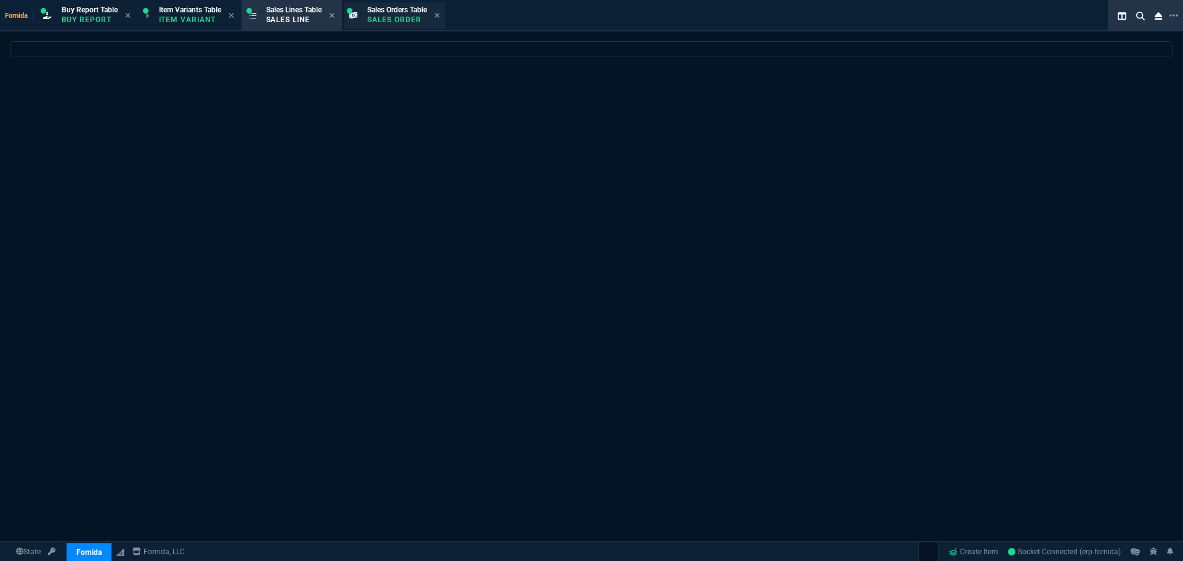
scroll to position [0, 0]
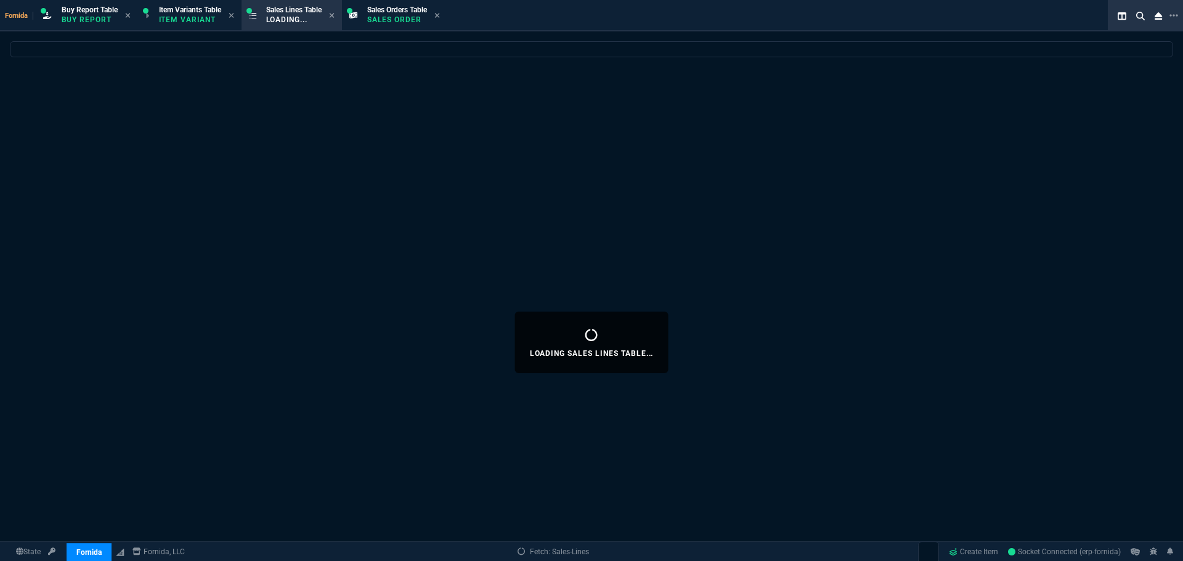
click at [440, 18] on icon at bounding box center [437, 15] width 6 height 7
select select
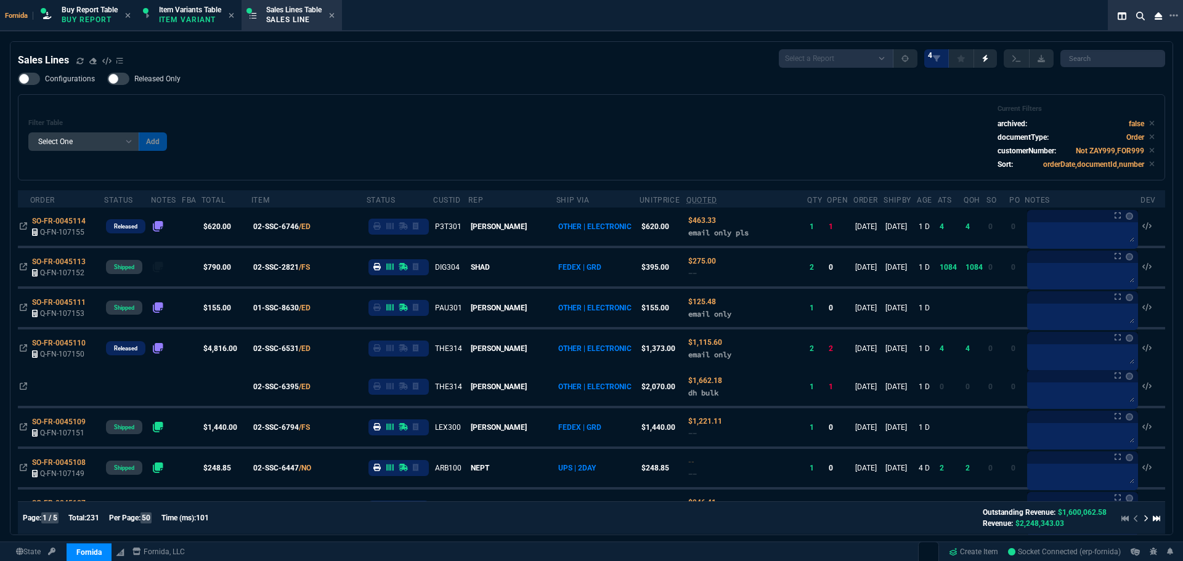
drag, startPoint x: 413, startPoint y: 123, endPoint x: 39, endPoint y: 112, distance: 374.1
click at [407, 122] on div "Filter Table Select One Add Filter () Age () ATS () Cond (itemVariantCode) Cust…" at bounding box center [591, 137] width 1126 height 65
click at [327, 127] on div "Filter Table Select One Add Filter () Age () ATS () Cond (itemVariantCode) Cust…" at bounding box center [591, 137] width 1126 height 65
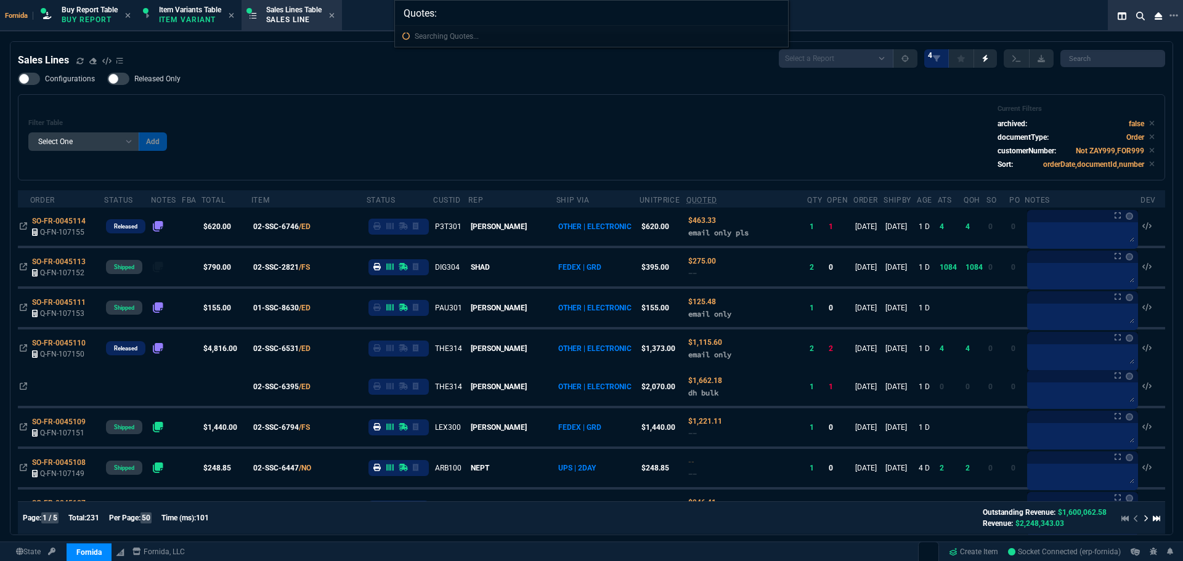
type input "Quotes: 107134"
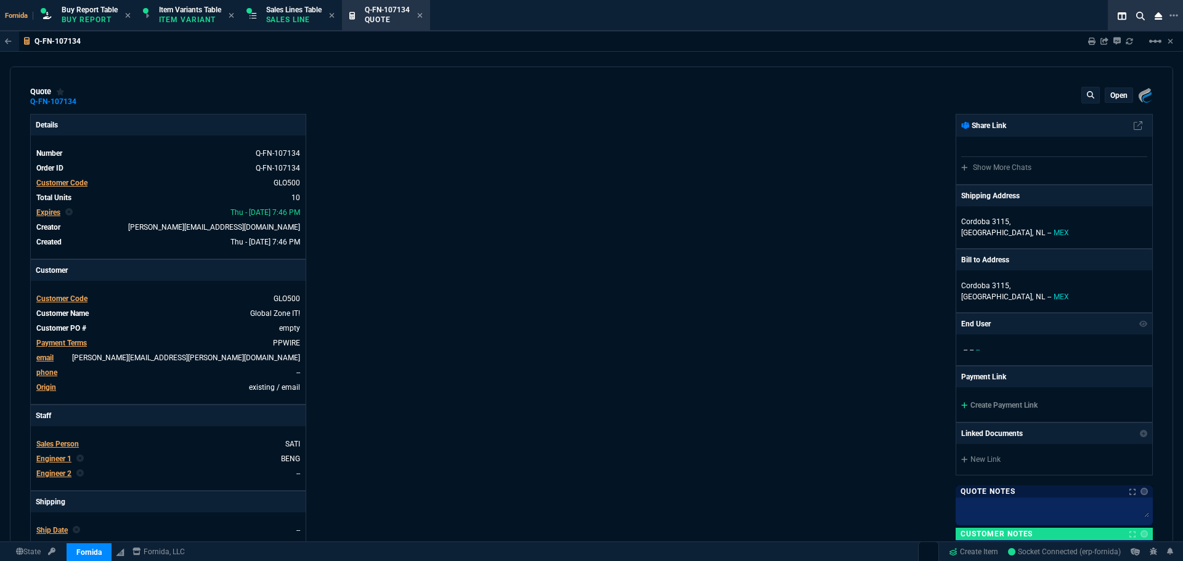
type input "13"
type input "395"
type input "67"
type input "40"
type input "78"
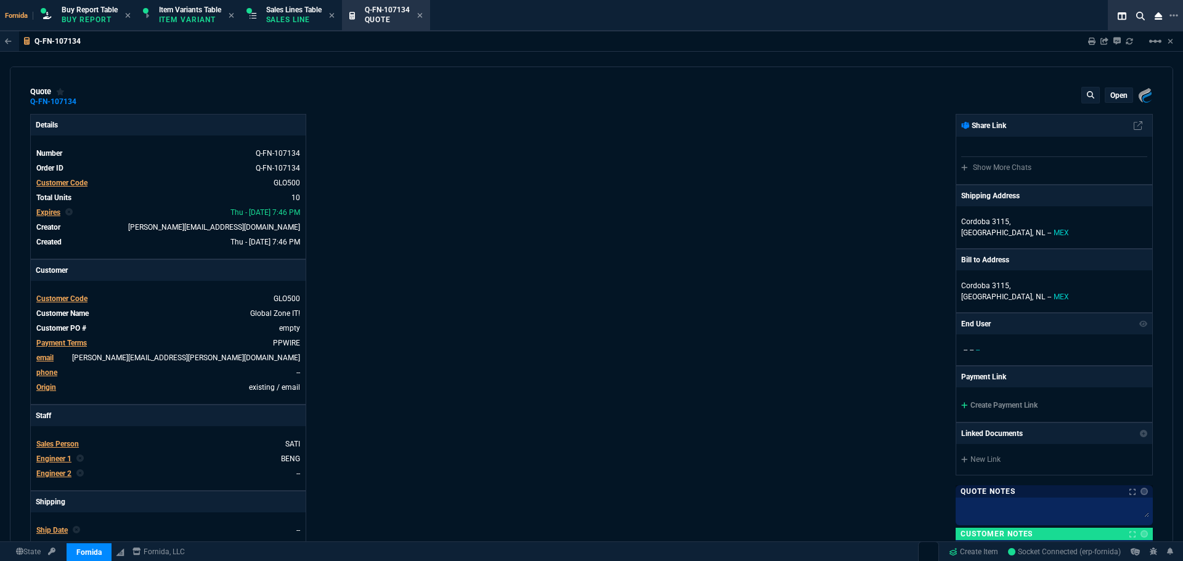
type input "70"
type input "20"
type input "70"
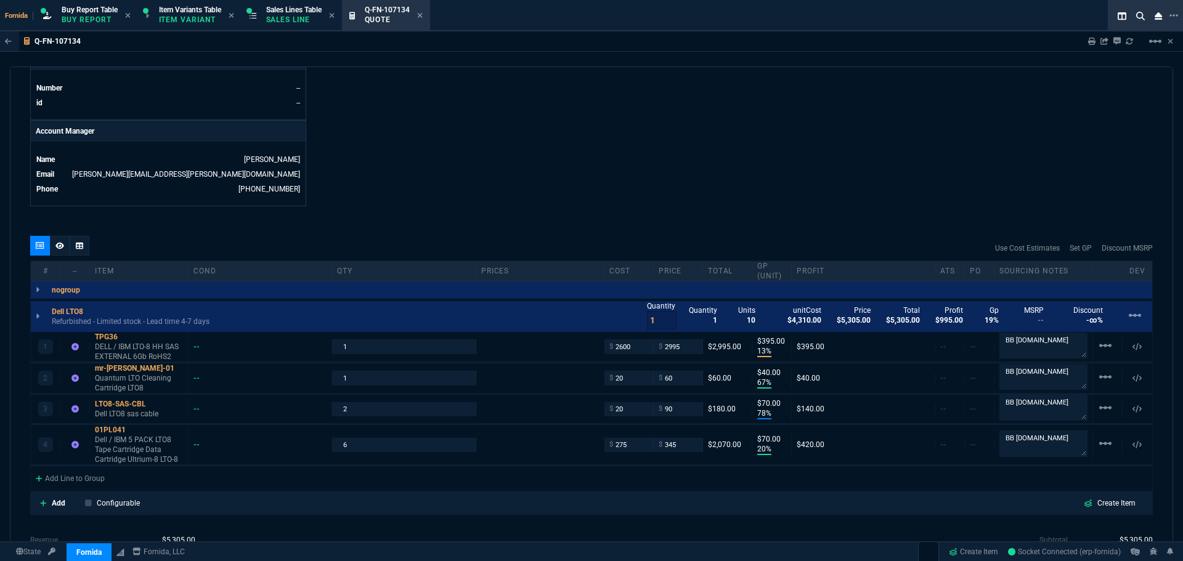
scroll to position [554, 0]
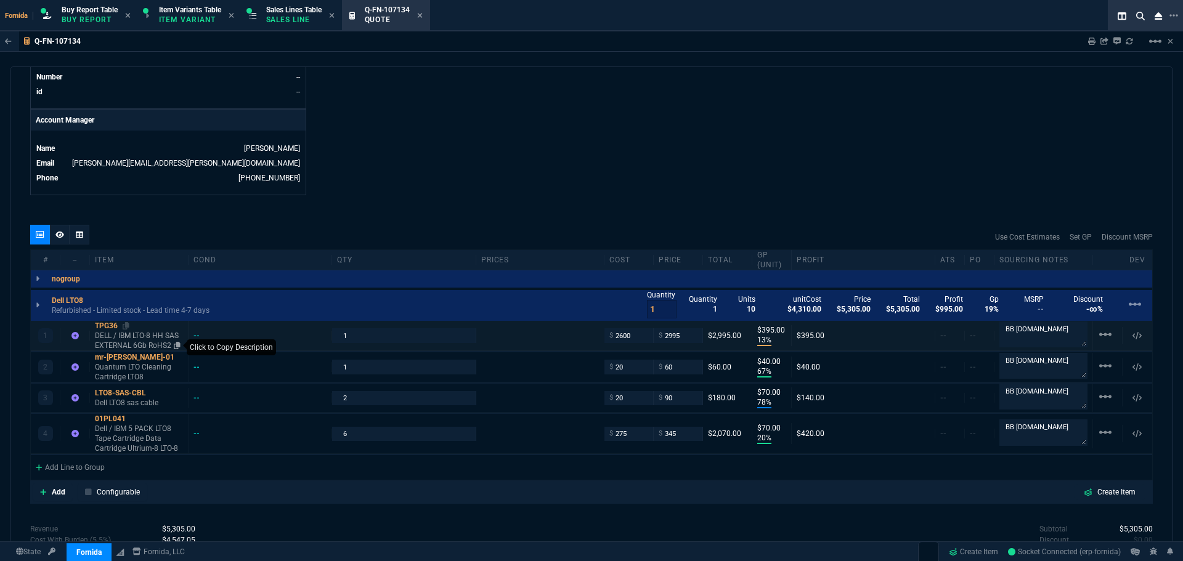
click at [176, 347] on icon at bounding box center [177, 345] width 7 height 7
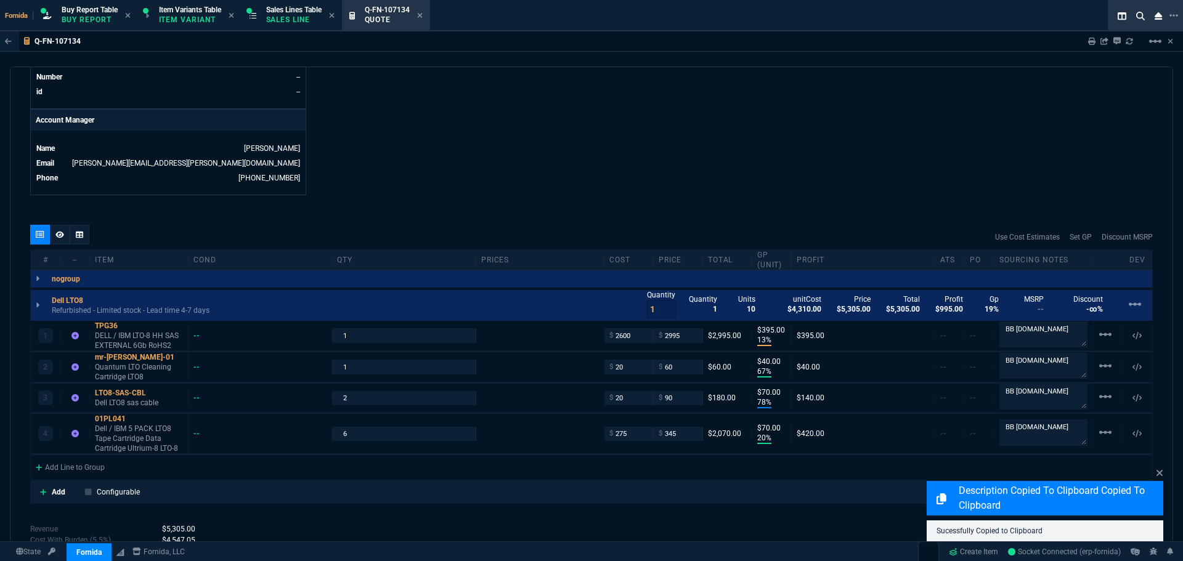
click at [127, 326] on icon at bounding box center [126, 325] width 7 height 7
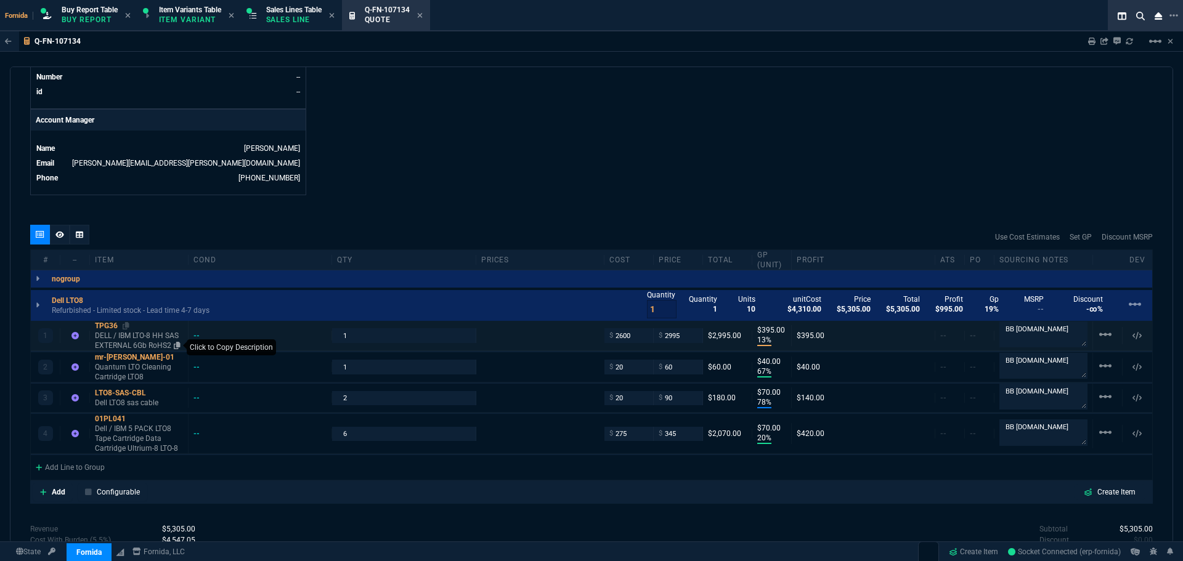
click at [177, 344] on icon at bounding box center [177, 345] width 7 height 7
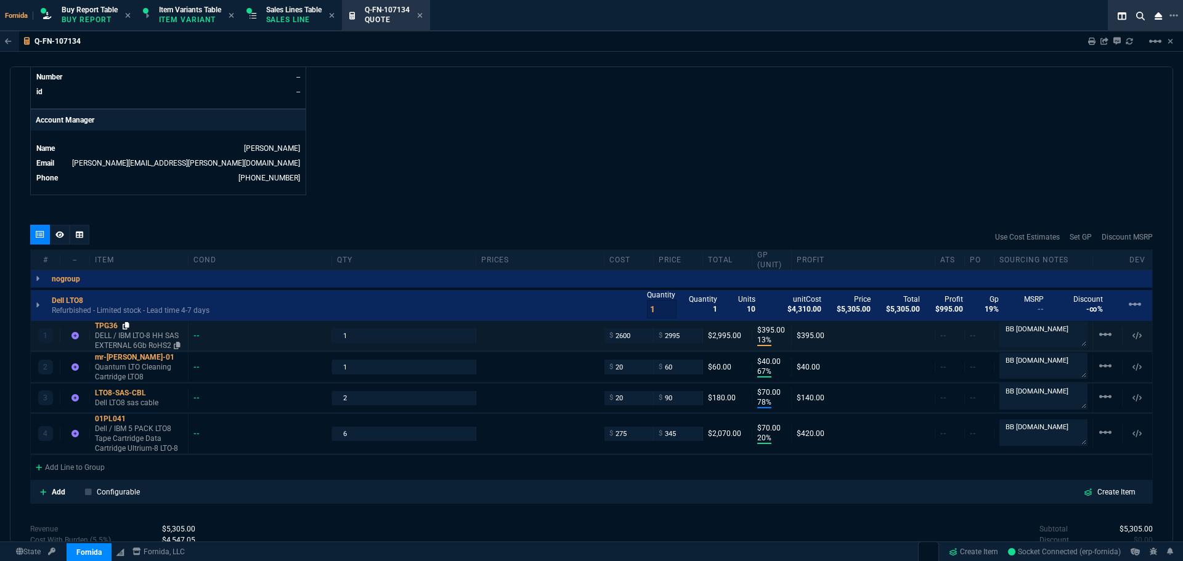
click at [127, 323] on icon at bounding box center [126, 325] width 7 height 7
